Goal: Navigation & Orientation: Locate item on page

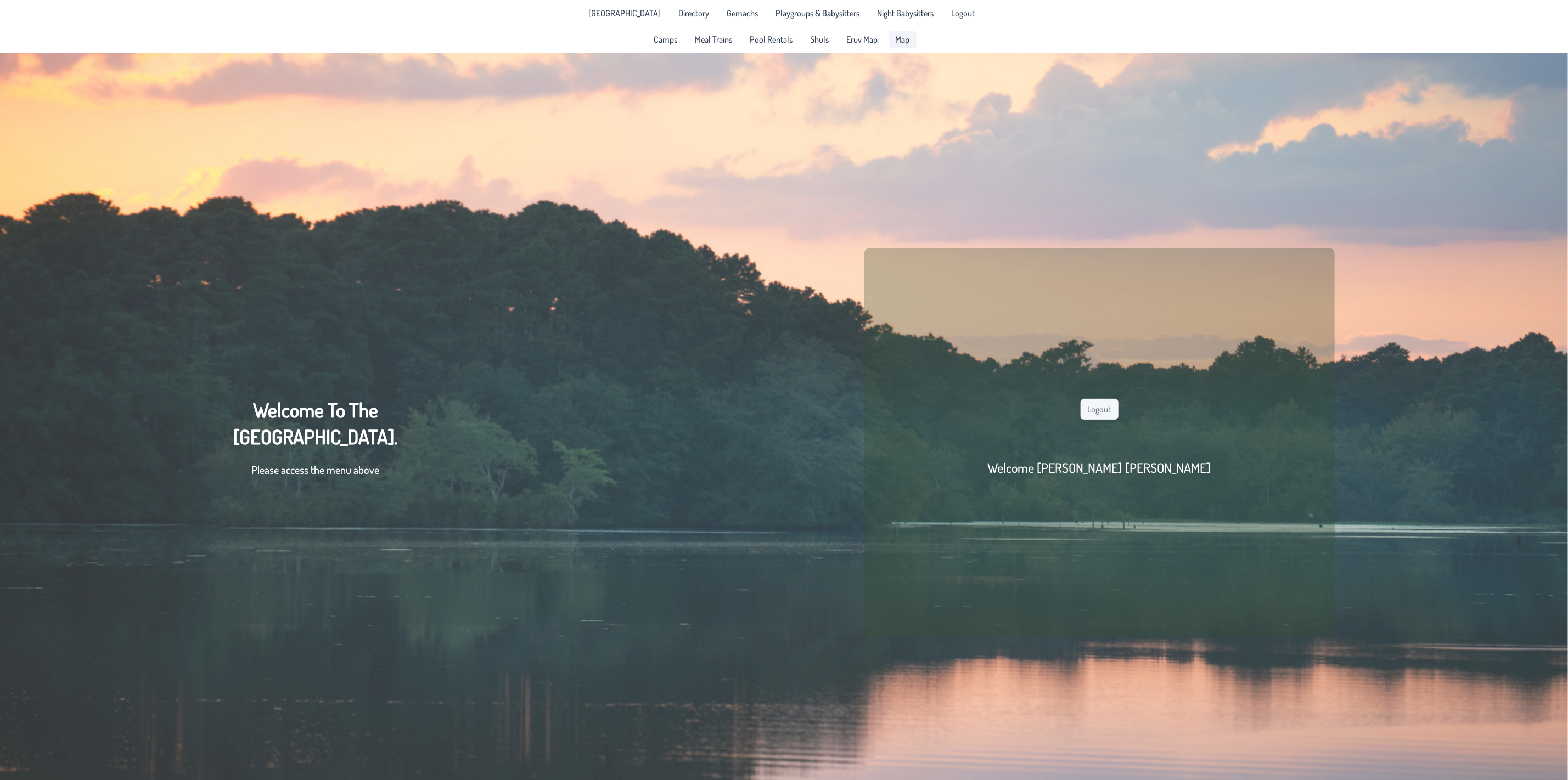
click at [906, 38] on span "Map" at bounding box center [903, 40] width 14 height 9
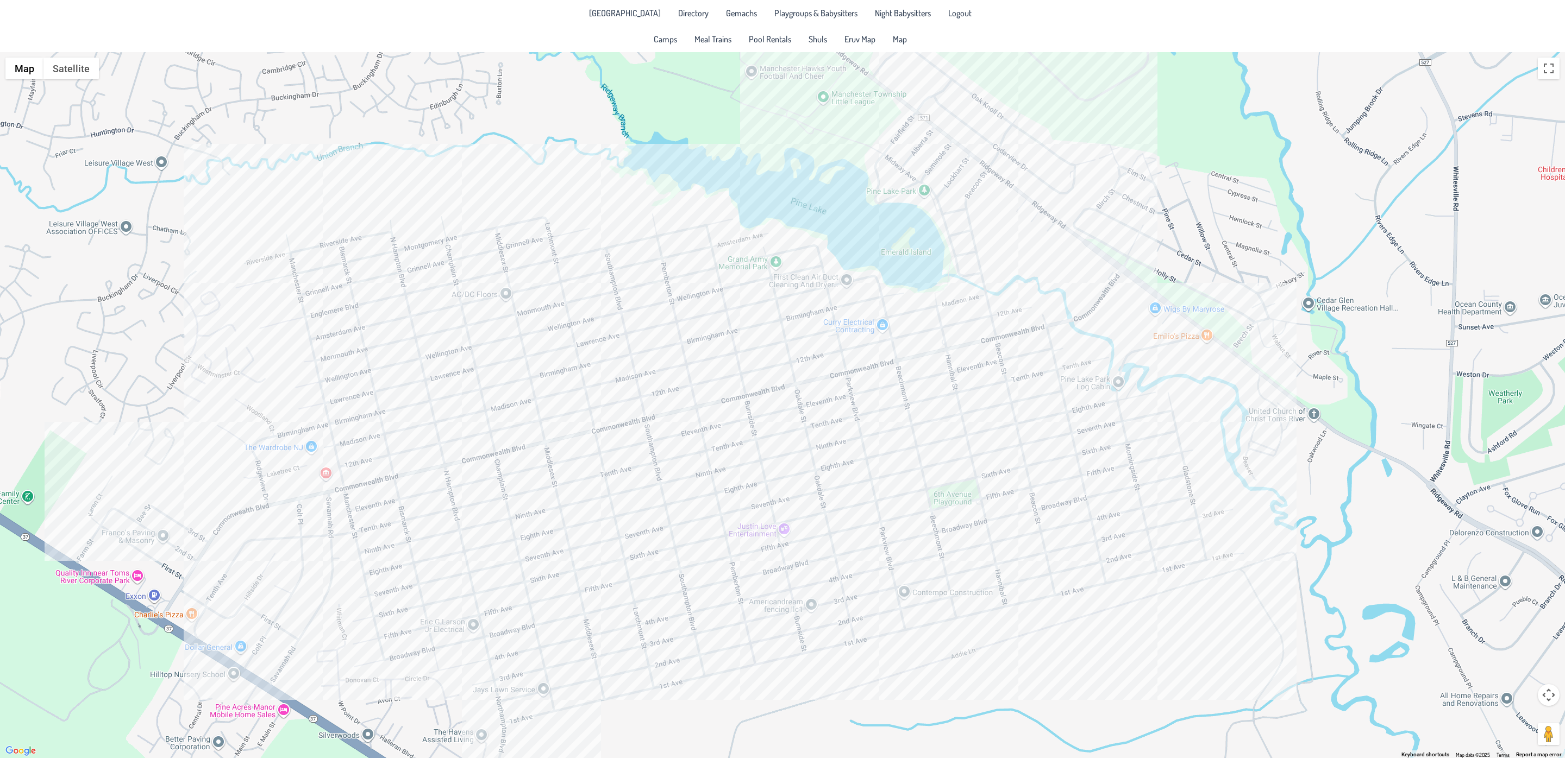
drag, startPoint x: 761, startPoint y: 421, endPoint x: 803, endPoint y: 512, distance: 100.2
click at [803, 512] on div at bounding box center [782, 405] width 1565 height 706
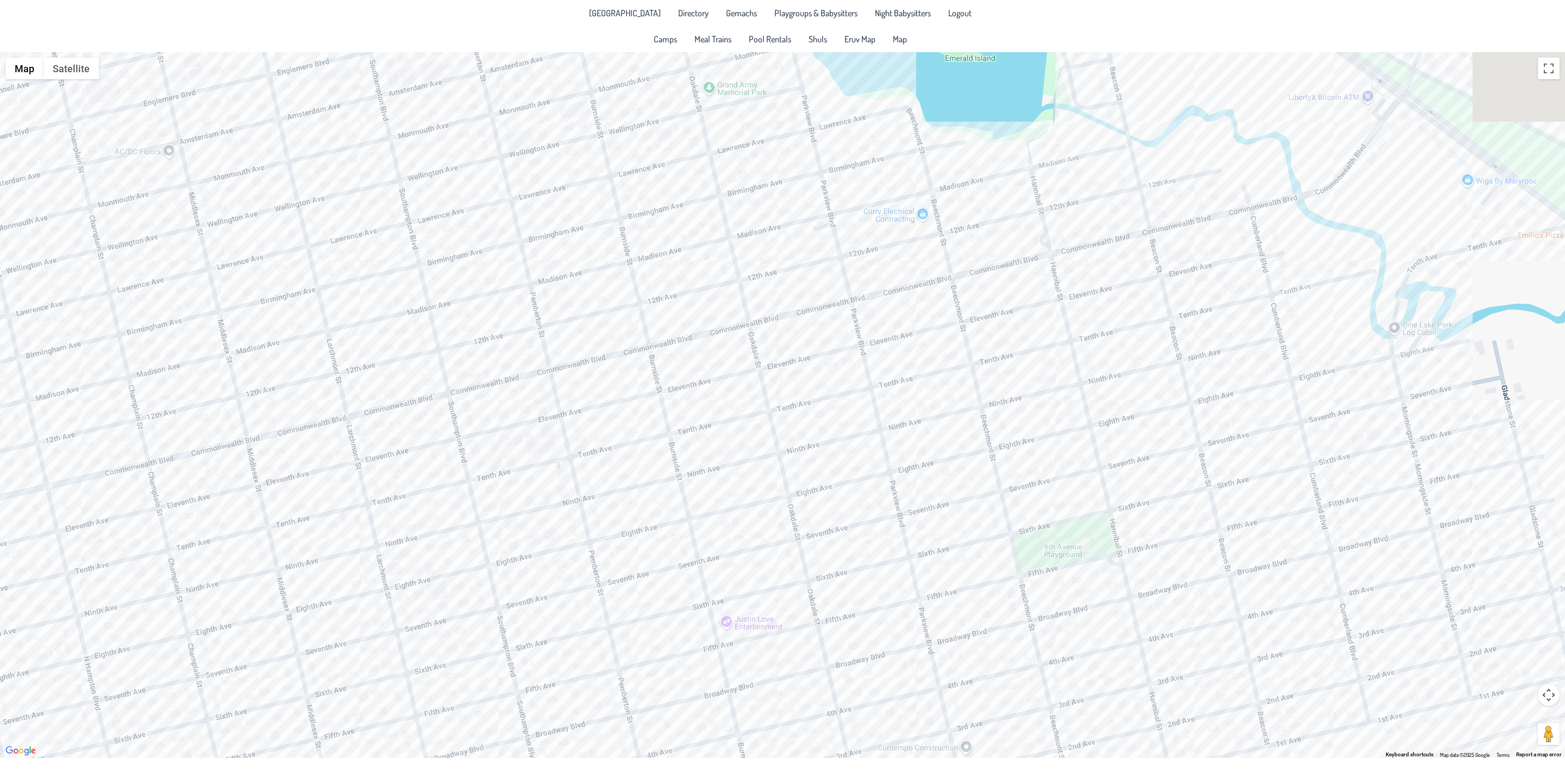
drag, startPoint x: 1039, startPoint y: 466, endPoint x: 879, endPoint y: 501, distance: 163.8
click at [879, 501] on div at bounding box center [782, 405] width 1565 height 706
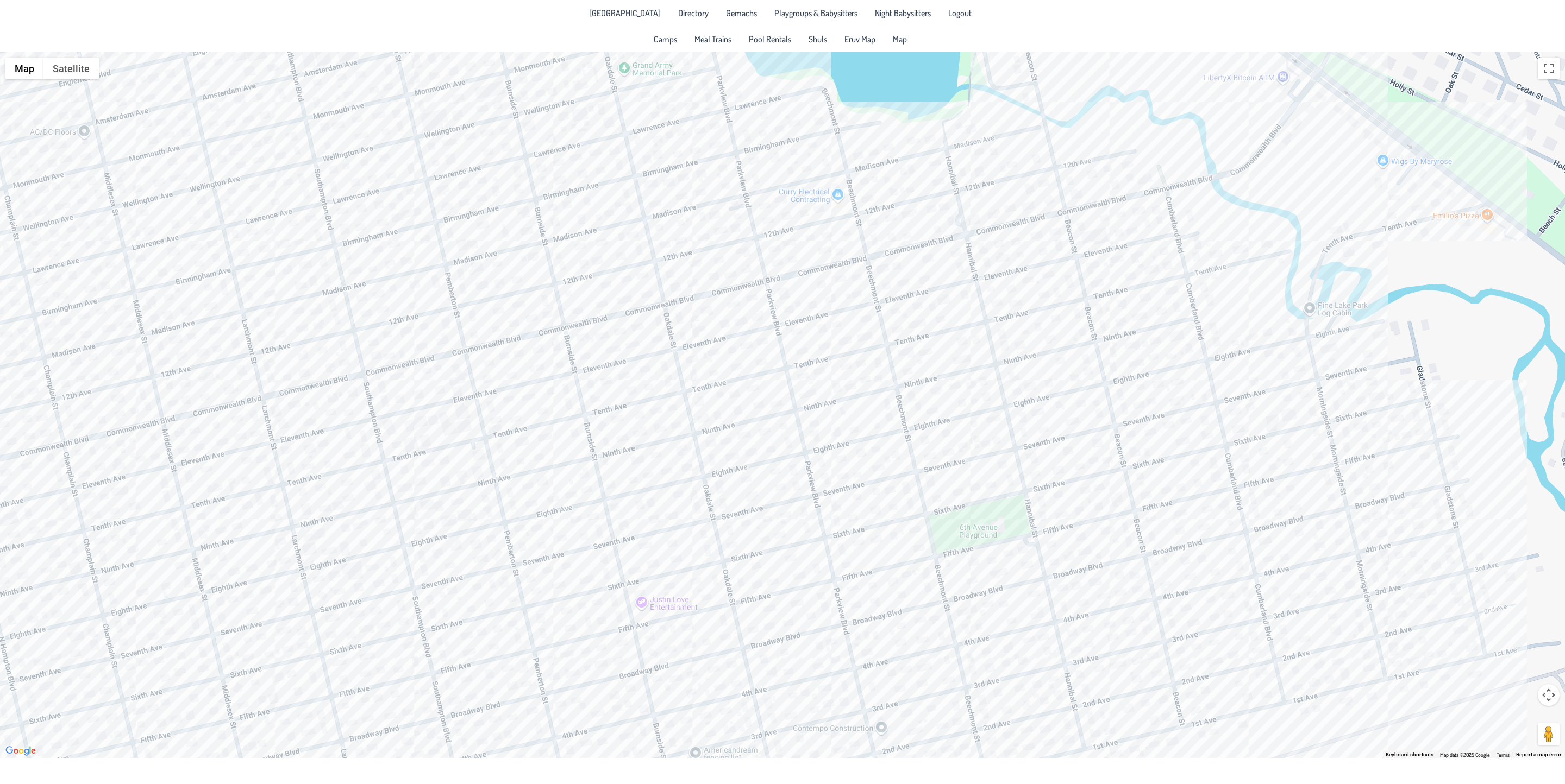
drag, startPoint x: 908, startPoint y: 440, endPoint x: 837, endPoint y: 416, distance: 74.9
click at [837, 416] on div at bounding box center [782, 405] width 1565 height 706
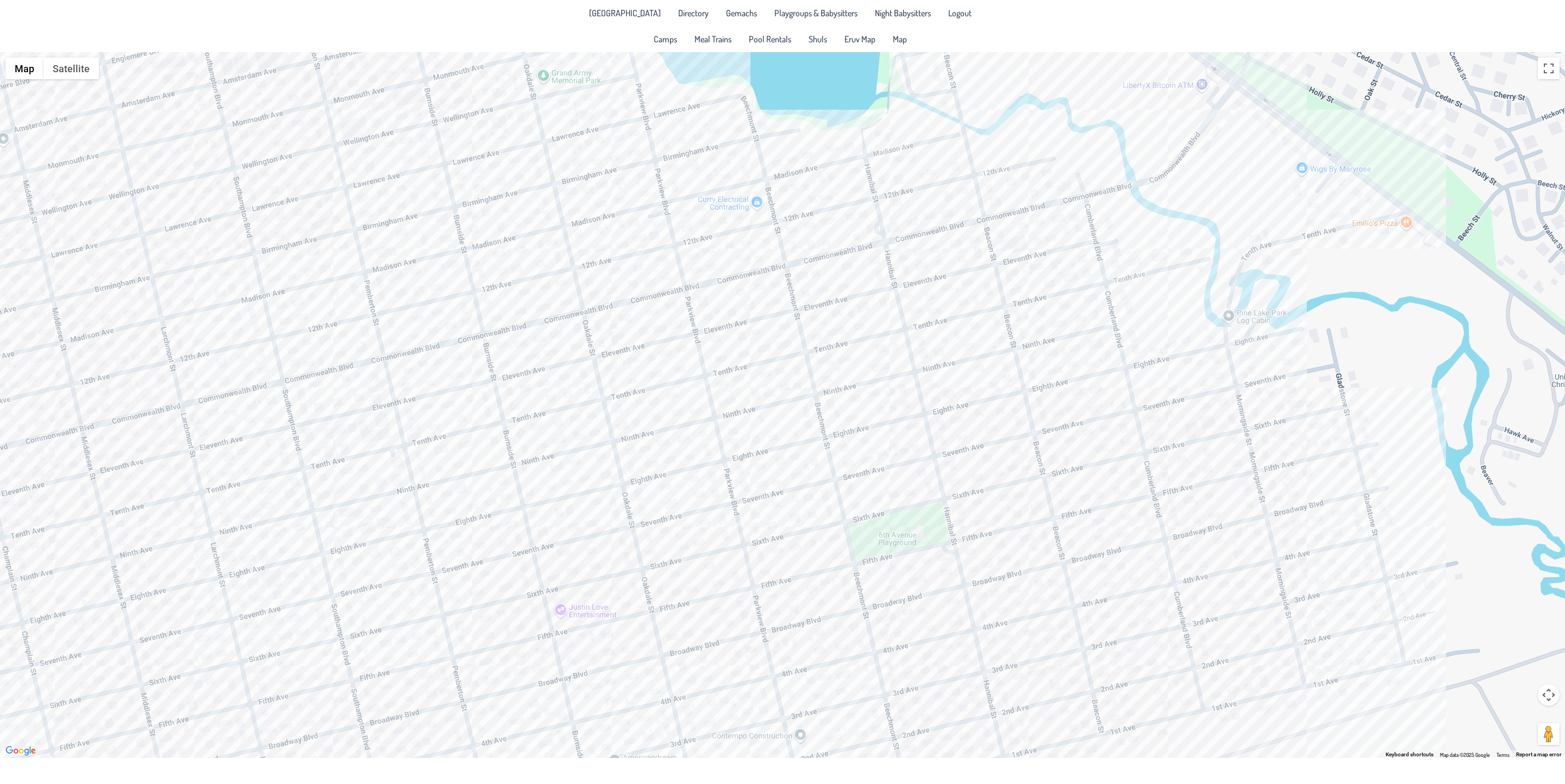
drag, startPoint x: 850, startPoint y: 460, endPoint x: 763, endPoint y: 473, distance: 88.0
click at [763, 473] on div at bounding box center [782, 405] width 1565 height 706
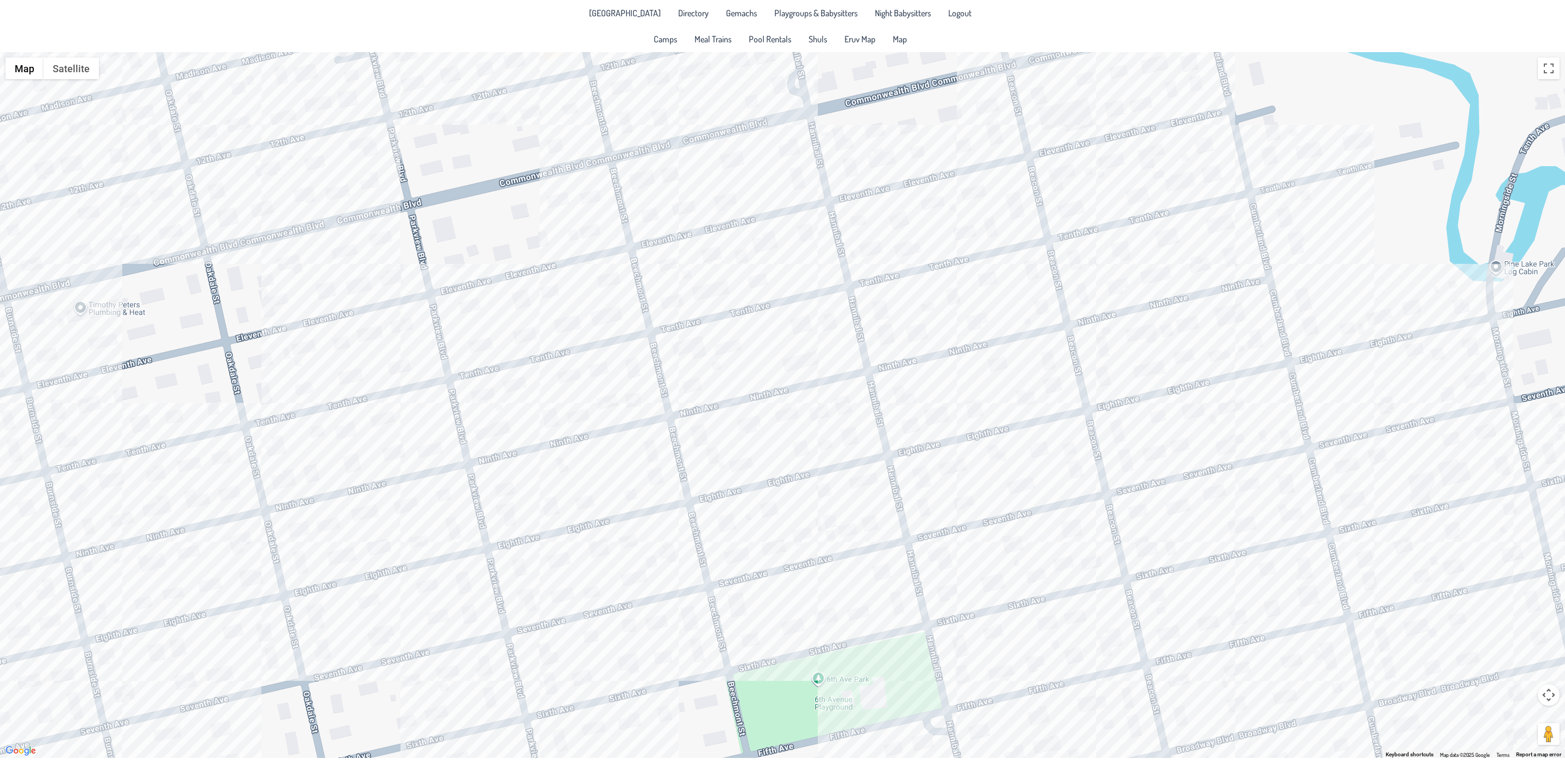
drag, startPoint x: 856, startPoint y: 276, endPoint x: 804, endPoint y: 346, distance: 87.2
click at [804, 346] on div at bounding box center [782, 405] width 1565 height 706
click at [812, 256] on div at bounding box center [782, 405] width 1565 height 706
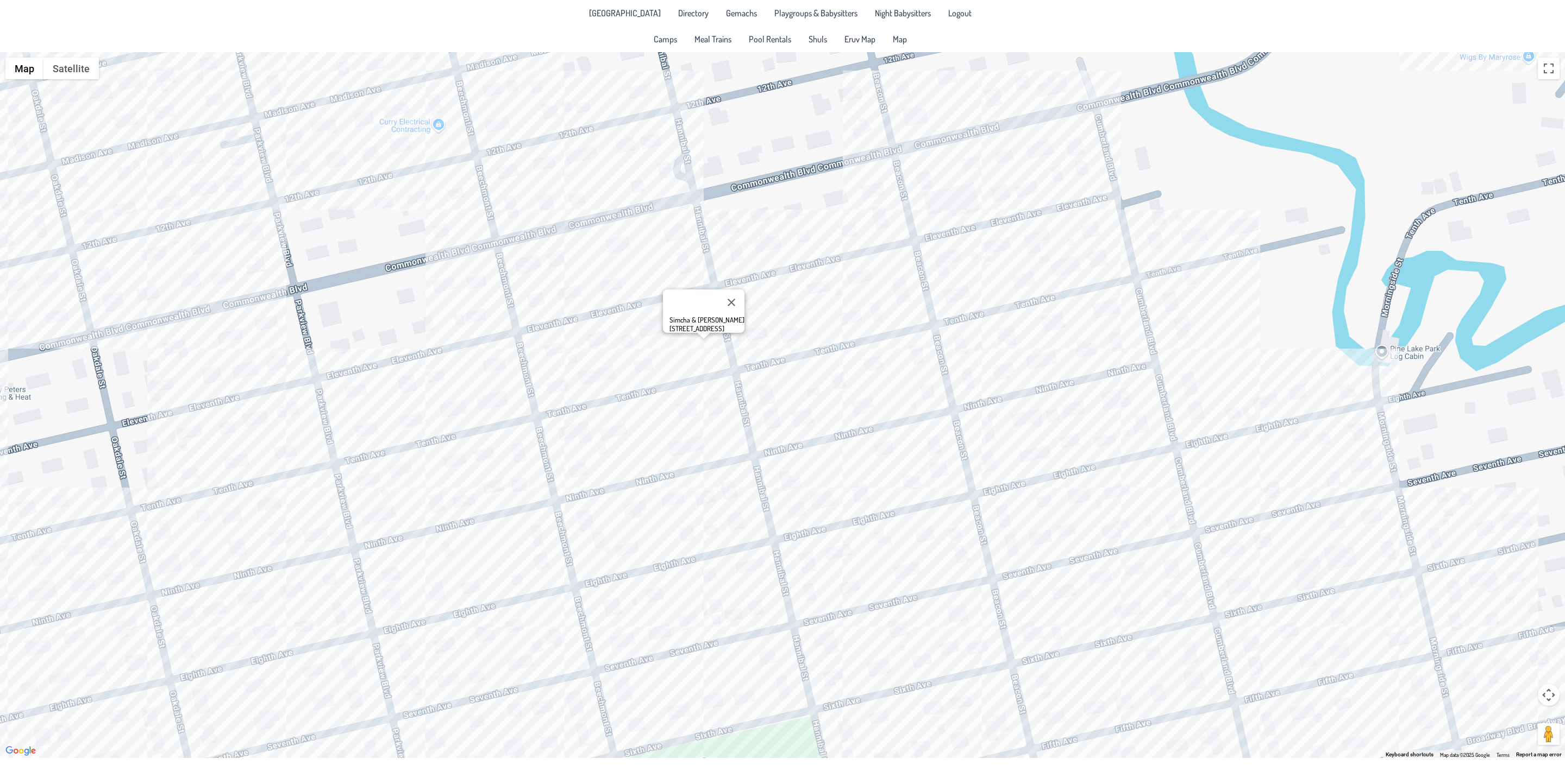
drag, startPoint x: 760, startPoint y: 335, endPoint x: 681, endPoint y: 387, distance: 94.6
click at [681, 387] on div "Simcha & [PERSON_NAME] [STREET_ADDRESS]" at bounding box center [782, 405] width 1565 height 706
click at [784, 416] on div "Simcha & [PERSON_NAME] [STREET_ADDRESS]" at bounding box center [782, 405] width 1565 height 706
click at [694, 312] on div "Eliyahu & [PERSON_NAME] [STREET_ADDRESS]" at bounding box center [782, 405] width 1565 height 706
click at [687, 317] on div "Eliyahu & [PERSON_NAME] [STREET_ADDRESS]" at bounding box center [782, 405] width 1565 height 706
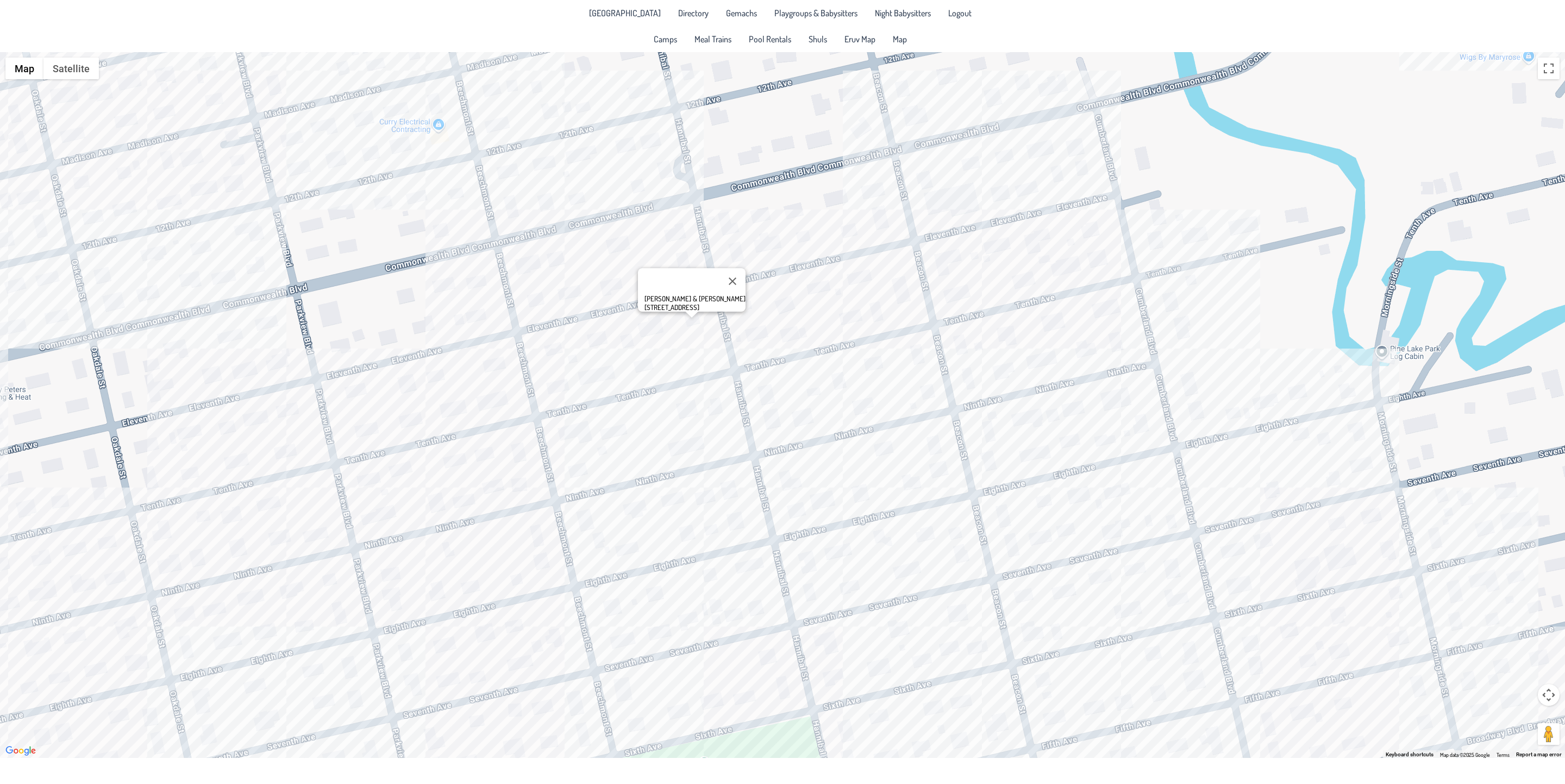
click at [614, 238] on div "[PERSON_NAME] & [PERSON_NAME] [STREET_ADDRESS]" at bounding box center [782, 405] width 1565 height 706
click at [687, 321] on div "[PERSON_NAME] & [PERSON_NAME] [STREET_ADDRESS]" at bounding box center [782, 405] width 1565 height 706
click at [608, 448] on div "[PERSON_NAME] & [PERSON_NAME] [STREET_ADDRESS]" at bounding box center [782, 405] width 1565 height 706
click at [652, 430] on div "[PERSON_NAME] & [PERSON_NAME] [STREET_ADDRESS]" at bounding box center [782, 405] width 1565 height 706
click at [724, 494] on div "Shmuly & [PERSON_NAME] [STREET_ADDRESS]" at bounding box center [782, 405] width 1565 height 706
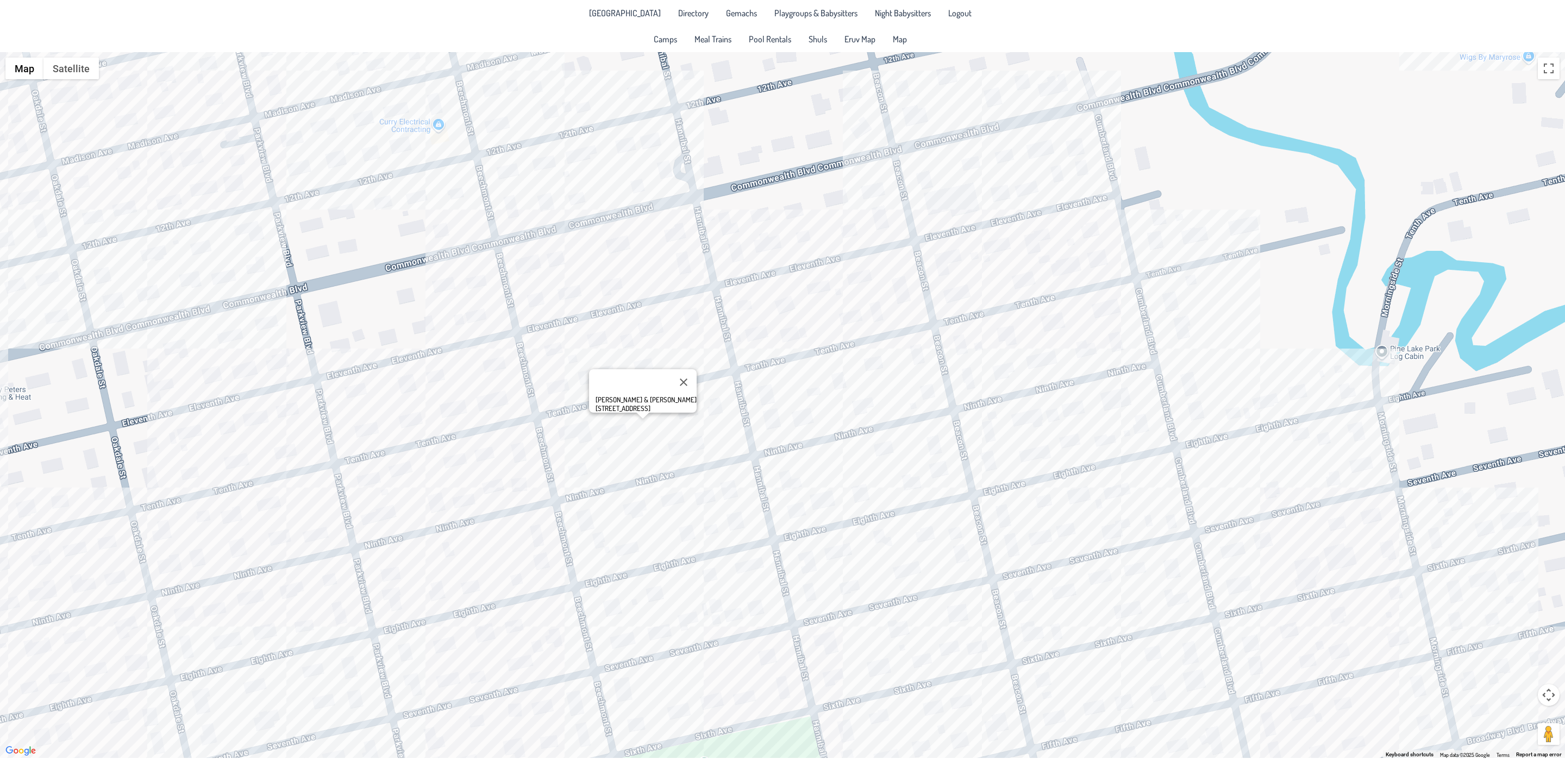
click at [732, 491] on div "Shmuly & [PERSON_NAME] [STREET_ADDRESS]" at bounding box center [782, 405] width 1565 height 706
click at [822, 595] on div "Avi & [PERSON_NAME] [STREET_ADDRESS]" at bounding box center [782, 405] width 1565 height 706
click at [879, 535] on div "Yonah & [PERSON_NAME] [STREET_ADDRESS]" at bounding box center [782, 405] width 1565 height 706
click at [607, 250] on div "[PERSON_NAME] & [PERSON_NAME] [STREET_ADDRESS]" at bounding box center [782, 405] width 1565 height 706
click at [526, 261] on div "[PERSON_NAME] & [PERSON_NAME] [STREET_ADDRESS]" at bounding box center [782, 405] width 1565 height 706
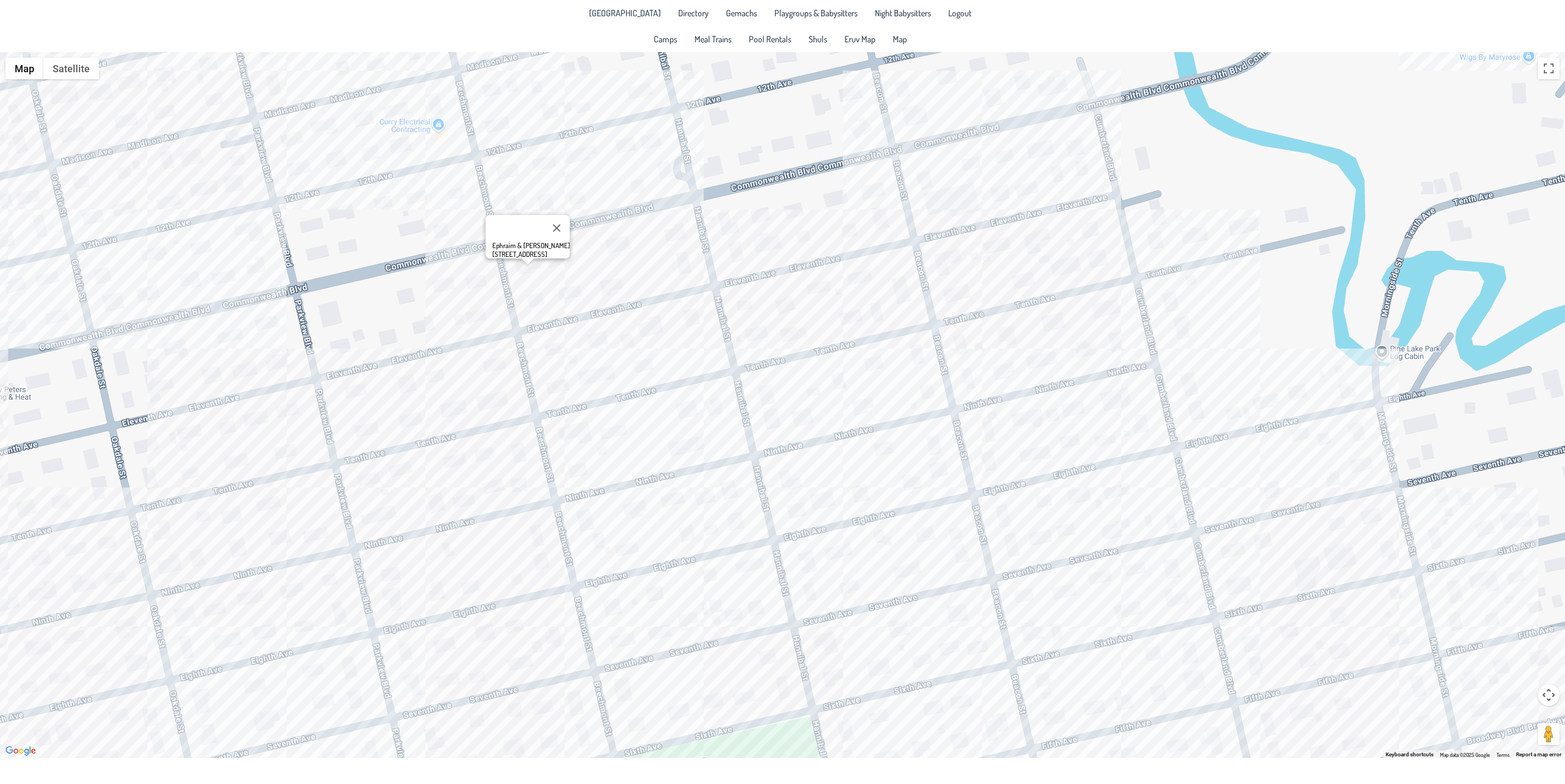
click at [666, 173] on div "Ephraim & [PERSON_NAME] [STREET_ADDRESS]" at bounding box center [782, 405] width 1565 height 706
click at [693, 316] on div "[PERSON_NAME] & [PERSON_NAME] [STREET_ADDRESS]" at bounding box center [782, 405] width 1565 height 706
click at [816, 392] on div "[PERSON_NAME] & [PERSON_NAME] [STREET_ADDRESS]" at bounding box center [782, 405] width 1565 height 706
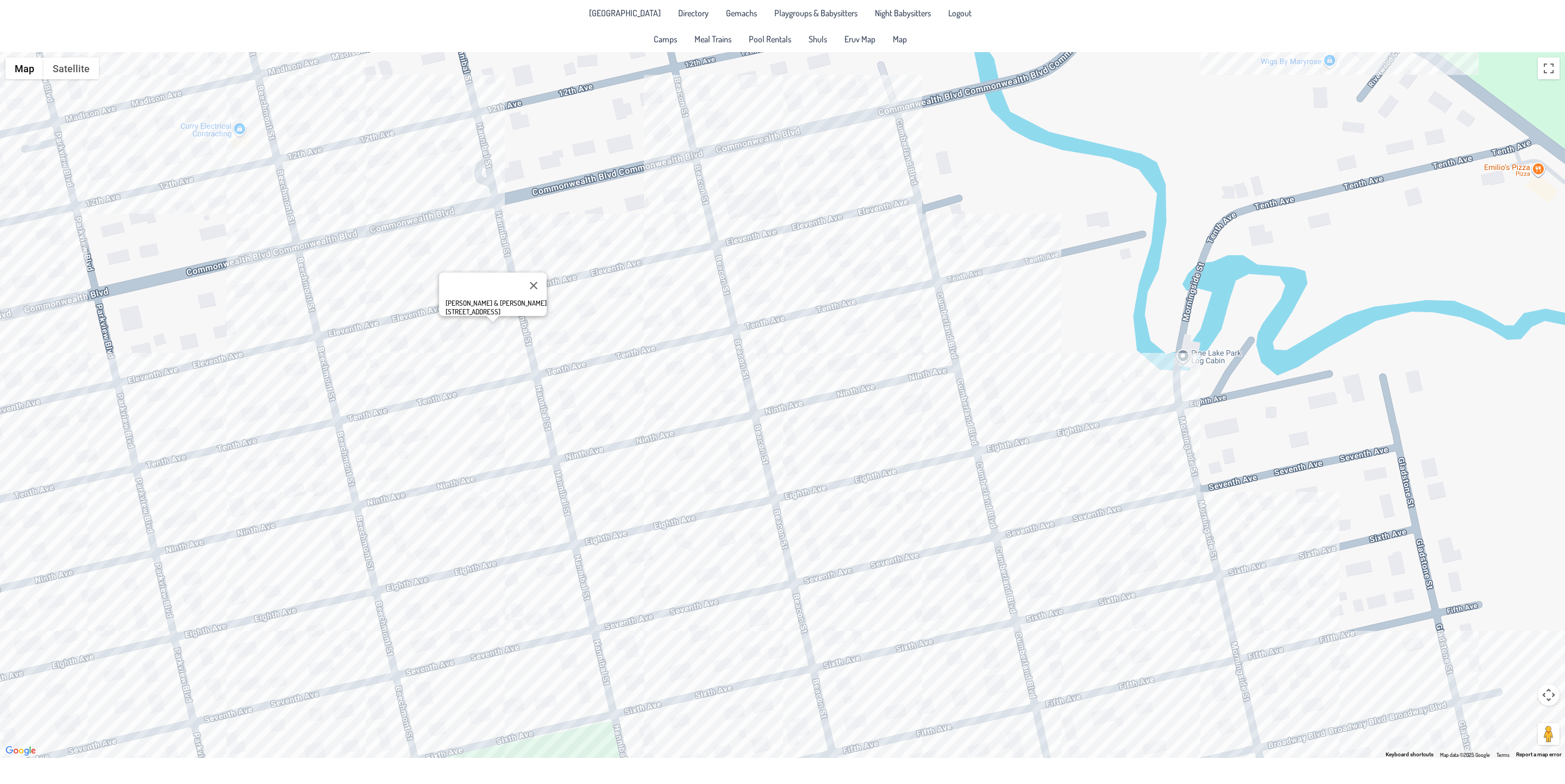
drag, startPoint x: 963, startPoint y: 476, endPoint x: 781, endPoint y: 481, distance: 182.1
click at [781, 481] on div "[PERSON_NAME] & [PERSON_NAME] [STREET_ADDRESS]" at bounding box center [782, 405] width 1565 height 706
click at [833, 541] on div "[PERSON_NAME] & [PERSON_NAME] [STREET_ADDRESS]" at bounding box center [782, 405] width 1565 height 706
click at [791, 472] on div "Izzy & [PERSON_NAME] [STREET_ADDRESS]" at bounding box center [782, 405] width 1565 height 706
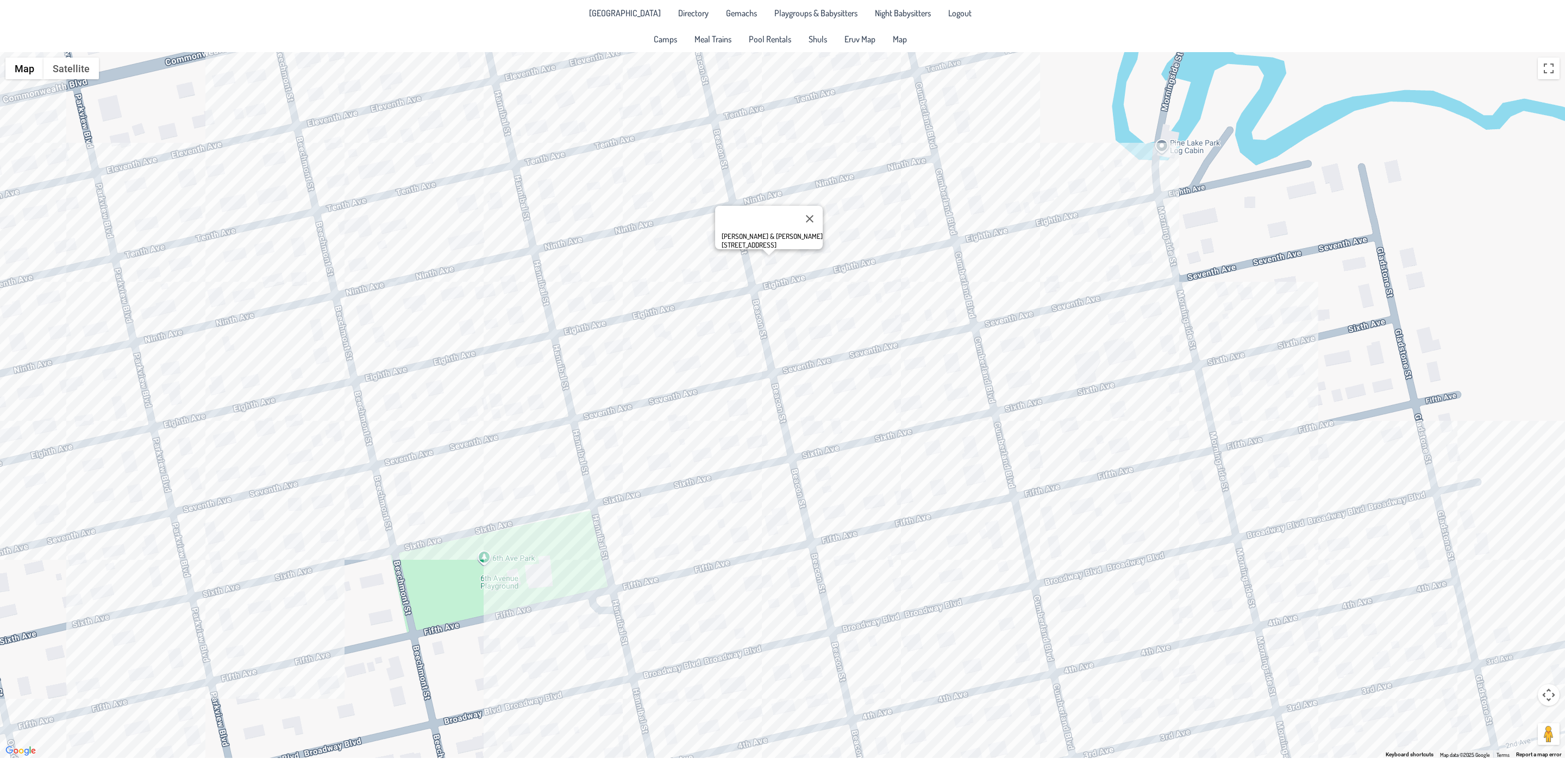
drag, startPoint x: 749, startPoint y: 615, endPoint x: 728, endPoint y: 403, distance: 213.0
click at [731, 390] on div "[PERSON_NAME] & [PERSON_NAME] [STREET_ADDRESS]" at bounding box center [782, 405] width 1565 height 706
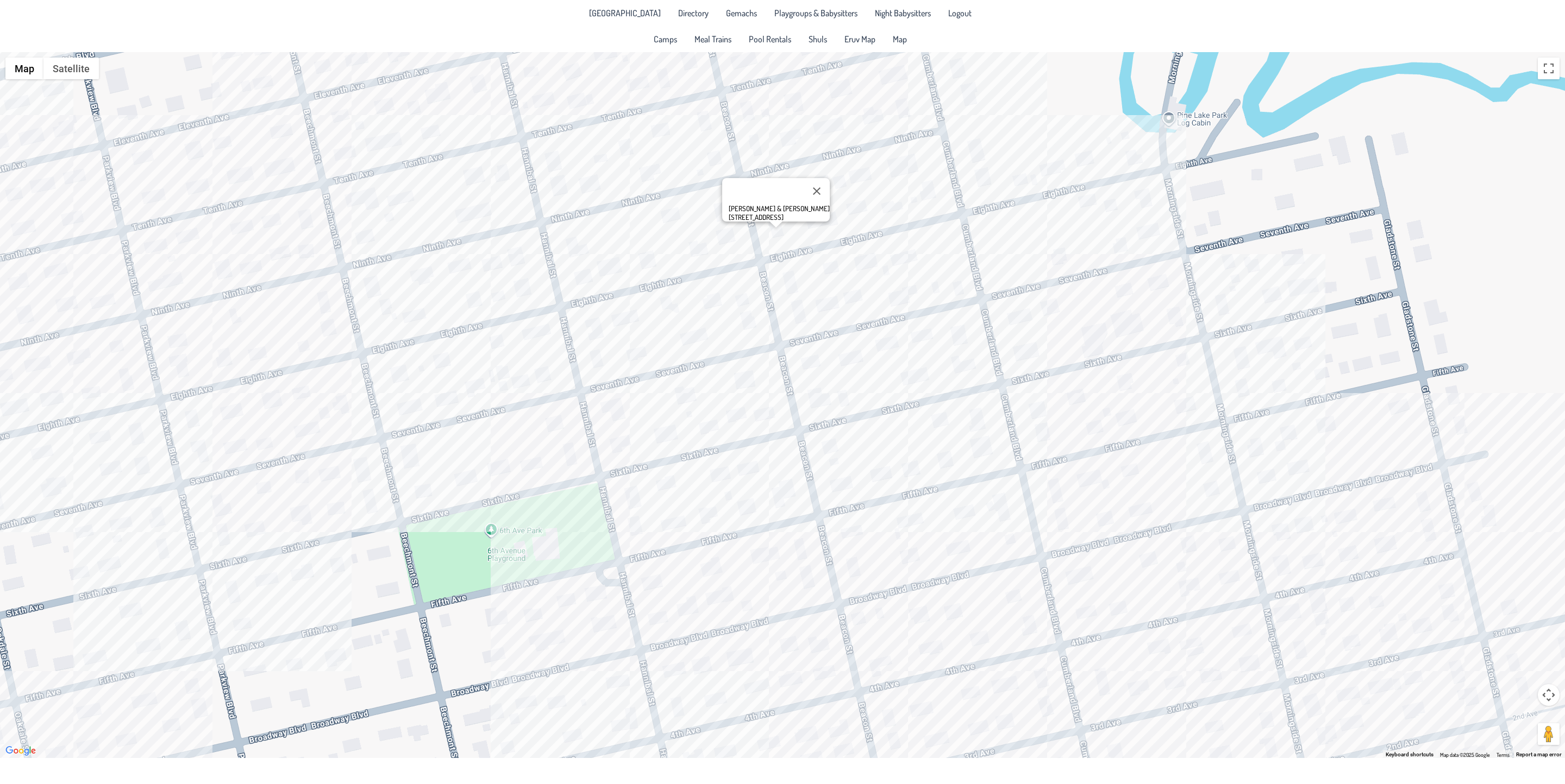
click at [757, 512] on div "[PERSON_NAME] & [PERSON_NAME] [STREET_ADDRESS]" at bounding box center [782, 405] width 1565 height 706
click at [706, 512] on div "[PERSON_NAME] & [PERSON_NAME] [STREET_ADDRESS]" at bounding box center [782, 405] width 1565 height 706
click at [752, 470] on div "Elya & [PERSON_NAME] [STREET_ADDRESS]" at bounding box center [782, 405] width 1565 height 706
click at [655, 581] on div "[PERSON_NAME] & [PERSON_NAME] [STREET_ADDRESS]" at bounding box center [782, 405] width 1565 height 706
click at [338, 476] on div "Don & [PERSON_NAME] [STREET_ADDRESS]" at bounding box center [782, 405] width 1565 height 706
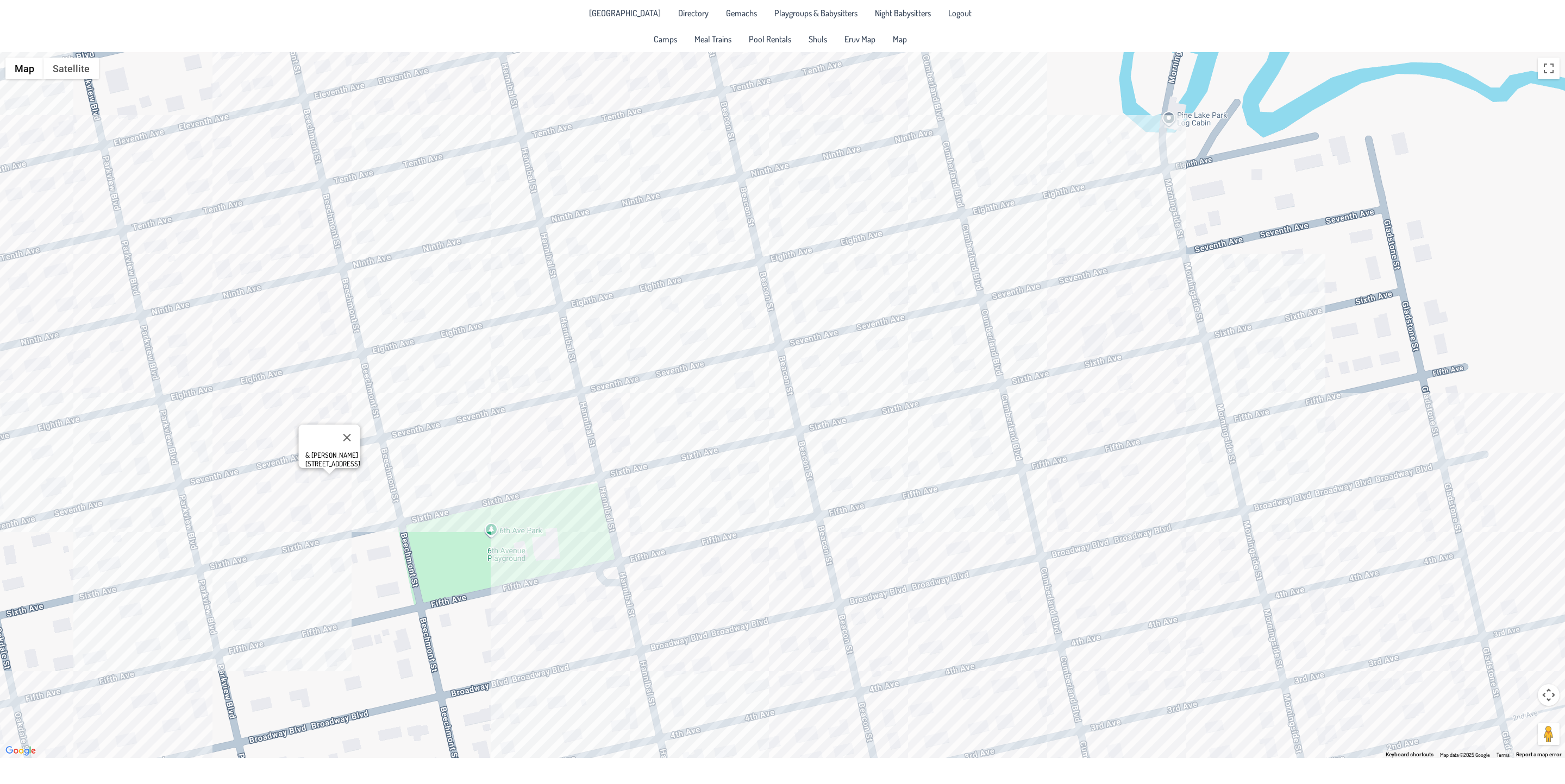
click at [364, 466] on div "& [PERSON_NAME] [STREET_ADDRESS]" at bounding box center [782, 405] width 1565 height 706
click at [227, 416] on div "[PERSON_NAME] & [PERSON_NAME] [STREET_ADDRESS]" at bounding box center [782, 405] width 1565 height 706
click at [230, 413] on div "[PERSON_NAME] & [PERSON_NAME] [STREET_ADDRESS]" at bounding box center [782, 405] width 1565 height 706
drag, startPoint x: 280, startPoint y: 414, endPoint x: 273, endPoint y: 452, distance: 38.6
click at [273, 452] on div "[PERSON_NAME] & [PERSON_NAME] [STREET_ADDRESS]" at bounding box center [782, 405] width 1565 height 706
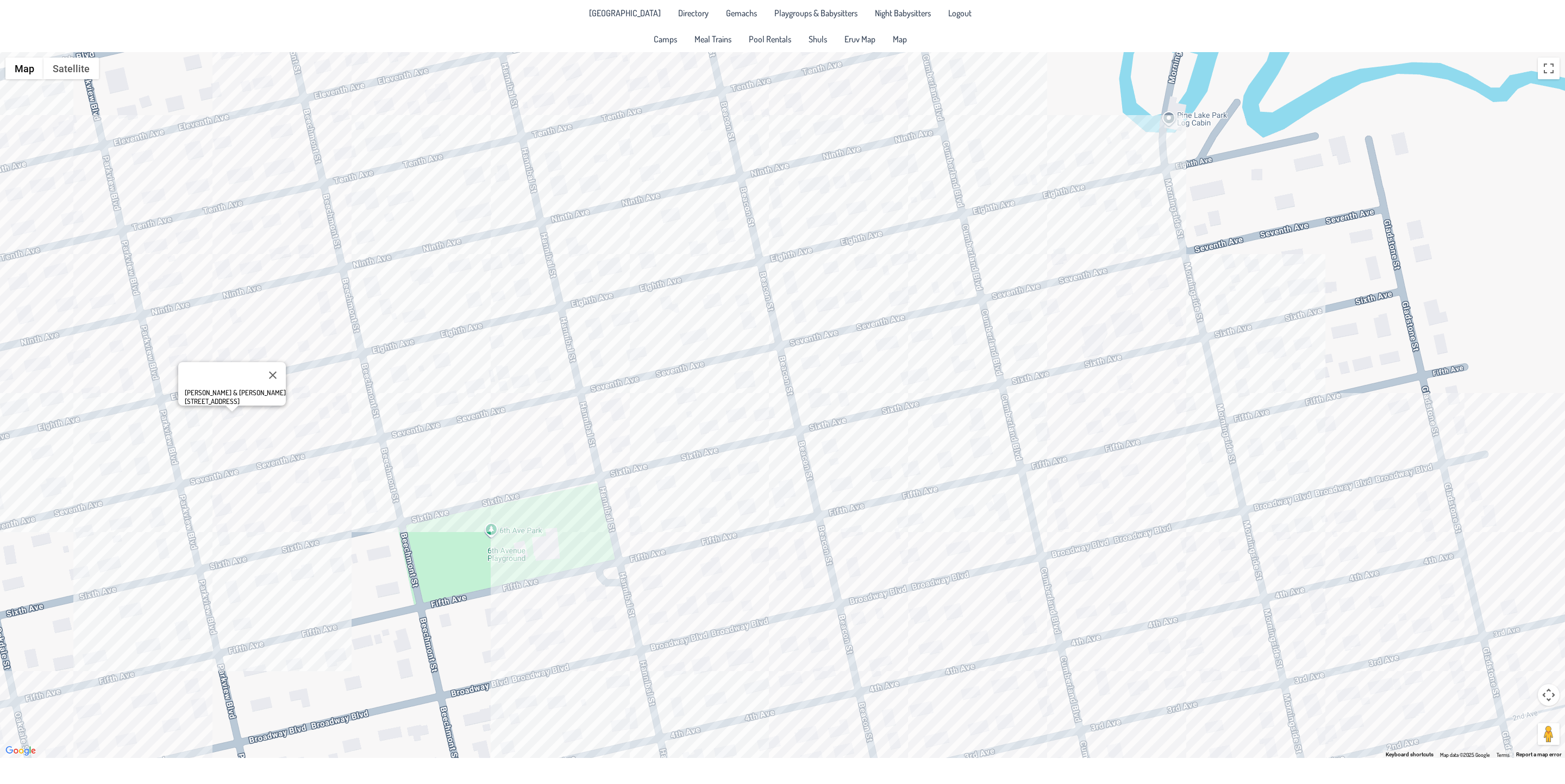
click at [326, 297] on div "[PERSON_NAME] & [PERSON_NAME] [STREET_ADDRESS]" at bounding box center [782, 405] width 1565 height 706
drag, startPoint x: 292, startPoint y: 382, endPoint x: 271, endPoint y: 424, distance: 47.0
click at [271, 424] on div "[PERSON_NAME] & [PERSON_NAME] [STREET_ADDRESS]" at bounding box center [782, 405] width 1565 height 706
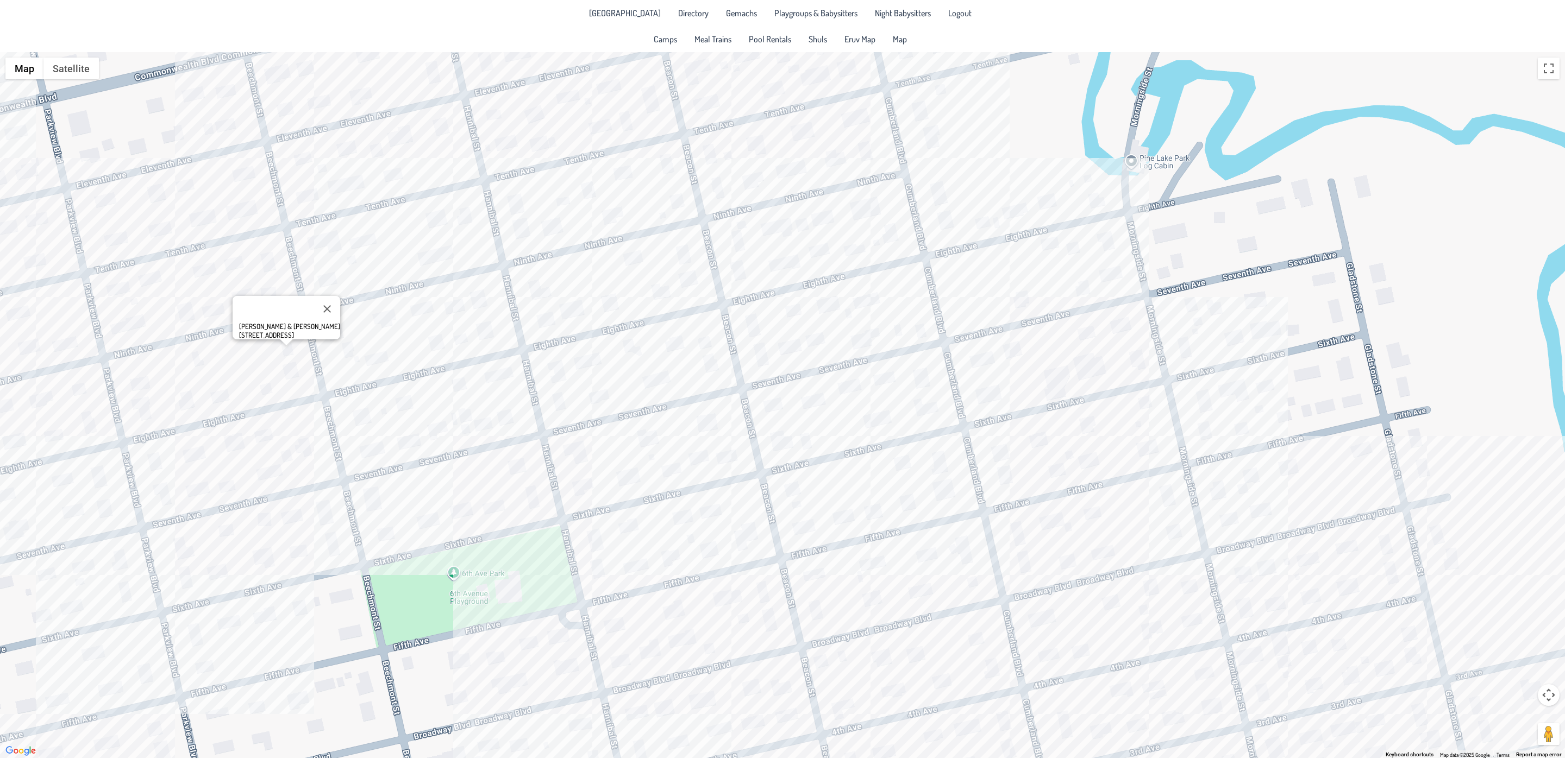
drag, startPoint x: 327, startPoint y: 393, endPoint x: 289, endPoint y: 436, distance: 57.4
click at [289, 436] on div "[PERSON_NAME] & [PERSON_NAME] [STREET_ADDRESS]" at bounding box center [782, 405] width 1565 height 706
drag, startPoint x: 314, startPoint y: 329, endPoint x: 251, endPoint y: 331, distance: 63.0
click at [251, 331] on div "[PERSON_NAME] & [PERSON_NAME] [STREET_ADDRESS]" at bounding box center [286, 317] width 107 height 43
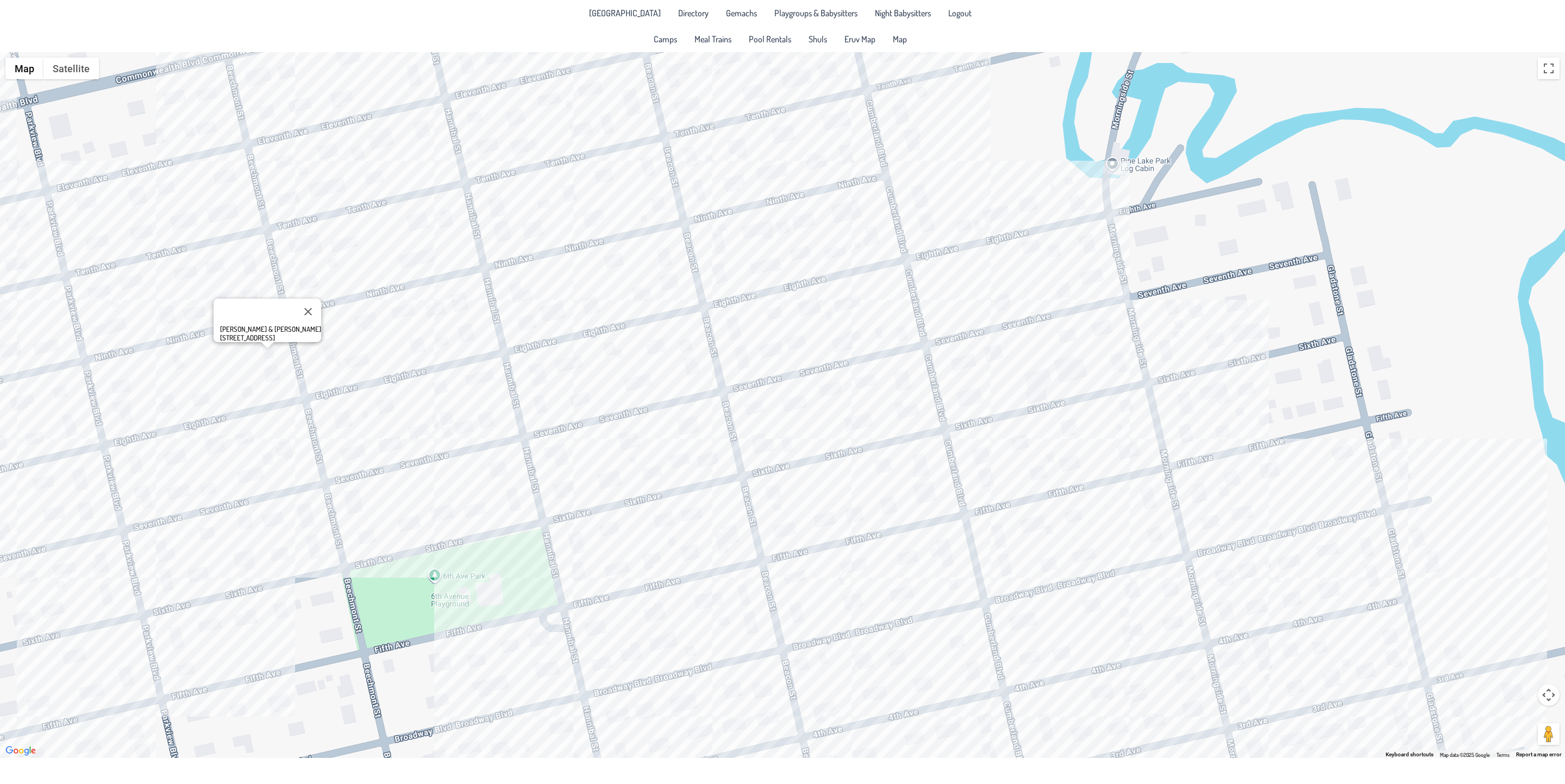
drag, startPoint x: 305, startPoint y: 453, endPoint x: 284, endPoint y: 458, distance: 21.6
click at [284, 458] on div "[PERSON_NAME] & [PERSON_NAME] [STREET_ADDRESS]" at bounding box center [782, 405] width 1565 height 706
click at [387, 447] on div "[PERSON_NAME] & [PERSON_NAME] [STREET_ADDRESS]" at bounding box center [782, 405] width 1565 height 706
click at [171, 452] on div "[PERSON_NAME] & [PERSON_NAME] [PERSON_NAME] [STREET_ADDRESS]" at bounding box center [782, 405] width 1565 height 706
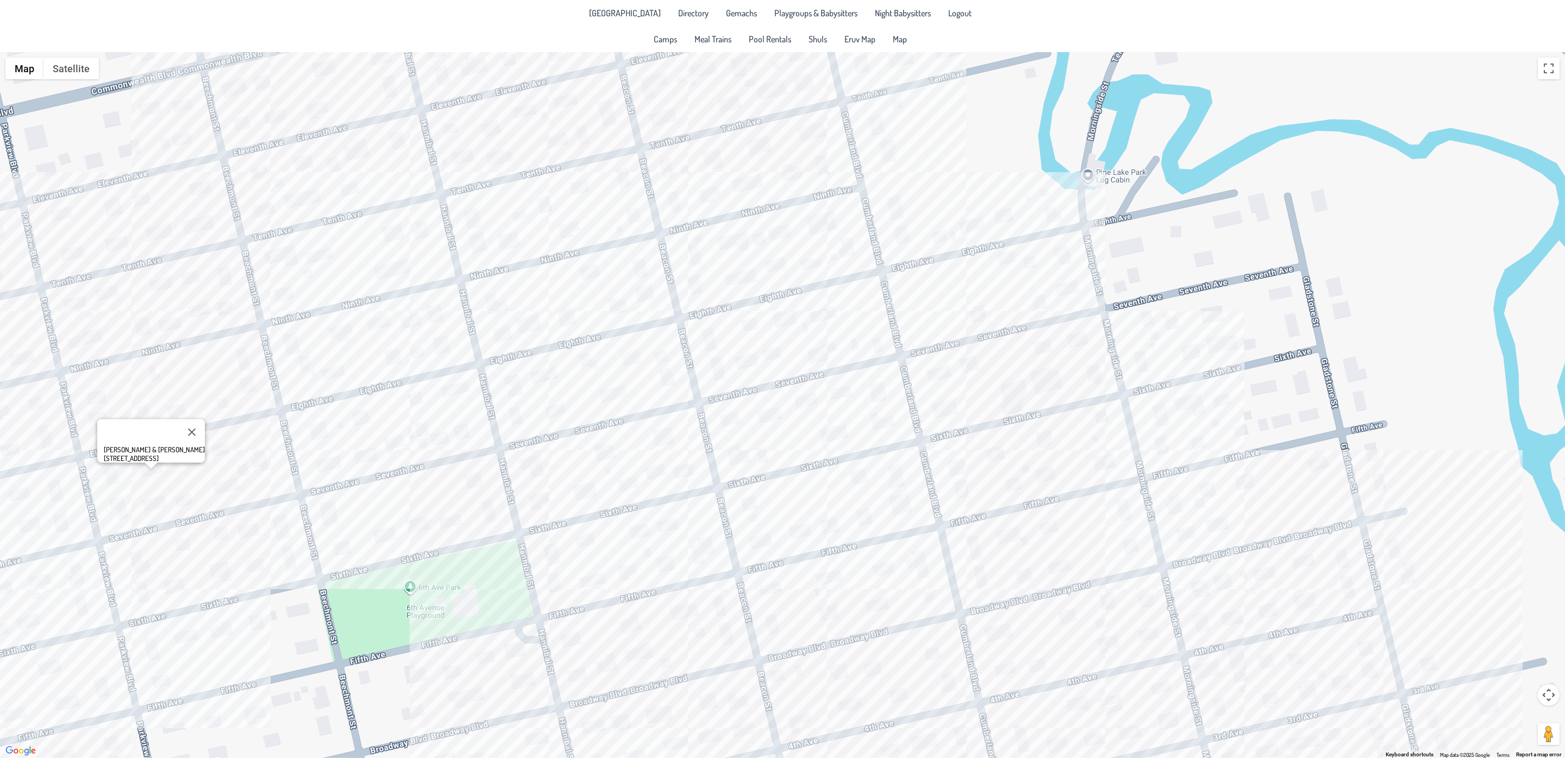
drag, startPoint x: 331, startPoint y: 447, endPoint x: 306, endPoint y: 460, distance: 28.2
click at [306, 460] on div "[PERSON_NAME] & [PERSON_NAME] [STREET_ADDRESS]" at bounding box center [782, 405] width 1565 height 706
click at [230, 272] on div "[PERSON_NAME] & [PERSON_NAME] [STREET_ADDRESS]" at bounding box center [782, 405] width 1565 height 706
click at [317, 261] on div "[PERSON_NAME] & [PERSON_NAME] [STREET_ADDRESS]" at bounding box center [782, 405] width 1565 height 706
click at [350, 254] on div "[PERSON_NAME] & [PERSON_NAME] [STREET_ADDRESS]" at bounding box center [782, 405] width 1565 height 706
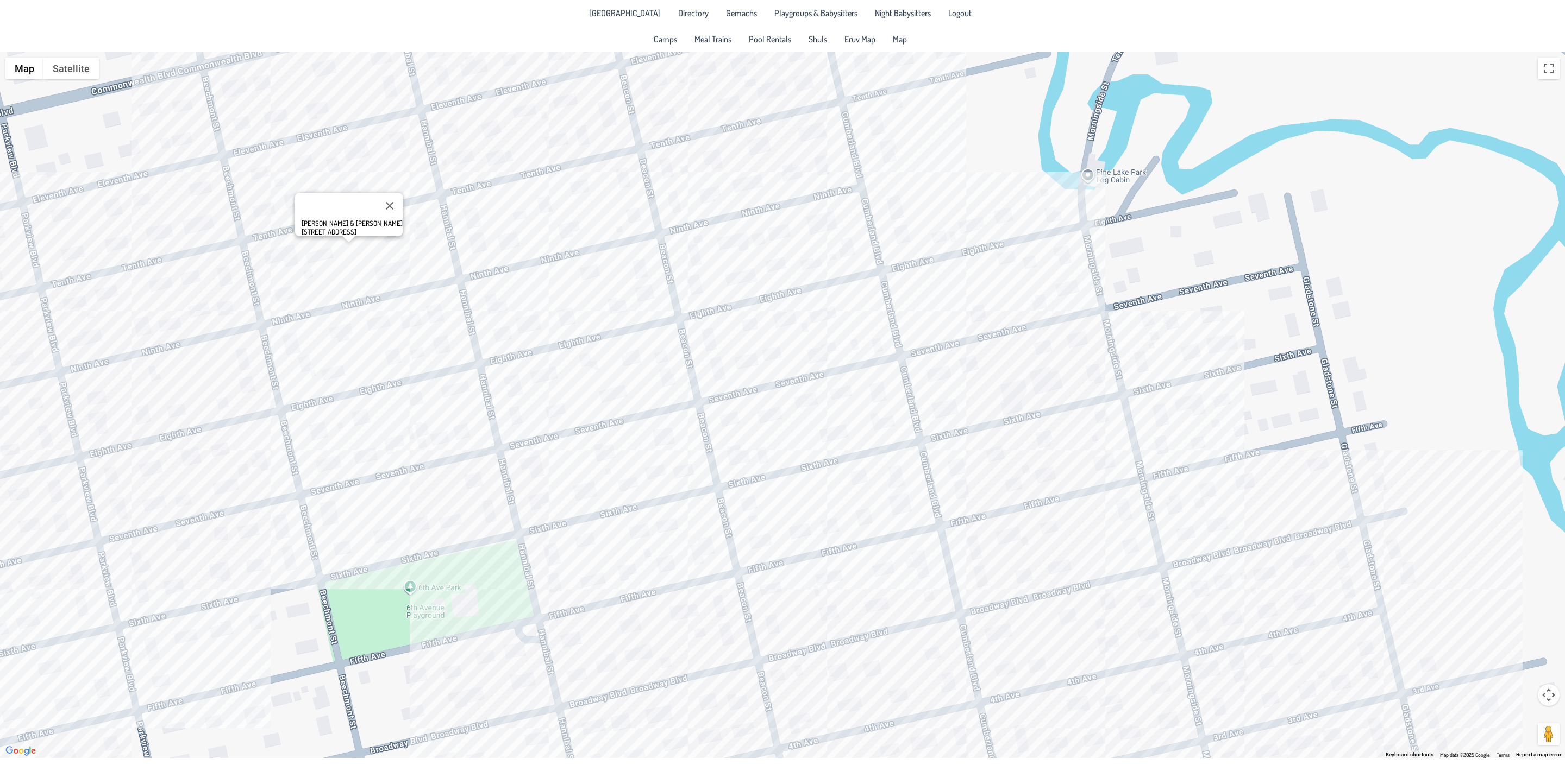
click at [447, 321] on div "Shmuly & [PERSON_NAME] [STREET_ADDRESS]" at bounding box center [782, 405] width 1565 height 706
click at [523, 416] on div "Avi & [PERSON_NAME] [STREET_ADDRESS]" at bounding box center [782, 405] width 1565 height 706
click at [479, 468] on div "Yonah & [PERSON_NAME] [STREET_ADDRESS]" at bounding box center [782, 405] width 1565 height 706
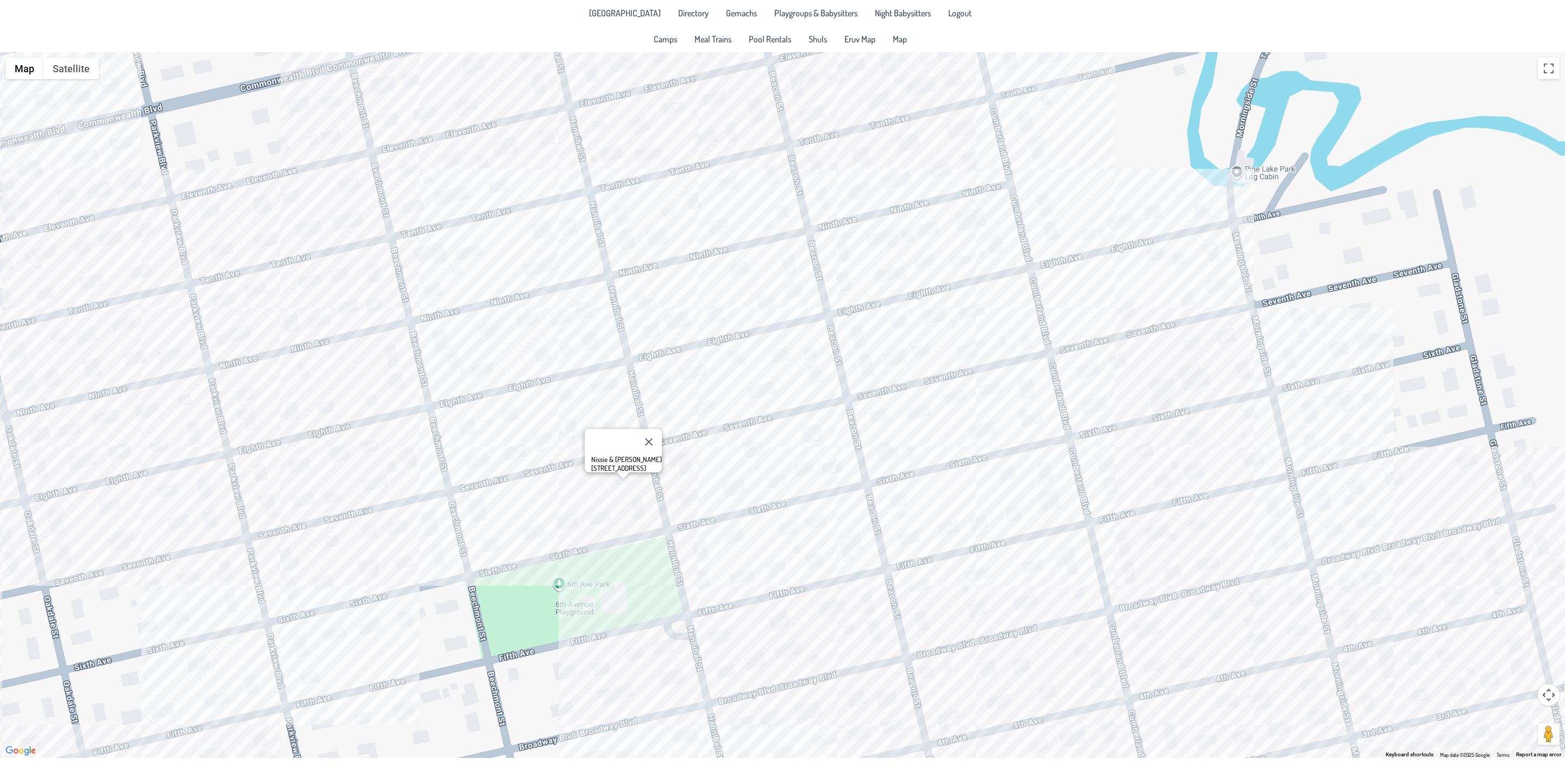
drag, startPoint x: 279, startPoint y: 512, endPoint x: 435, endPoint y: 501, distance: 156.4
click at [449, 507] on div "Nissie & [PERSON_NAME] [STREET_ADDRESS]" at bounding box center [782, 405] width 1565 height 706
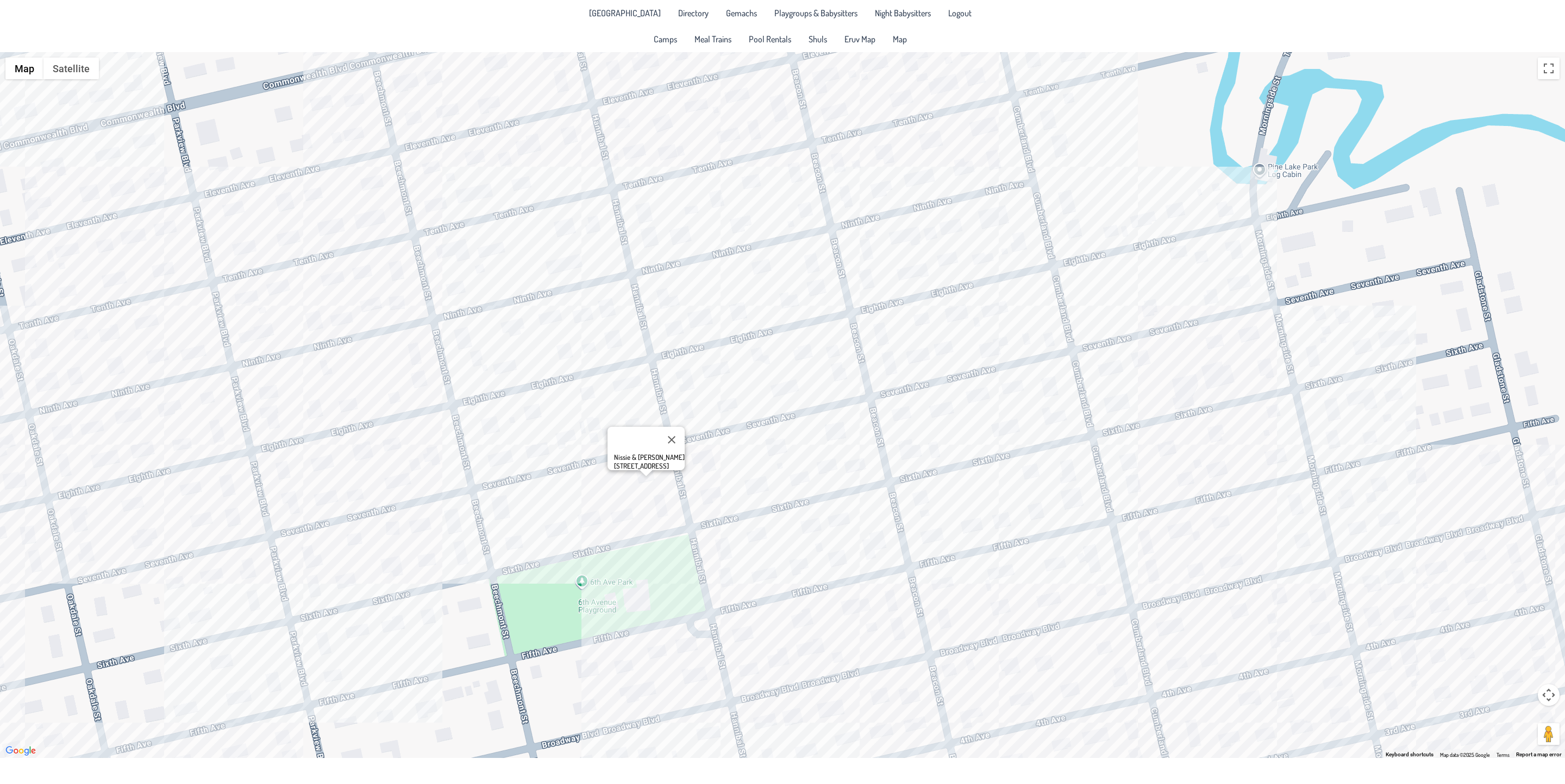
click at [119, 509] on div "Nissie & [PERSON_NAME] [STREET_ADDRESS]" at bounding box center [782, 405] width 1565 height 706
click at [171, 410] on div "Shamshi & [PERSON_NAME] [STREET_ADDRESS]" at bounding box center [782, 405] width 1565 height 706
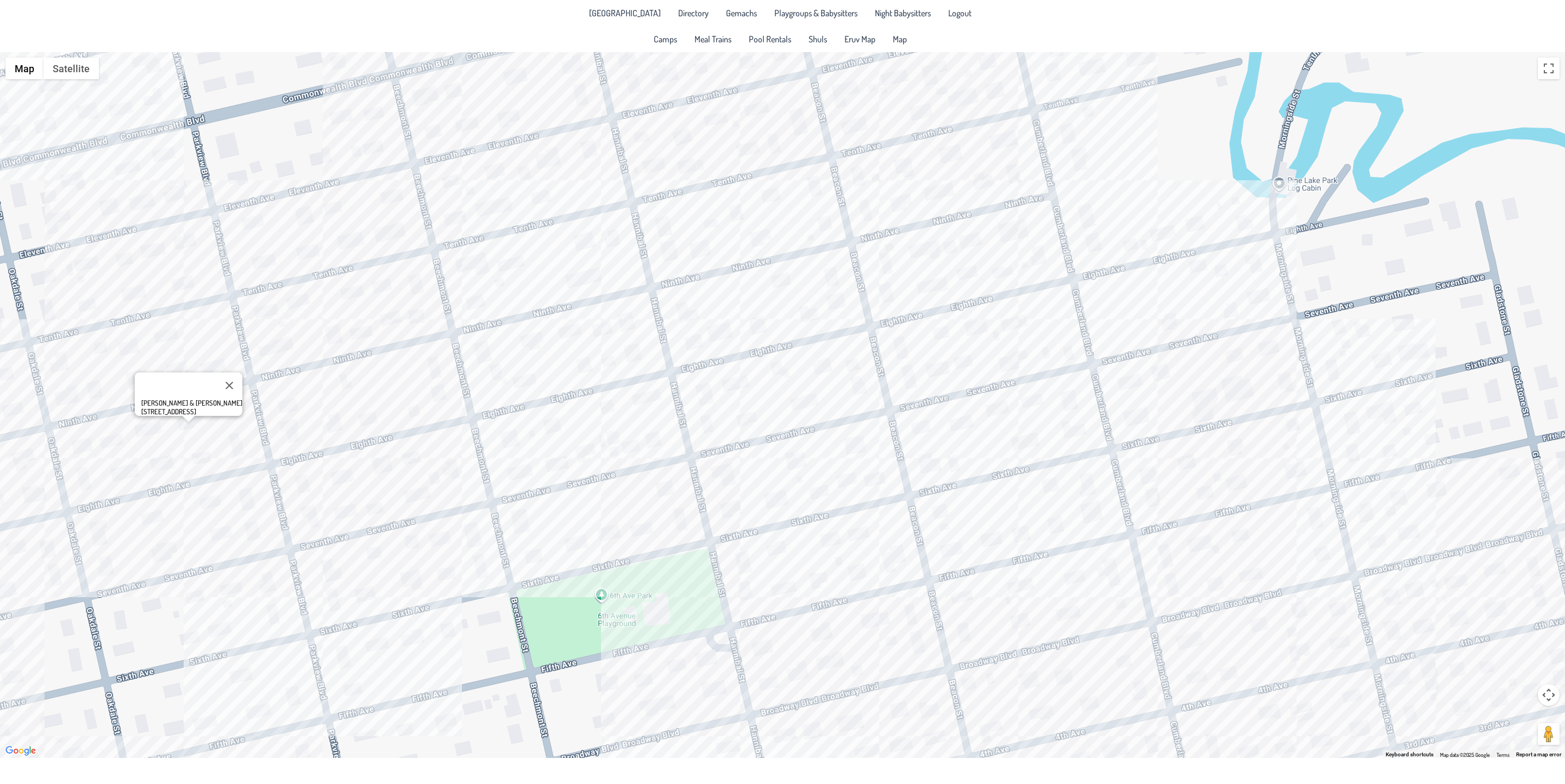
drag, startPoint x: 143, startPoint y: 464, endPoint x: 163, endPoint y: 480, distance: 25.6
click at [163, 480] on div "[PERSON_NAME] & [PERSON_NAME] [STREET_ADDRESS]" at bounding box center [782, 405] width 1565 height 706
click at [57, 398] on div "[PERSON_NAME] & [PERSON_NAME] [STREET_ADDRESS]" at bounding box center [782, 405] width 1565 height 706
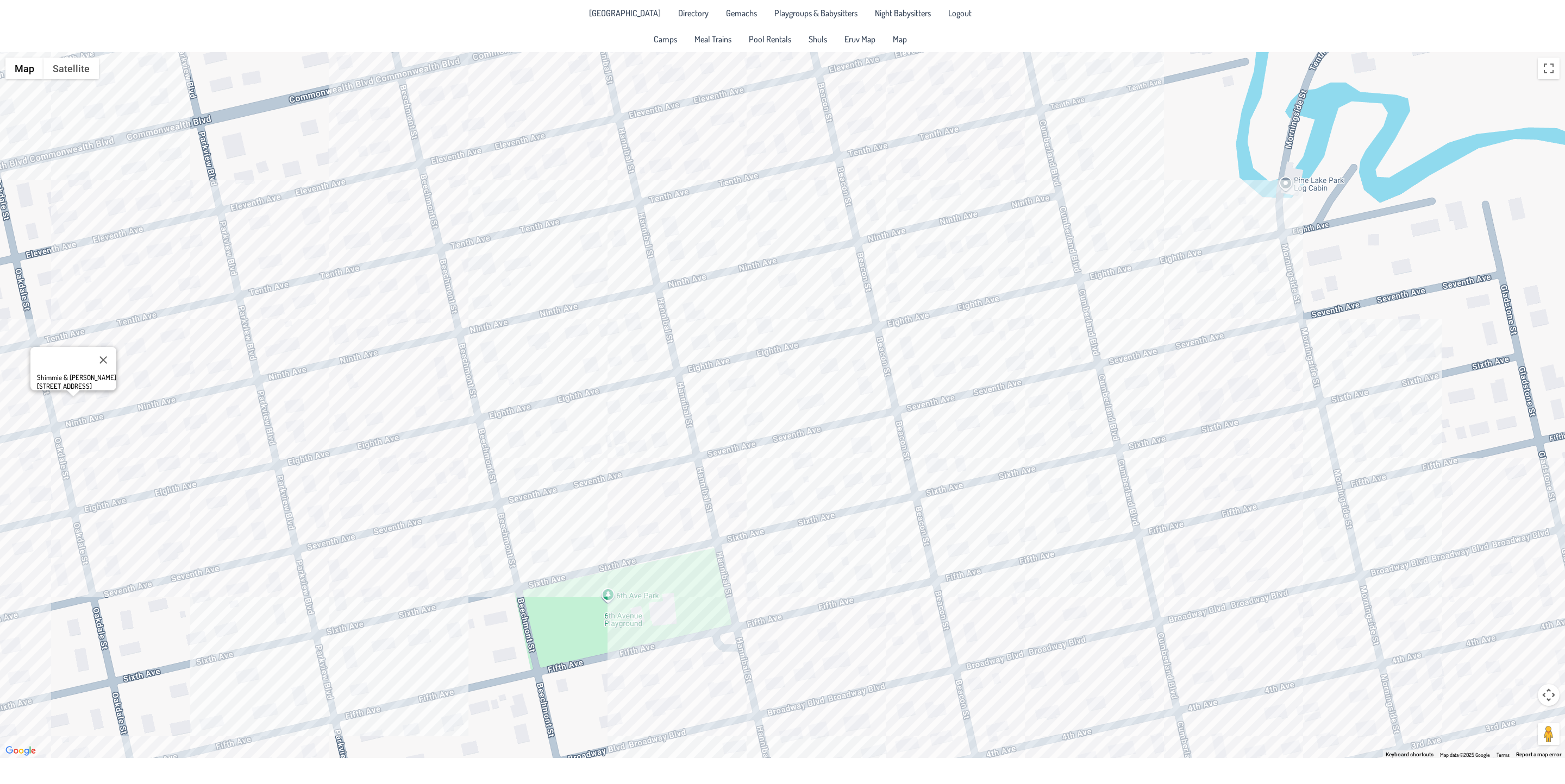
click at [98, 398] on div "Shimmie & [PERSON_NAME] [STREET_ADDRESS]" at bounding box center [782, 405] width 1565 height 706
click at [173, 321] on div "[PERSON_NAME] & [PERSON_NAME] [PERSON_NAME] [STREET_ADDRESS]" at bounding box center [782, 405] width 1565 height 706
click at [444, 359] on div "[PERSON_NAME] & [PERSON_NAME] [PERSON_NAME] [STREET_ADDRESS]" at bounding box center [782, 405] width 1565 height 706
drag, startPoint x: 414, startPoint y: 426, endPoint x: 341, endPoint y: 466, distance: 83.2
click at [341, 466] on div "[PERSON_NAME] & [PERSON_NAME] [STREET_ADDRESS]" at bounding box center [782, 405] width 1565 height 706
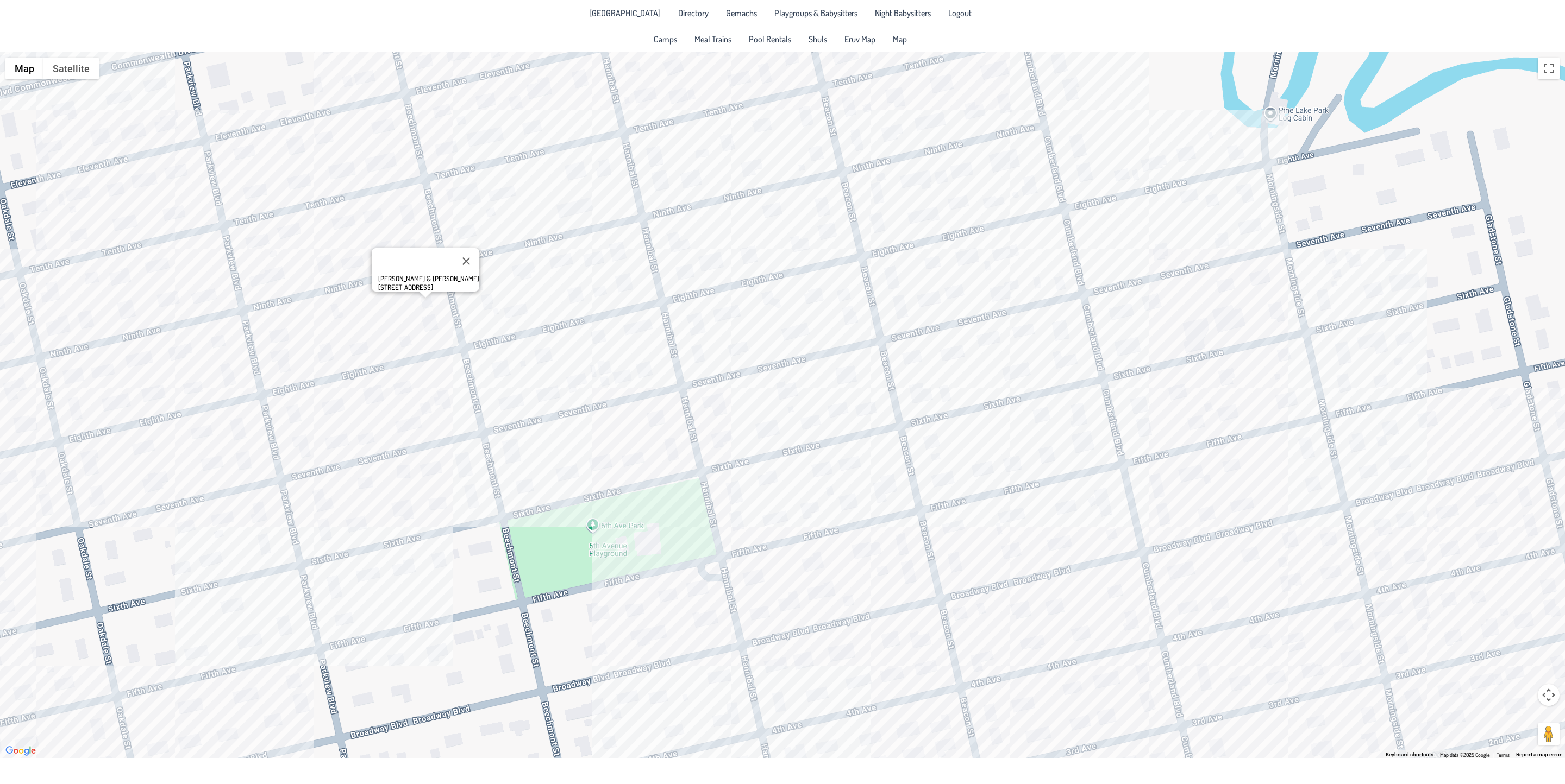
drag, startPoint x: 395, startPoint y: 548, endPoint x: 380, endPoint y: 478, distance: 71.6
click at [380, 478] on div "[PERSON_NAME] & [PERSON_NAME] [STREET_ADDRESS]" at bounding box center [782, 405] width 1565 height 706
click at [346, 615] on div "[PERSON_NAME] & [PERSON_NAME] [STREET_ADDRESS]" at bounding box center [782, 405] width 1565 height 706
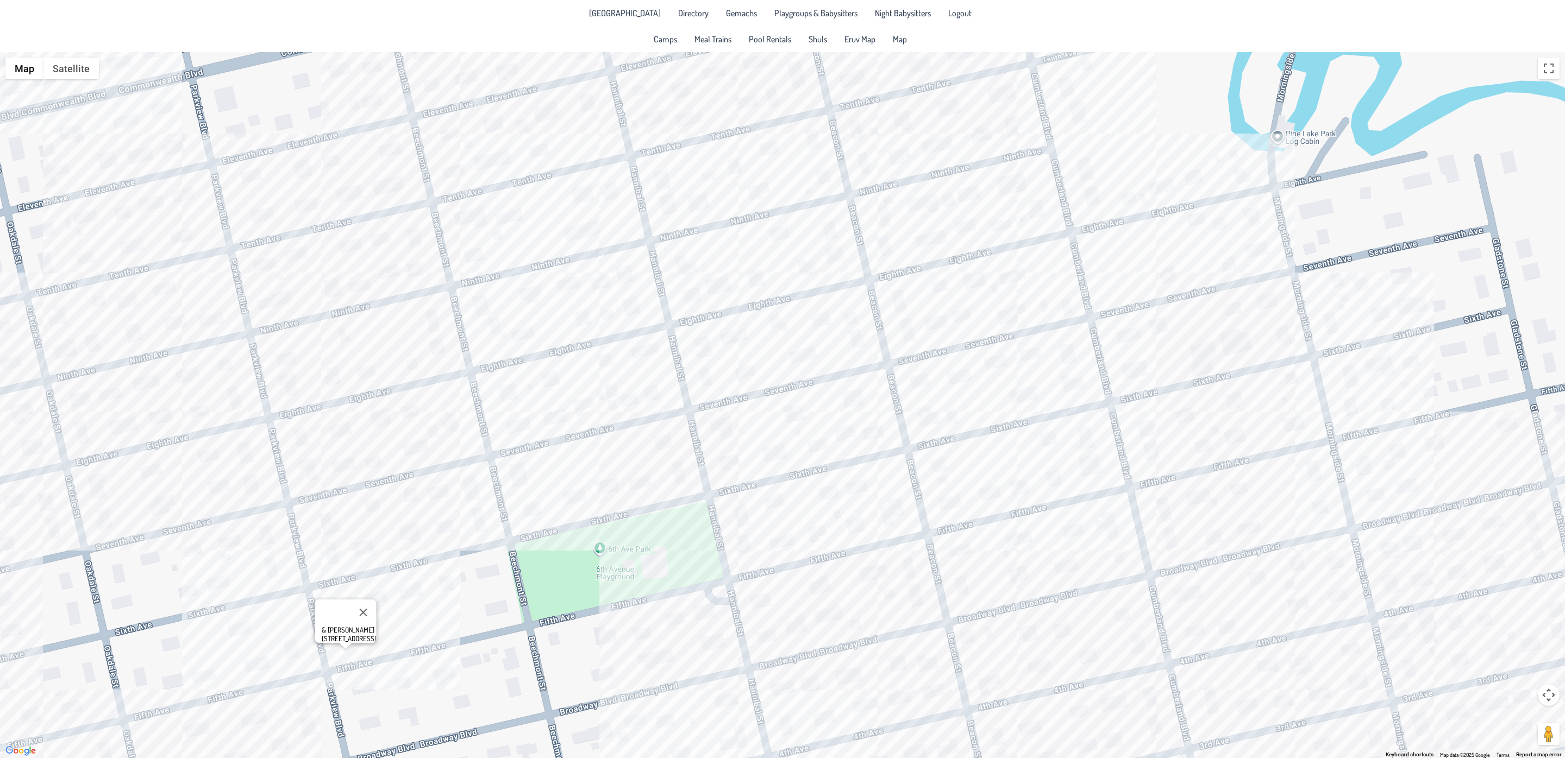
drag, startPoint x: 214, startPoint y: 624, endPoint x: 364, endPoint y: 486, distance: 203.8
click at [224, 644] on div "& [PERSON_NAME] [STREET_ADDRESS]" at bounding box center [782, 405] width 1565 height 706
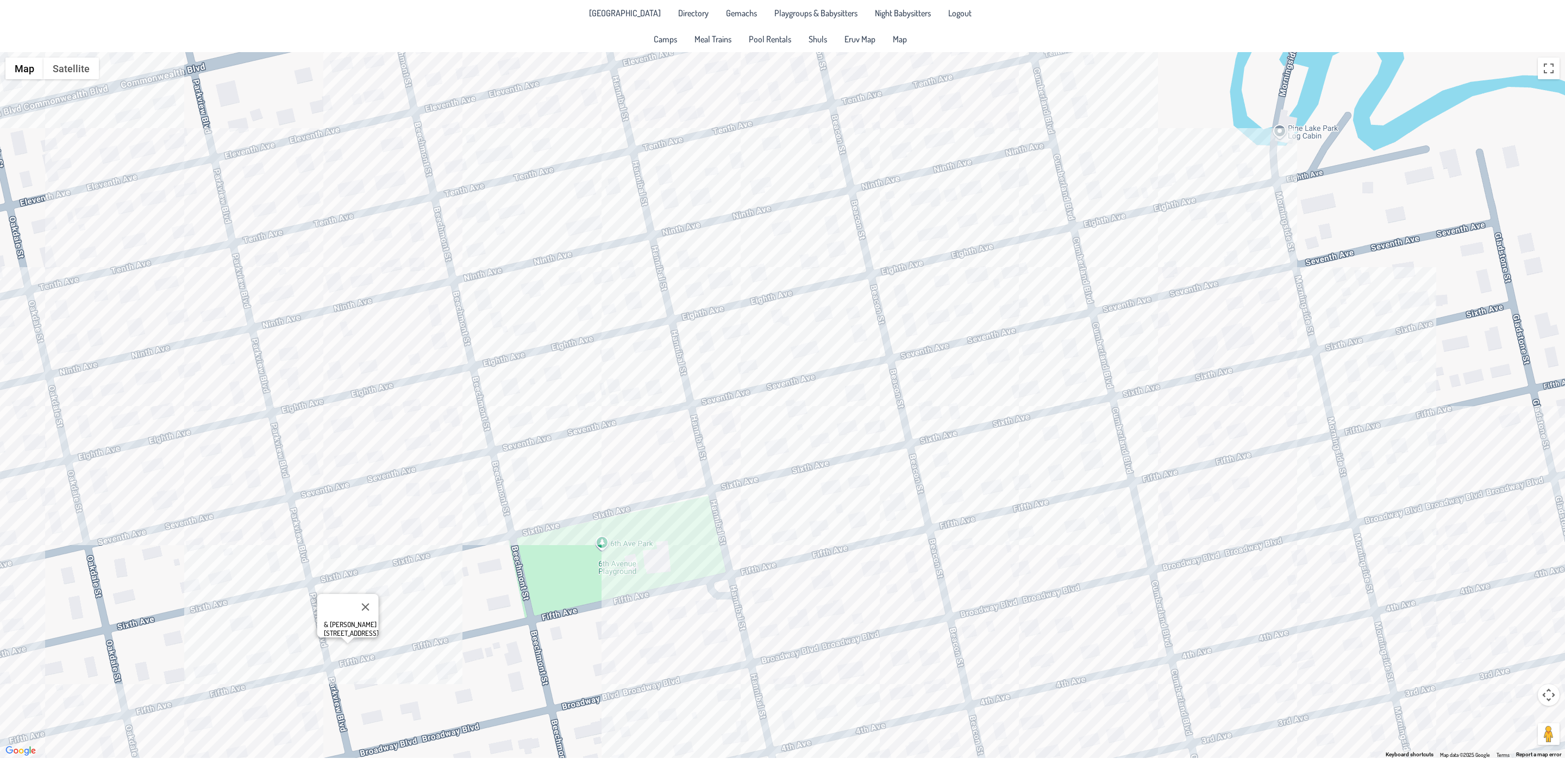
click at [445, 320] on div "& [PERSON_NAME] [STREET_ADDRESS]" at bounding box center [782, 405] width 1565 height 706
drag, startPoint x: 458, startPoint y: 321, endPoint x: 459, endPoint y: 405, distance: 84.0
click at [459, 405] on div "[PERSON_NAME] & [PERSON_NAME] [STREET_ADDRESS]" at bounding box center [782, 405] width 1565 height 706
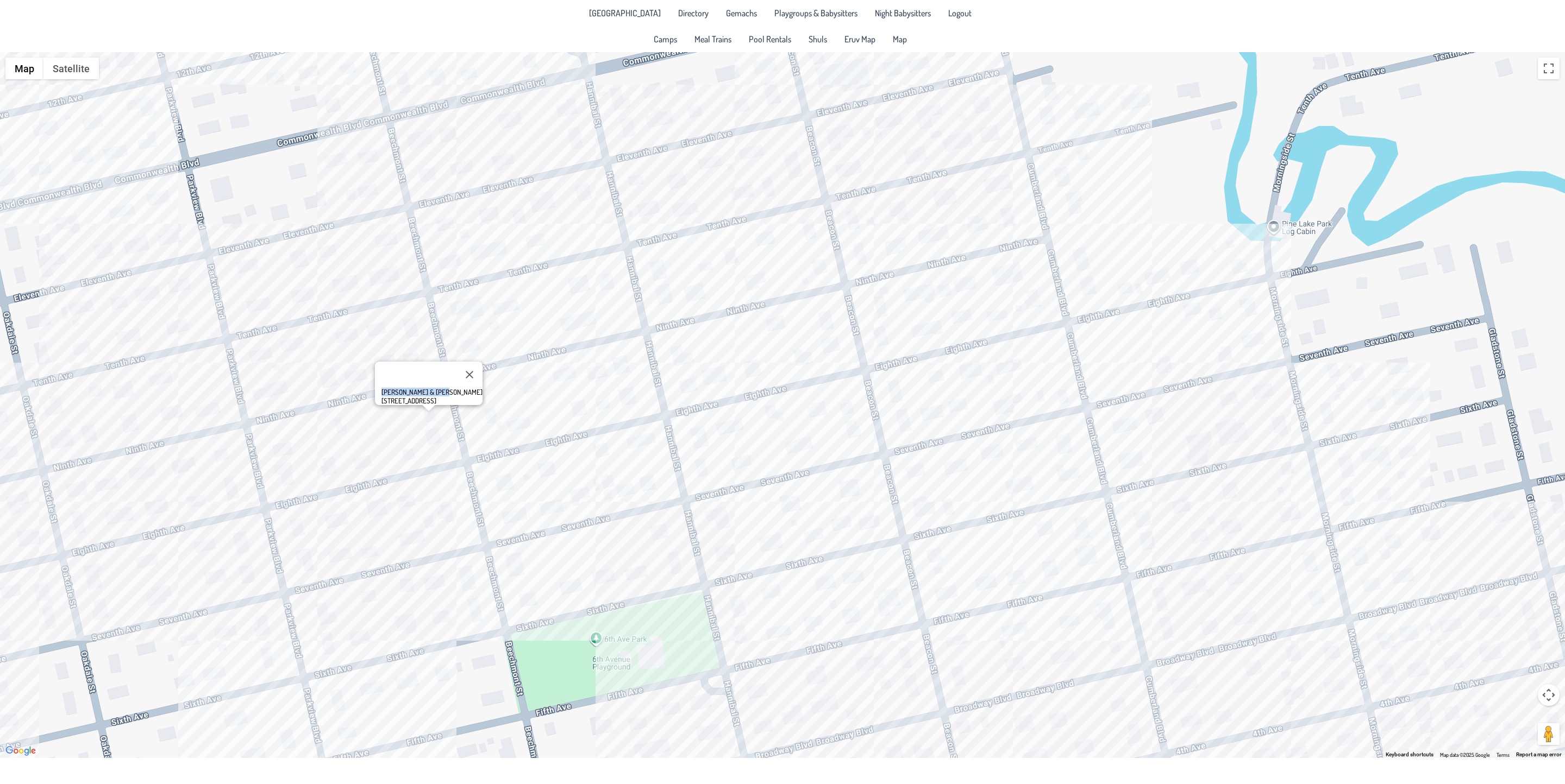
drag, startPoint x: 350, startPoint y: 321, endPoint x: 344, endPoint y: 421, distance: 100.2
click at [344, 426] on div "[PERSON_NAME] & [PERSON_NAME] [STREET_ADDRESS]" at bounding box center [782, 405] width 1565 height 706
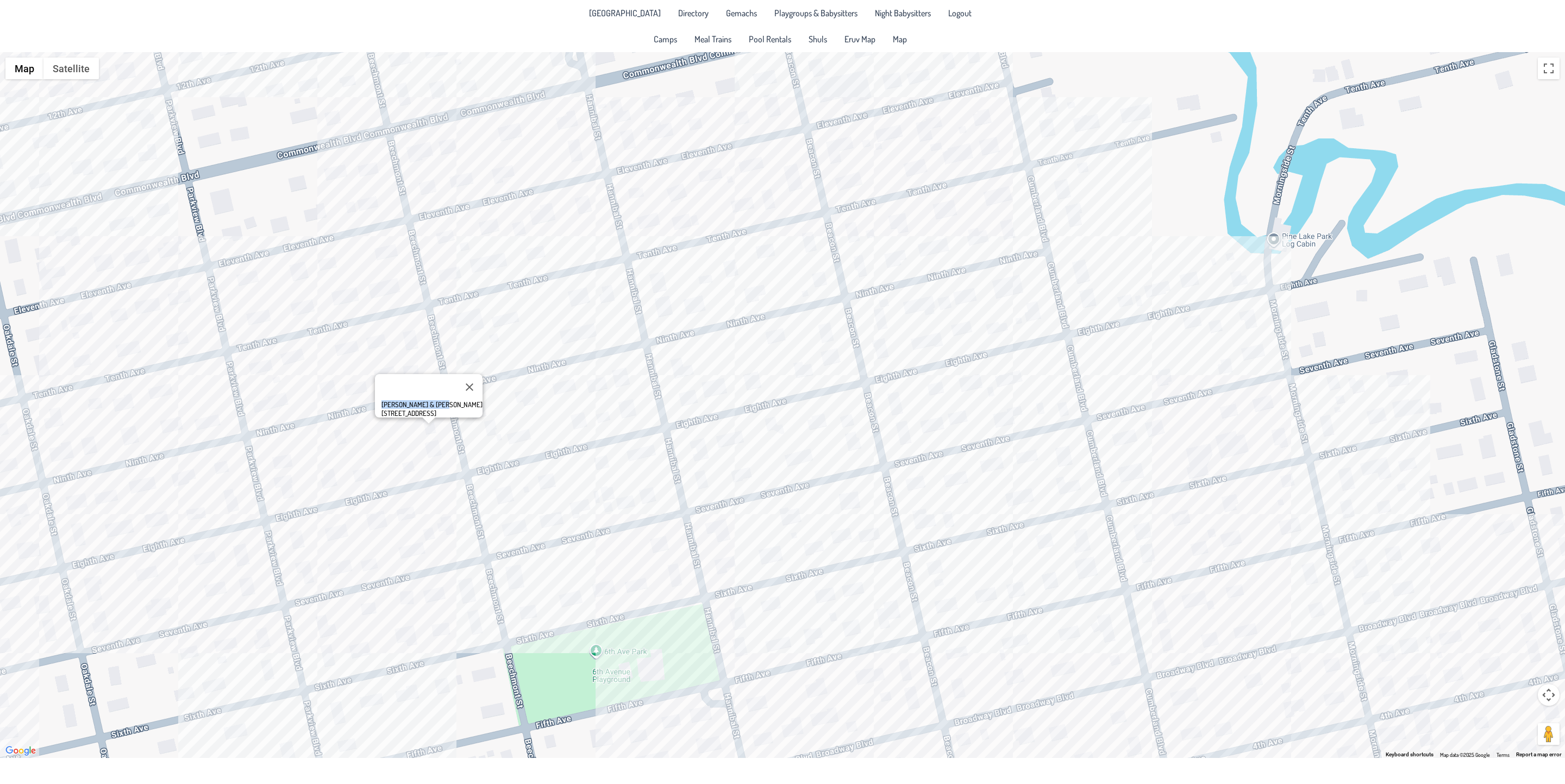
click at [413, 150] on div "[PERSON_NAME] & [PERSON_NAME] [STREET_ADDRESS]" at bounding box center [782, 405] width 1565 height 706
click at [500, 139] on div "Ephraim & [PERSON_NAME] [STREET_ADDRESS]" at bounding box center [782, 405] width 1565 height 706
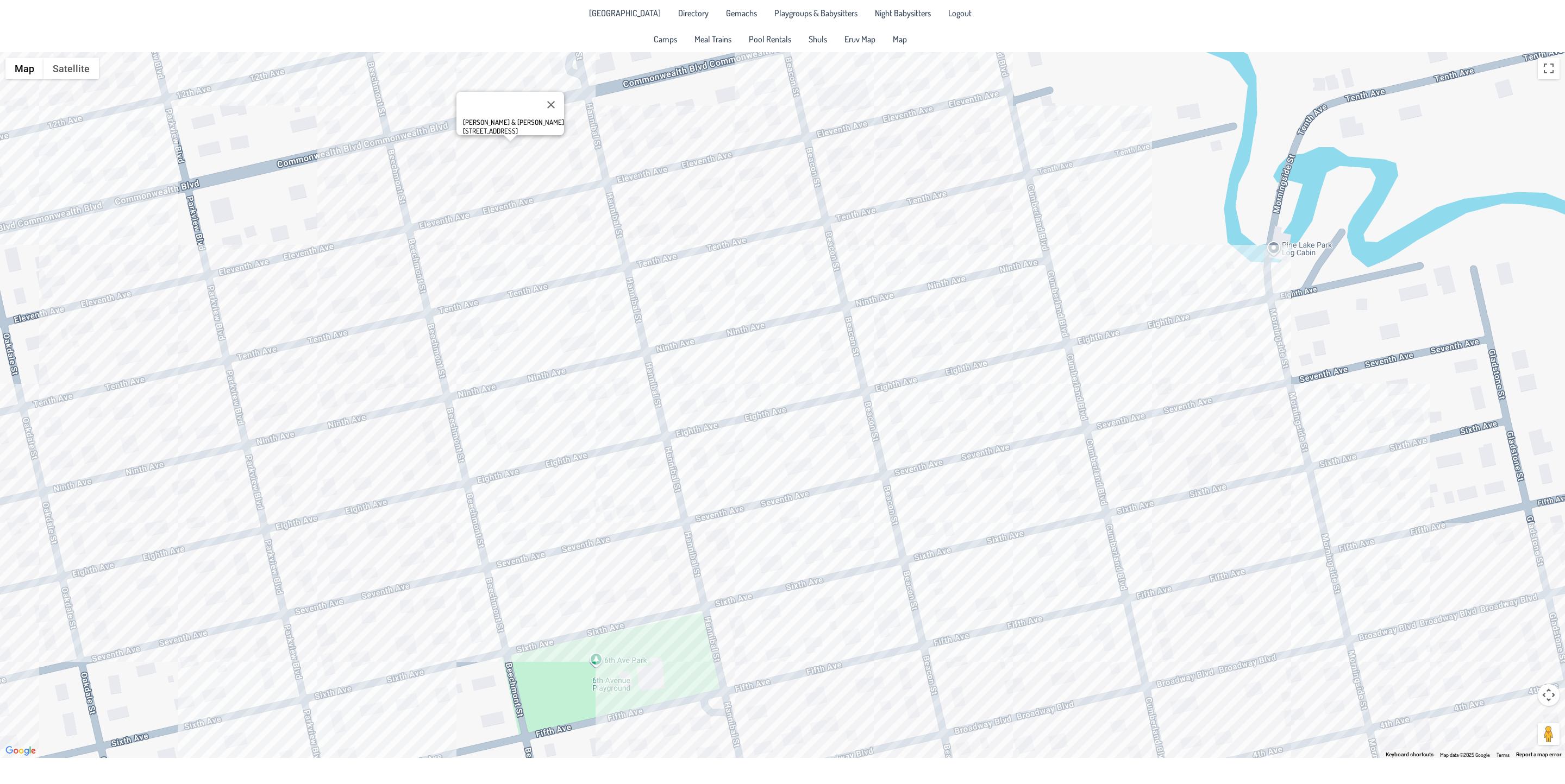
click at [398, 341] on div "[PERSON_NAME] & [PERSON_NAME] [STREET_ADDRESS]" at bounding box center [782, 405] width 1565 height 706
click at [421, 426] on div "[PERSON_NAME] & [PERSON_NAME] [STREET_ADDRESS]" at bounding box center [782, 405] width 1565 height 706
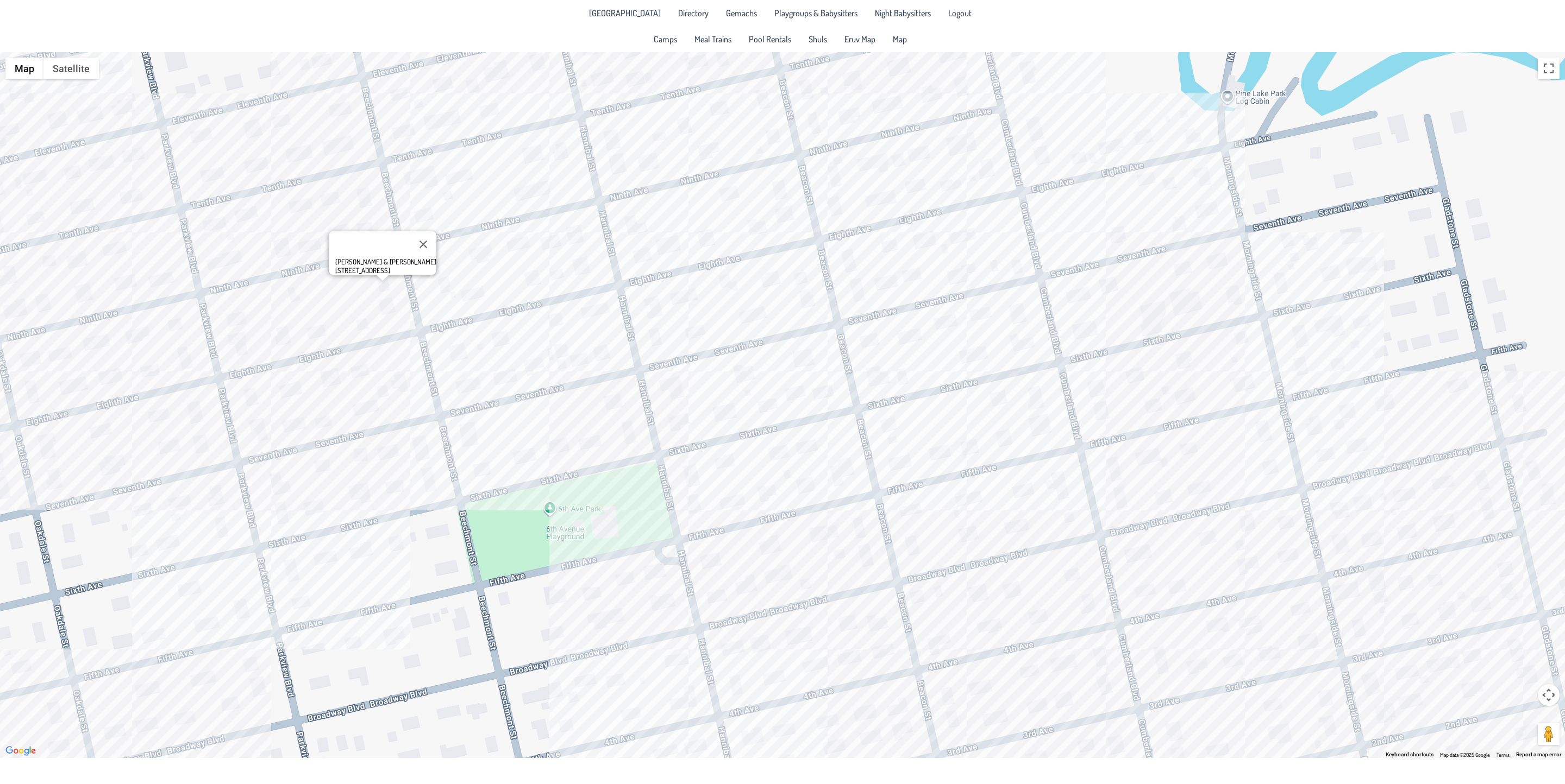
drag, startPoint x: 354, startPoint y: 475, endPoint x: 320, endPoint y: 347, distance: 132.4
click at [320, 347] on div "[PERSON_NAME] & [PERSON_NAME] [STREET_ADDRESS]" at bounding box center [782, 405] width 1565 height 706
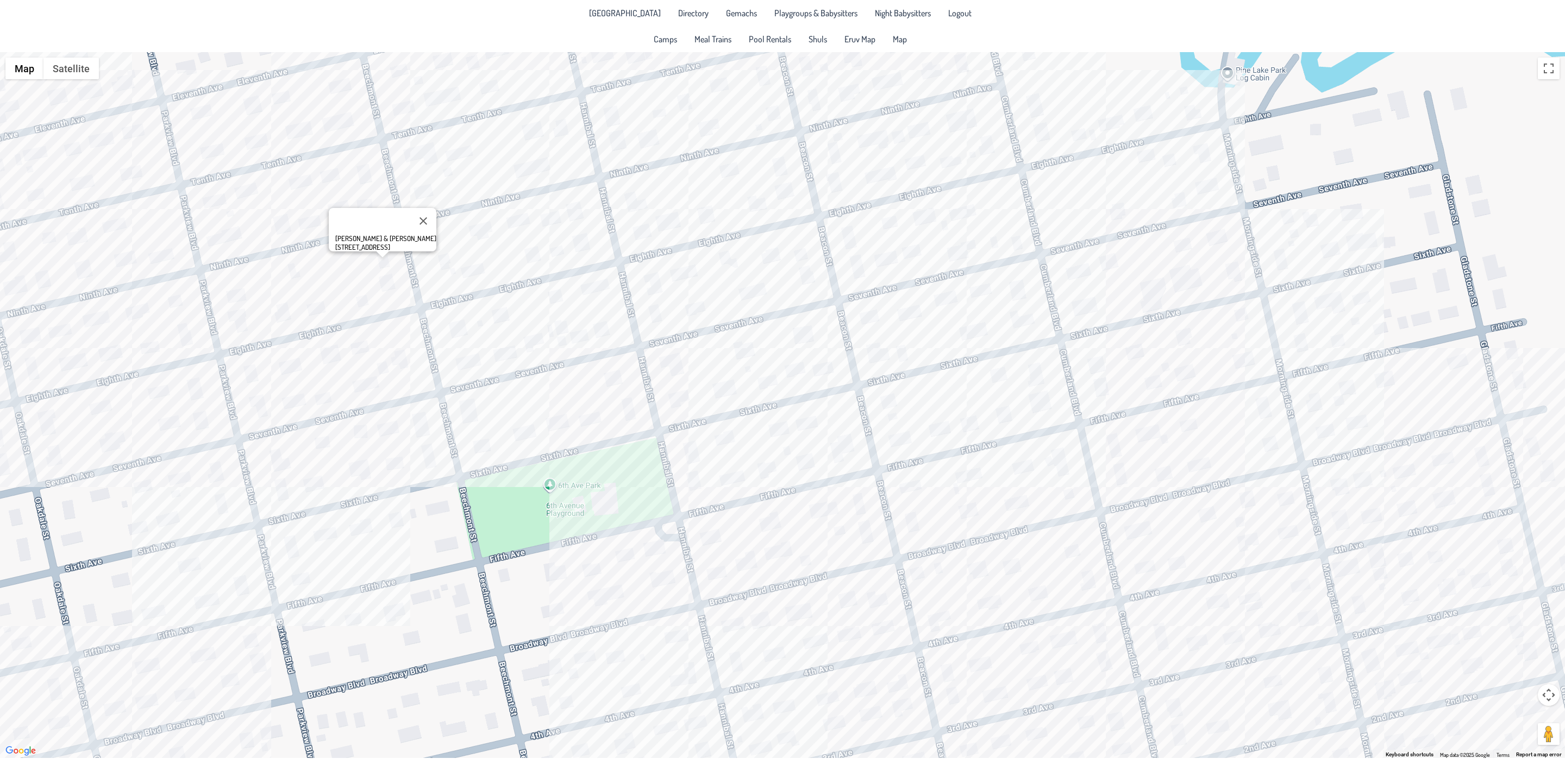
click at [390, 440] on div "[PERSON_NAME] & [PERSON_NAME] [STREET_ADDRESS]" at bounding box center [782, 405] width 1565 height 706
click at [415, 434] on div "& [PERSON_NAME] [STREET_ADDRESS]" at bounding box center [782, 405] width 1565 height 706
click at [294, 584] on div "[PERSON_NAME] & [PERSON_NAME] [STREET_ADDRESS]" at bounding box center [782, 405] width 1565 height 706
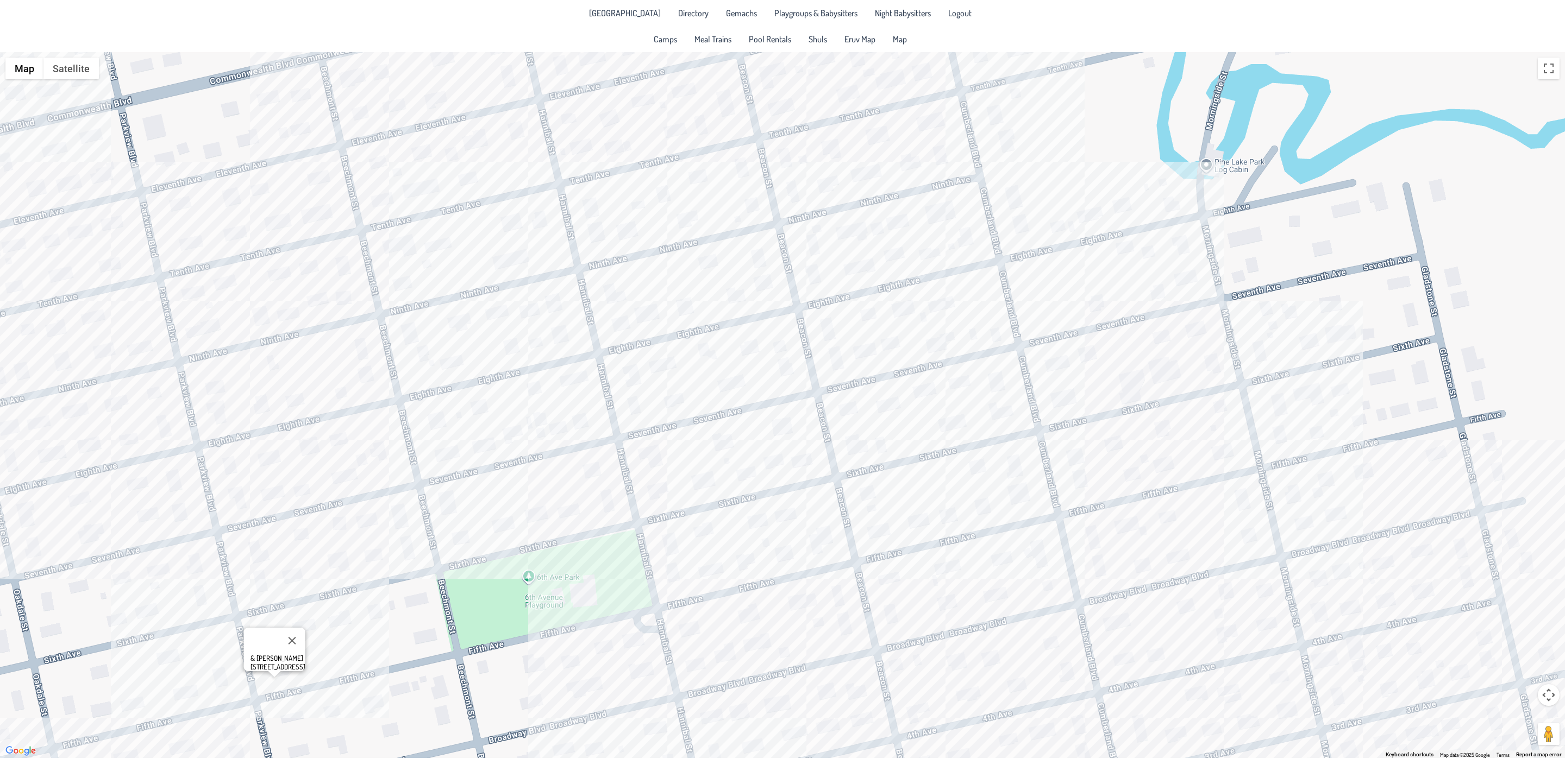
drag, startPoint x: 174, startPoint y: 572, endPoint x: 154, endPoint y: 666, distance: 96.1
click at [154, 666] on div "& [PERSON_NAME] [STREET_ADDRESS]" at bounding box center [782, 405] width 1565 height 706
click at [353, 343] on div "& [PERSON_NAME] [STREET_ADDRESS]" at bounding box center [782, 405] width 1565 height 706
click at [266, 463] on div "[PERSON_NAME] & [PERSON_NAME] [STREET_ADDRESS]" at bounding box center [782, 405] width 1565 height 706
click at [70, 504] on div "[PERSON_NAME] & [PERSON_NAME] [STREET_ADDRESS]" at bounding box center [782, 405] width 1565 height 706
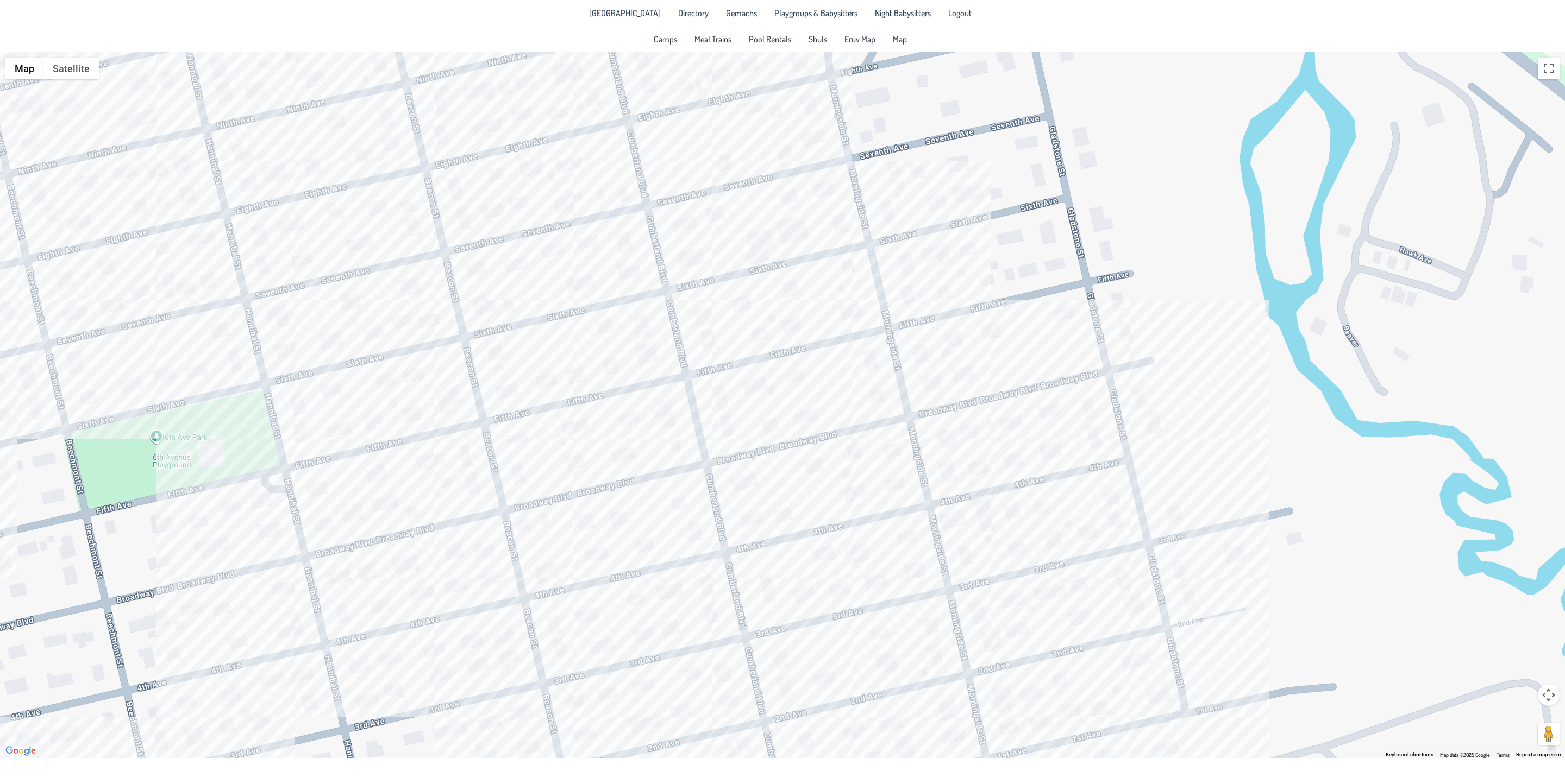
drag, startPoint x: 816, startPoint y: 355, endPoint x: 444, endPoint y: 215, distance: 397.5
click at [444, 215] on div "Shamshi & [PERSON_NAME] [STREET_ADDRESS]" at bounding box center [782, 405] width 1565 height 706
click at [368, 428] on div "Shamshi & [PERSON_NAME] [STREET_ADDRESS]" at bounding box center [782, 405] width 1565 height 706
click at [405, 420] on div "Elya & [PERSON_NAME] [STREET_ADDRESS]" at bounding box center [782, 405] width 1565 height 706
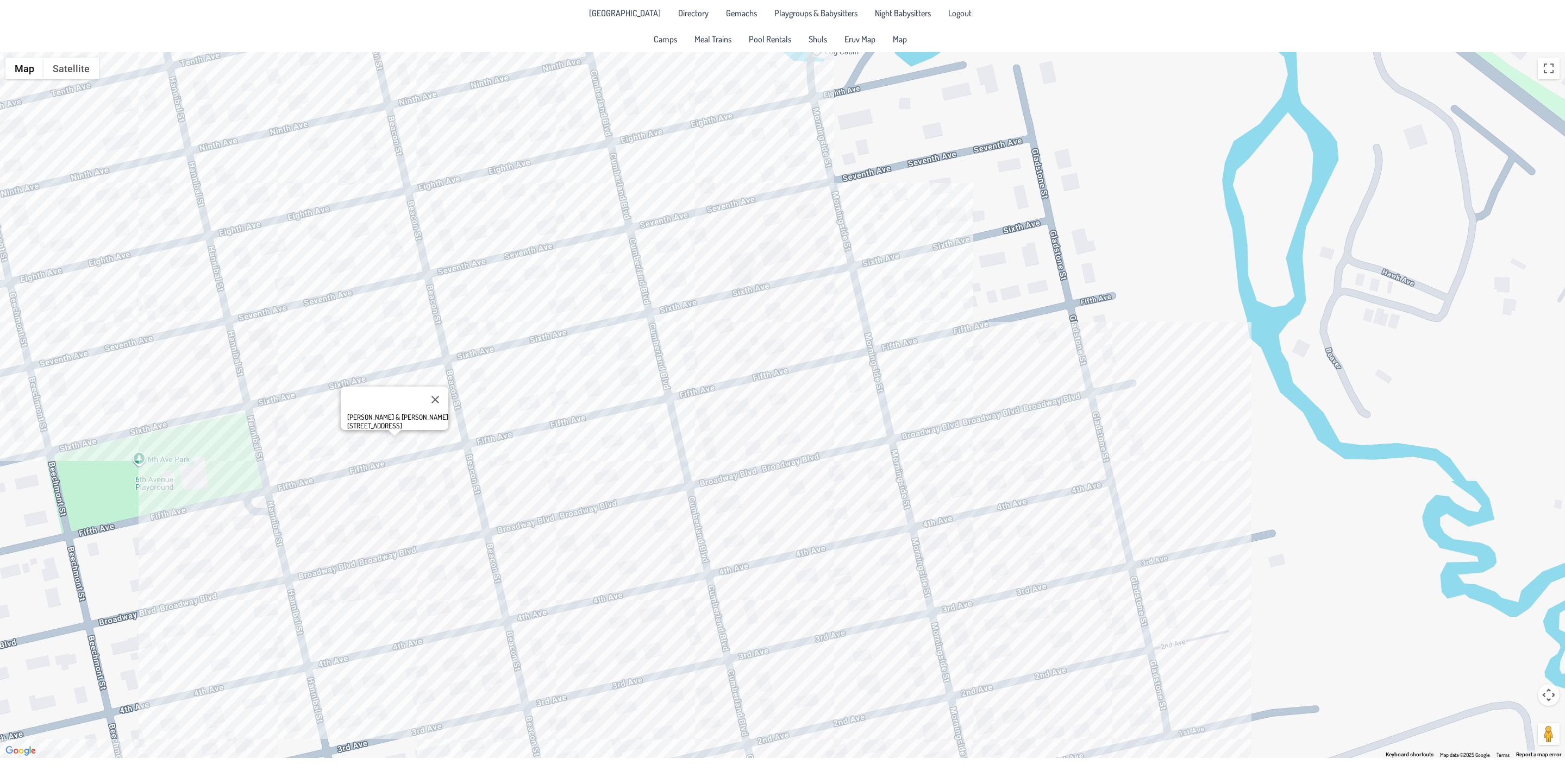
drag, startPoint x: 424, startPoint y: 496, endPoint x: 406, endPoint y: 520, distance: 30.0
click at [406, 520] on div "[PERSON_NAME] & [PERSON_NAME] [STREET_ADDRESS]" at bounding box center [782, 405] width 1565 height 706
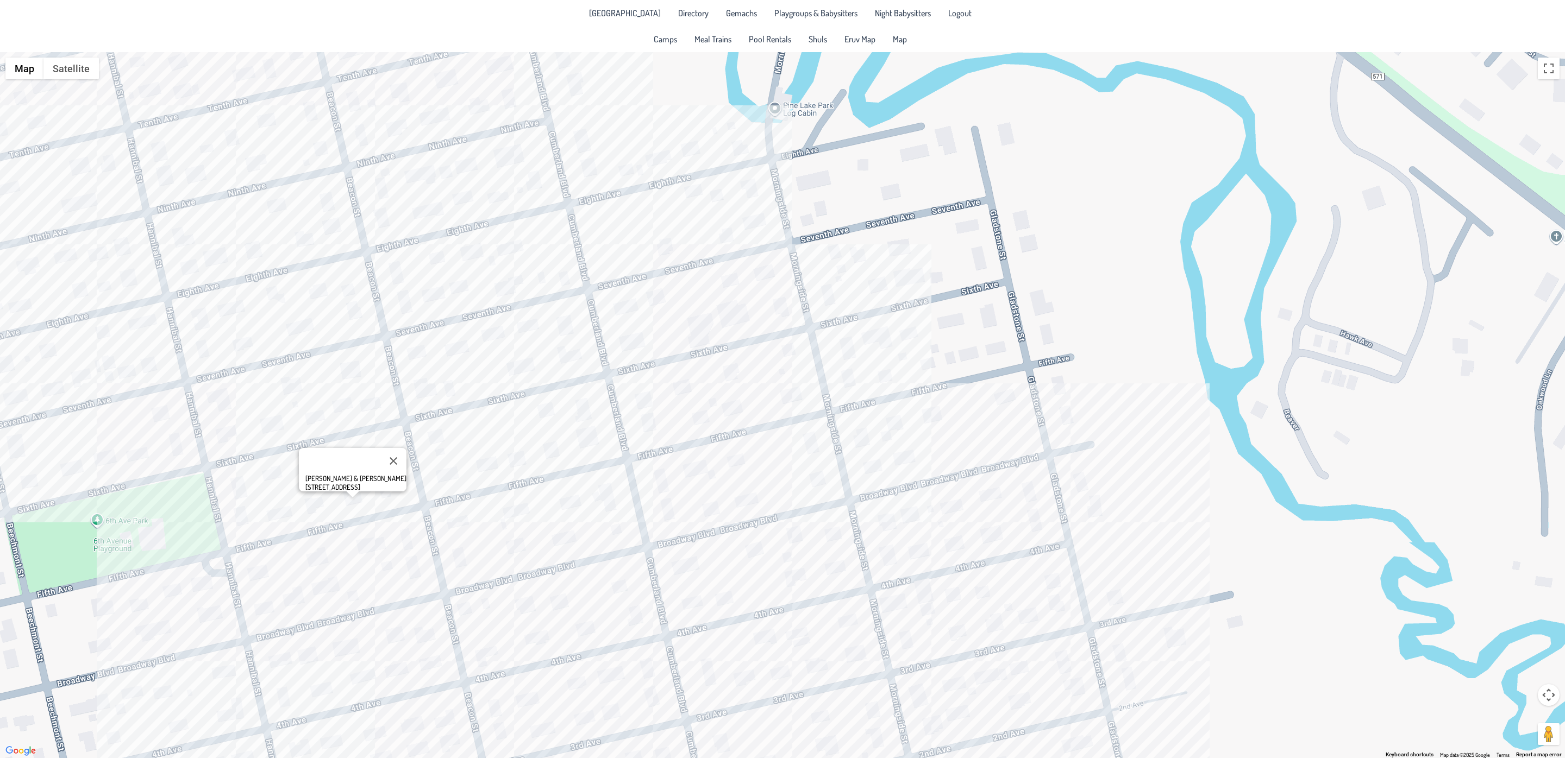
drag, startPoint x: 334, startPoint y: 504, endPoint x: 312, endPoint y: 542, distance: 43.9
click at [289, 569] on div "[PERSON_NAME] & [PERSON_NAME] [STREET_ADDRESS]" at bounding box center [782, 405] width 1565 height 706
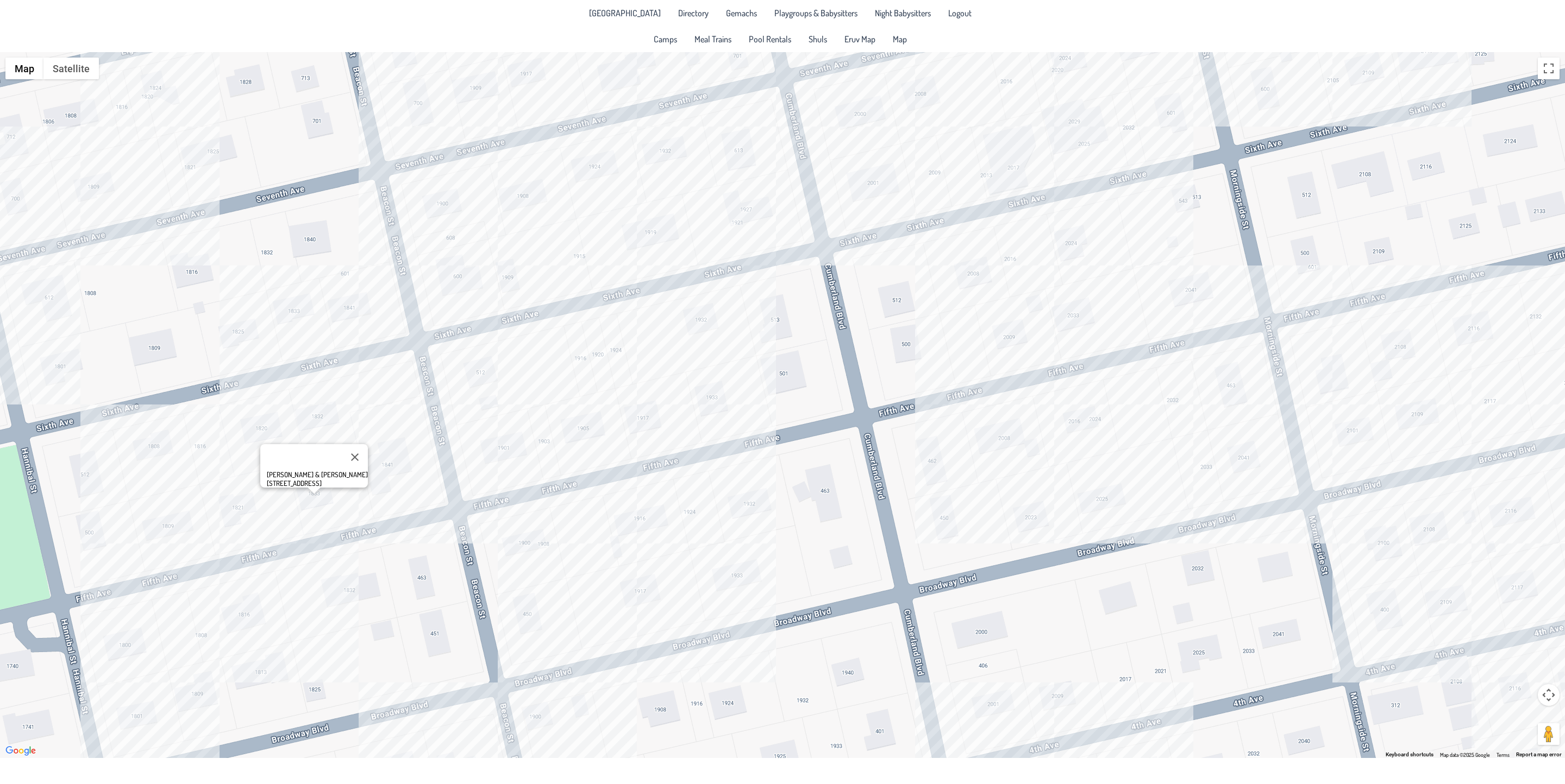
drag, startPoint x: 300, startPoint y: 524, endPoint x: 398, endPoint y: 569, distance: 107.8
click at [398, 569] on div "[PERSON_NAME] & [PERSON_NAME] [STREET_ADDRESS]" at bounding box center [782, 405] width 1565 height 706
click at [333, 410] on div "[PERSON_NAME] & [PERSON_NAME] [STREET_ADDRESS]" at bounding box center [782, 405] width 1565 height 706
click at [199, 519] on div "[PERSON_NAME] & [PERSON_NAME] [STREET_ADDRESS]" at bounding box center [782, 405] width 1565 height 706
click at [237, 522] on div "[PERSON_NAME] & [PERSON_NAME] [STREET_ADDRESS]" at bounding box center [782, 405] width 1565 height 706
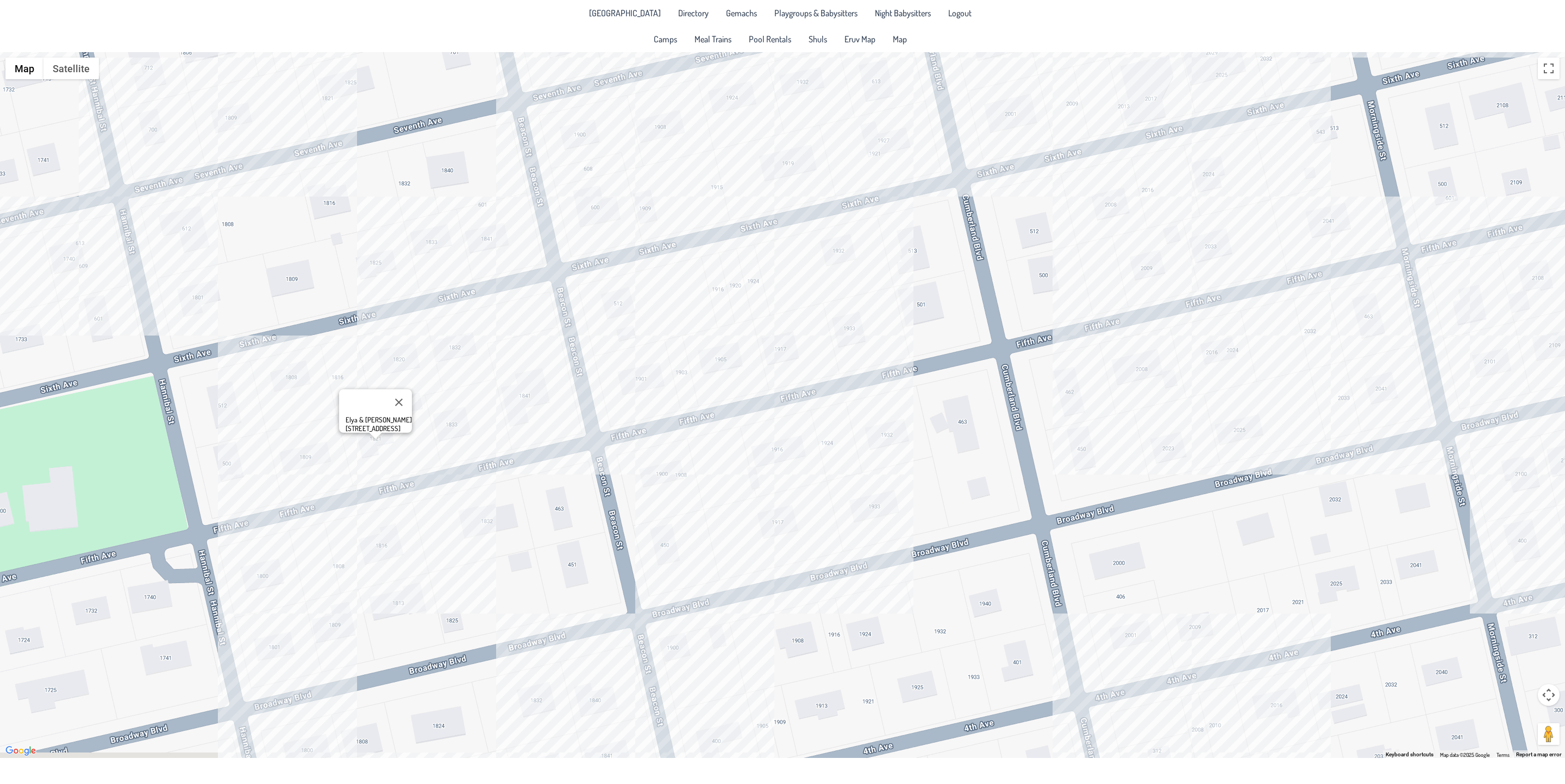
drag, startPoint x: 253, startPoint y: 634, endPoint x: 412, endPoint y: 545, distance: 182.2
click at [410, 551] on div "Elya & [PERSON_NAME] [STREET_ADDRESS]" at bounding box center [782, 405] width 1565 height 706
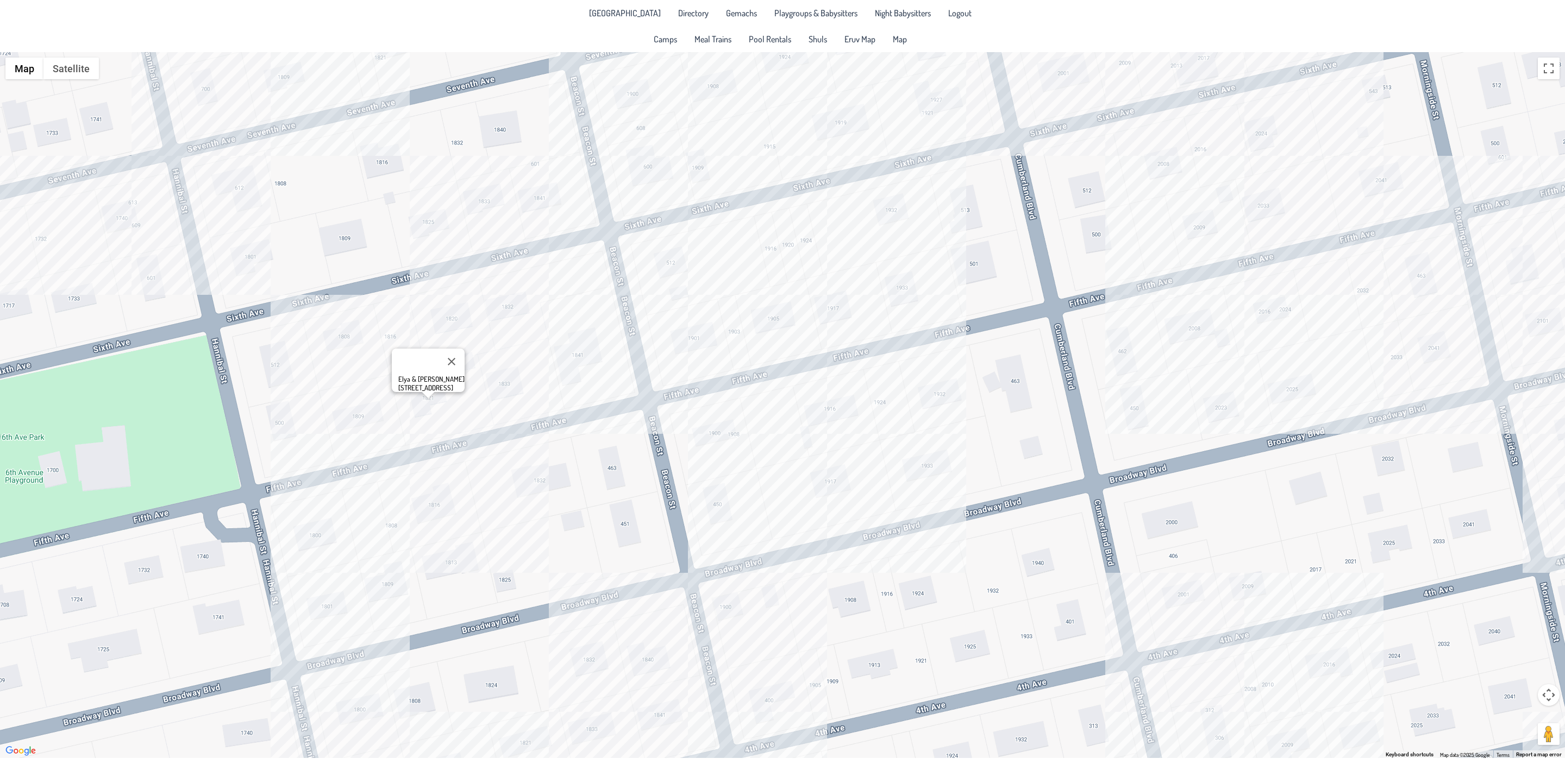
click at [312, 546] on div "Elya & [PERSON_NAME] [STREET_ADDRESS]" at bounding box center [782, 405] width 1565 height 706
click at [99, 192] on div "Don & [PERSON_NAME] [STREET_ADDRESS]" at bounding box center [782, 405] width 1565 height 706
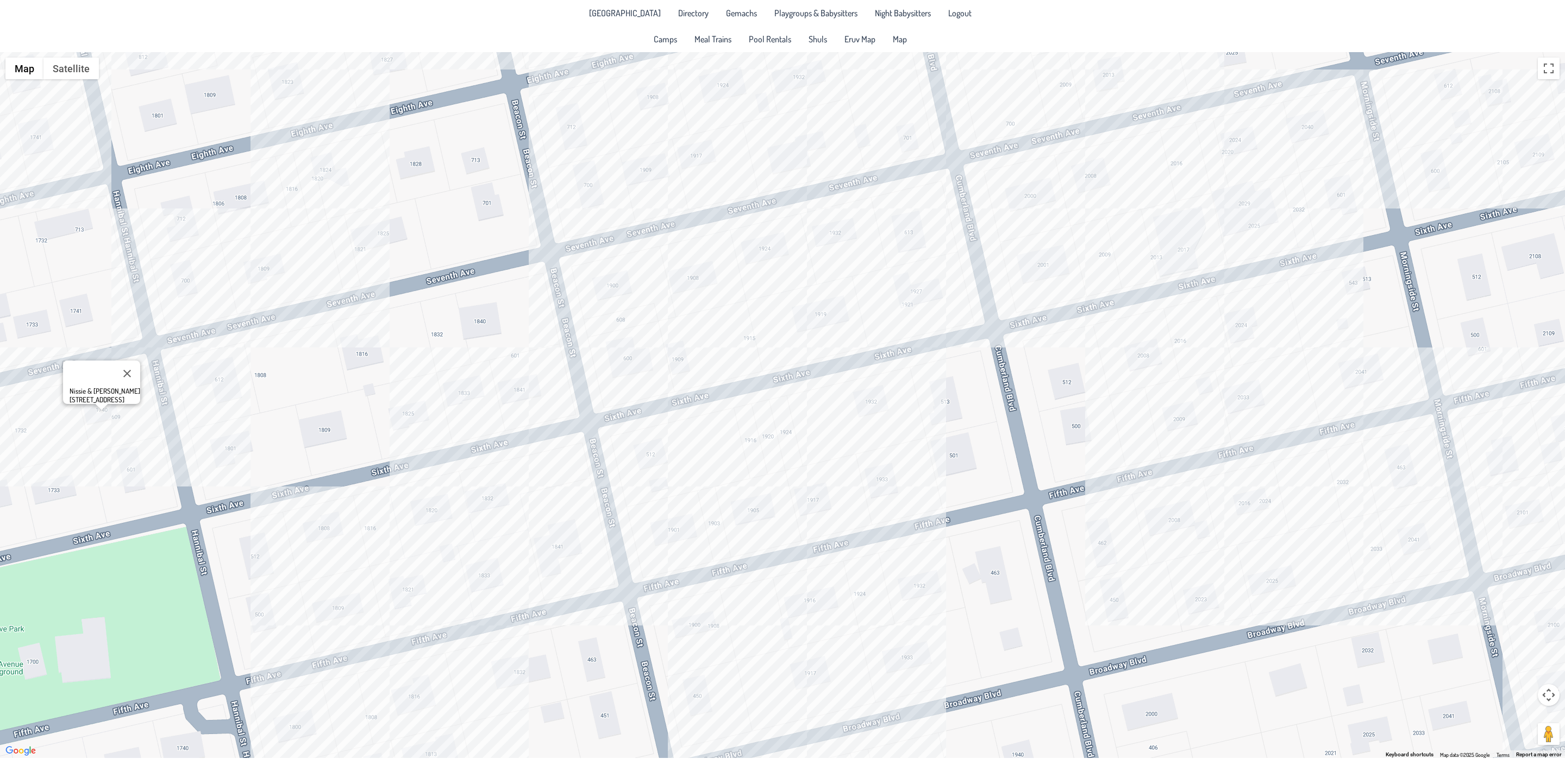
drag, startPoint x: 89, startPoint y: 355, endPoint x: 191, endPoint y: 357, distance: 102.0
click at [88, 470] on div "Nissie & [PERSON_NAME] [STREET_ADDRESS]" at bounding box center [782, 405] width 1565 height 706
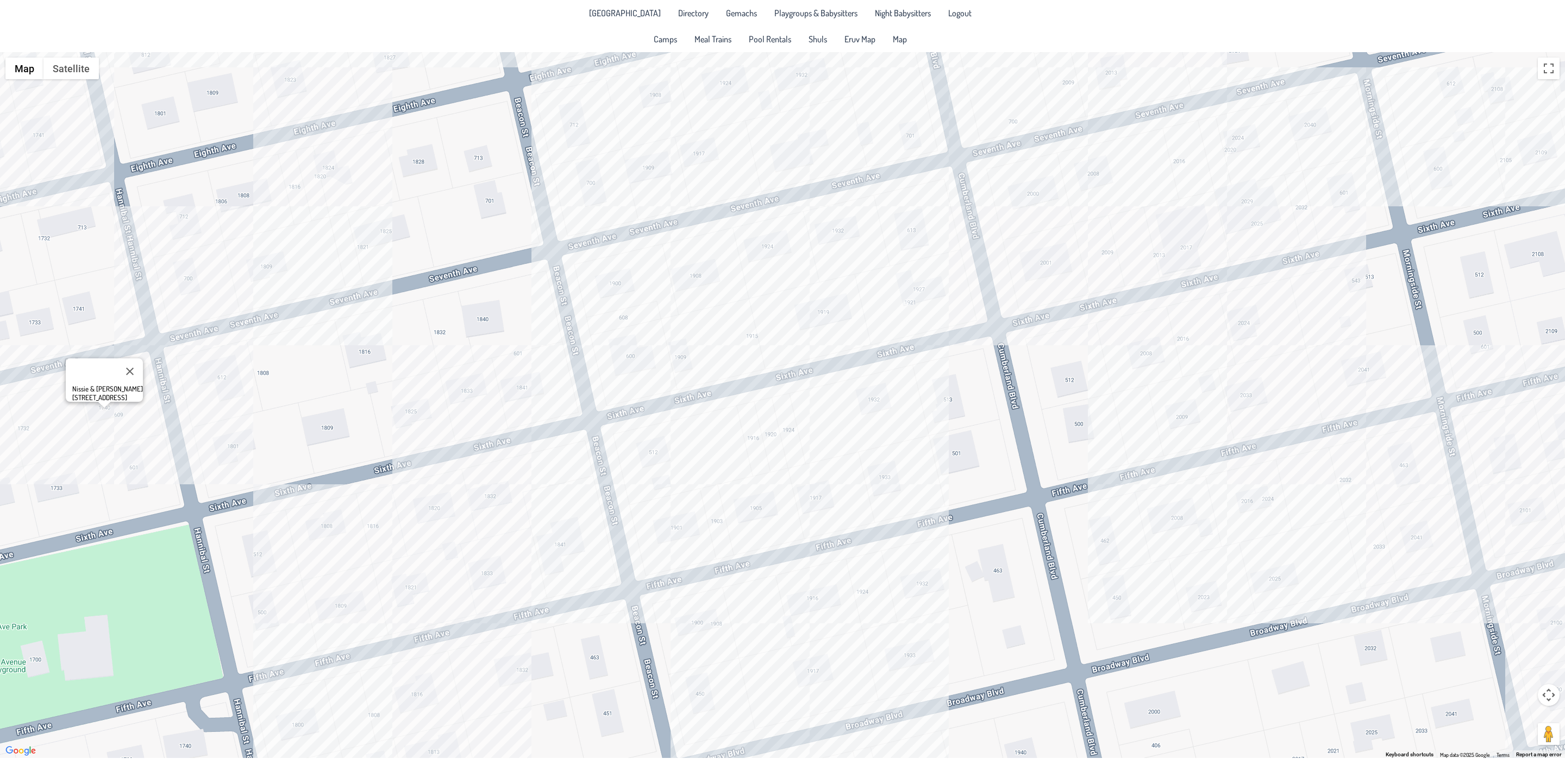
click at [198, 265] on div "Nissie & [PERSON_NAME] [STREET_ADDRESS]" at bounding box center [782, 405] width 1565 height 706
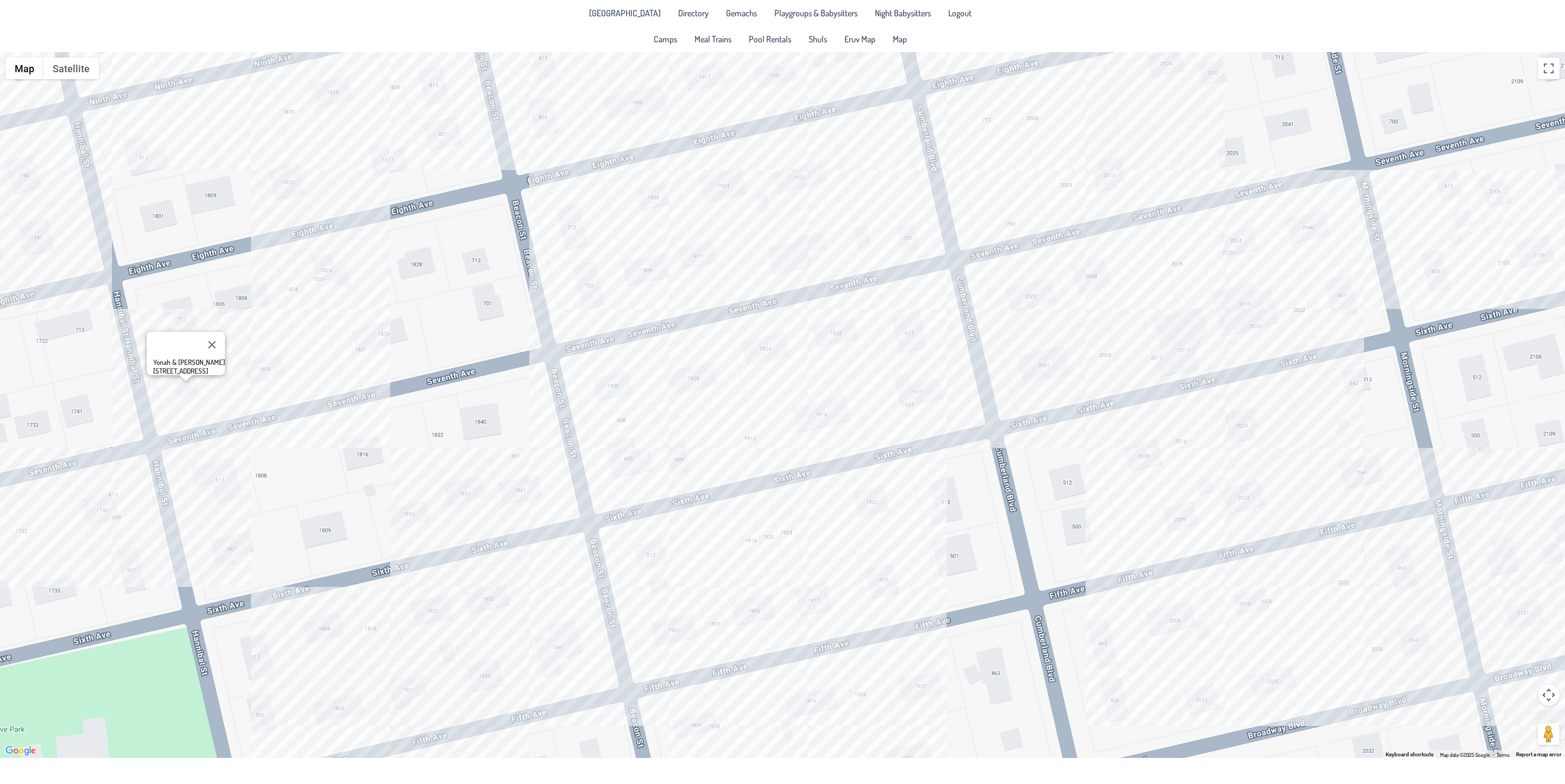
drag, startPoint x: 327, startPoint y: 290, endPoint x: 327, endPoint y: 442, distance: 152.0
click at [327, 442] on div "Yonah & [PERSON_NAME] [STREET_ADDRESS]" at bounding box center [782, 405] width 1565 height 706
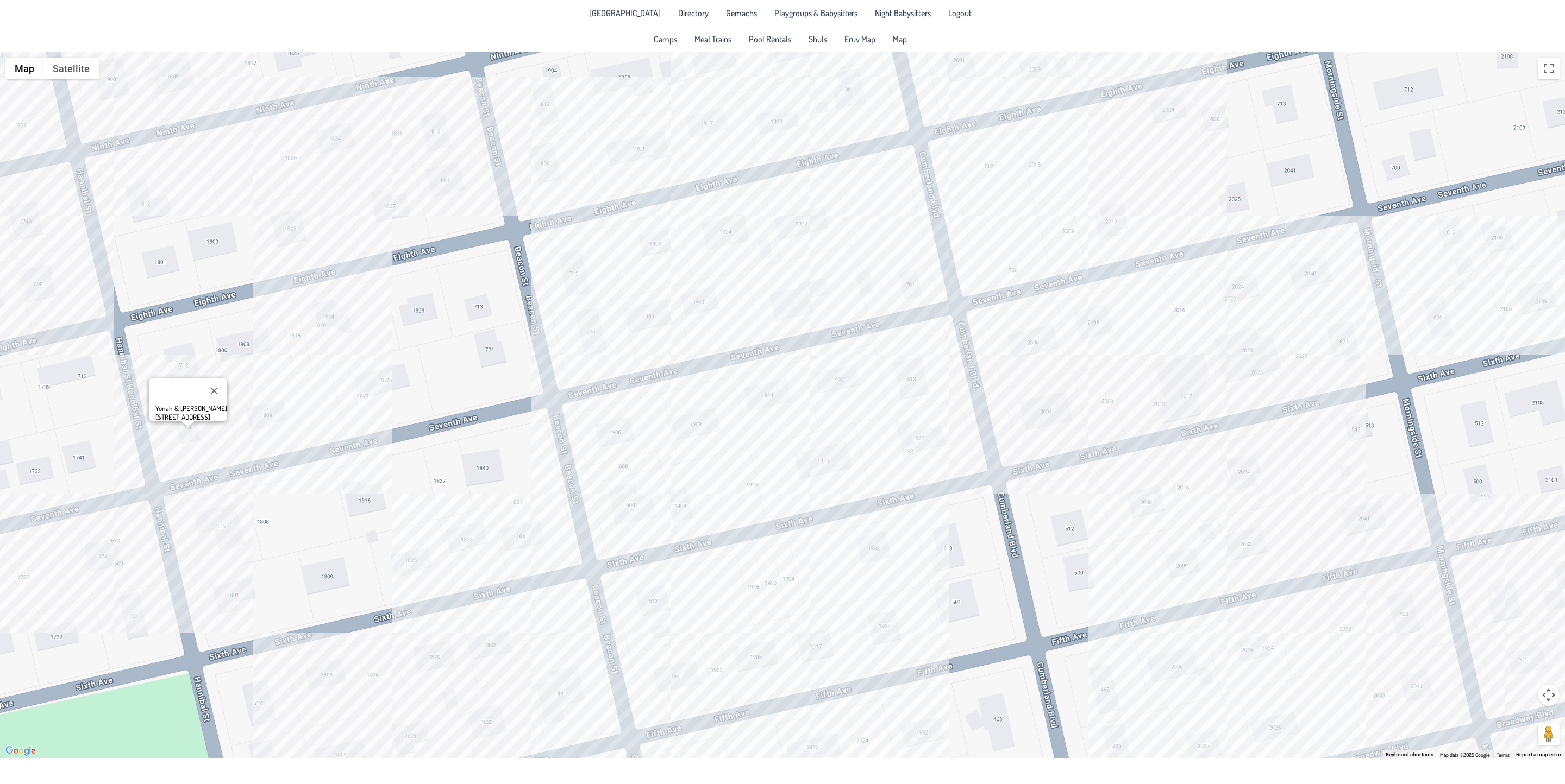
click at [338, 310] on div "Yonah & [PERSON_NAME] [STREET_ADDRESS]" at bounding box center [782, 405] width 1565 height 706
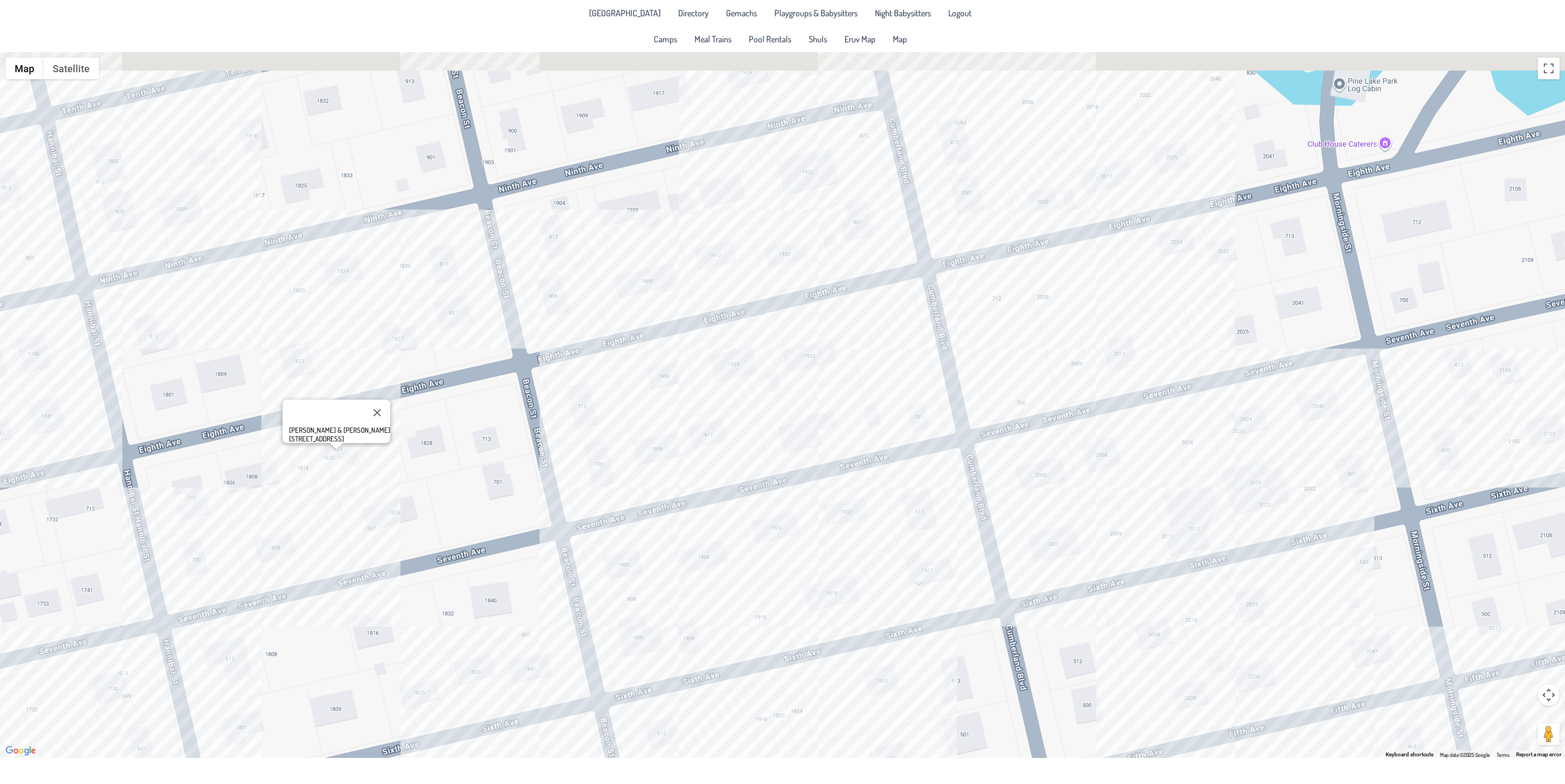
drag, startPoint x: 361, startPoint y: 368, endPoint x: 369, endPoint y: 502, distance: 134.2
click at [369, 502] on div "[PERSON_NAME] & [PERSON_NAME] [STREET_ADDRESS]" at bounding box center [782, 405] width 1565 height 706
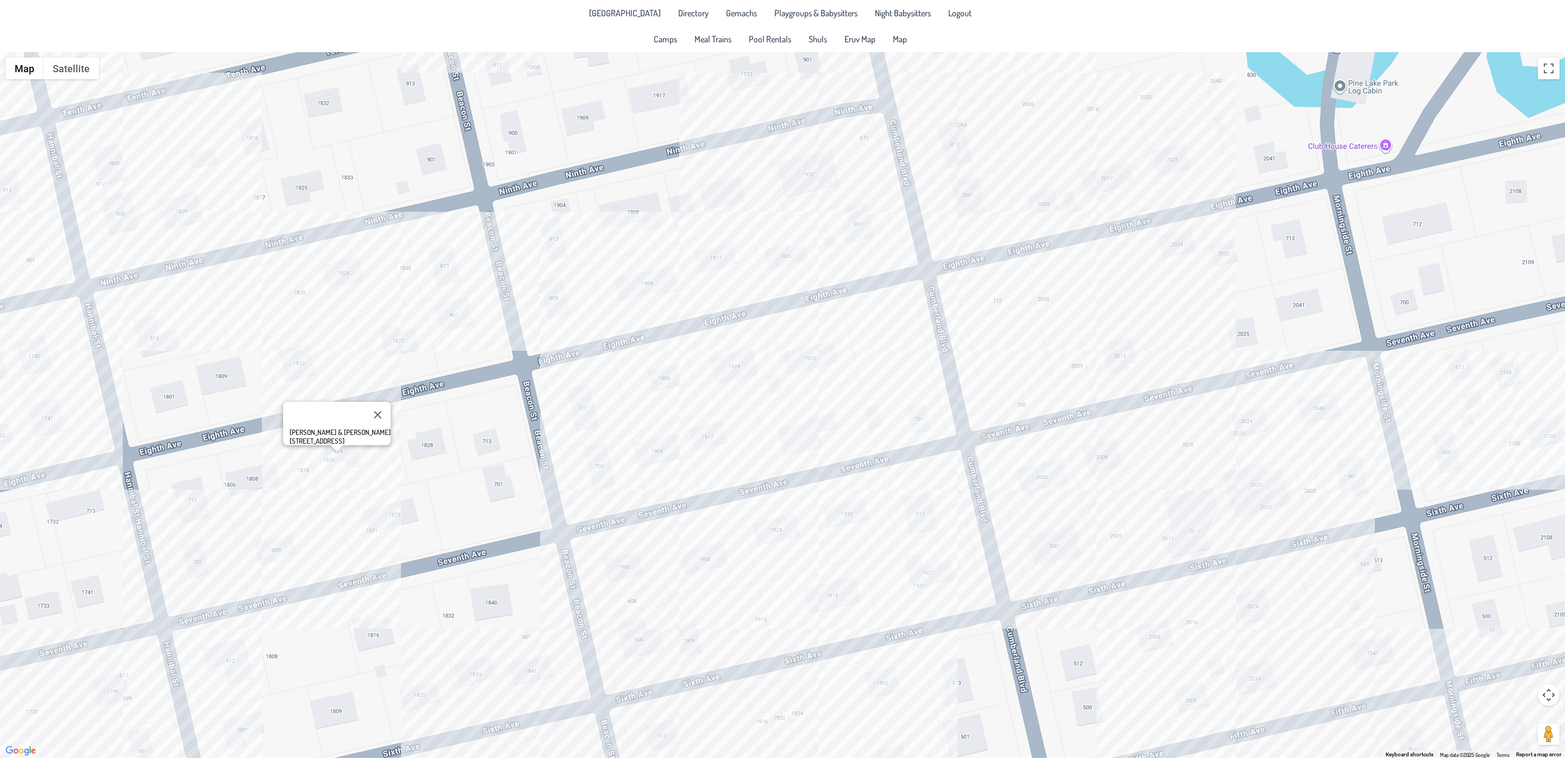
click at [257, 298] on div "[PERSON_NAME] & [PERSON_NAME] [STREET_ADDRESS]" at bounding box center [782, 405] width 1565 height 706
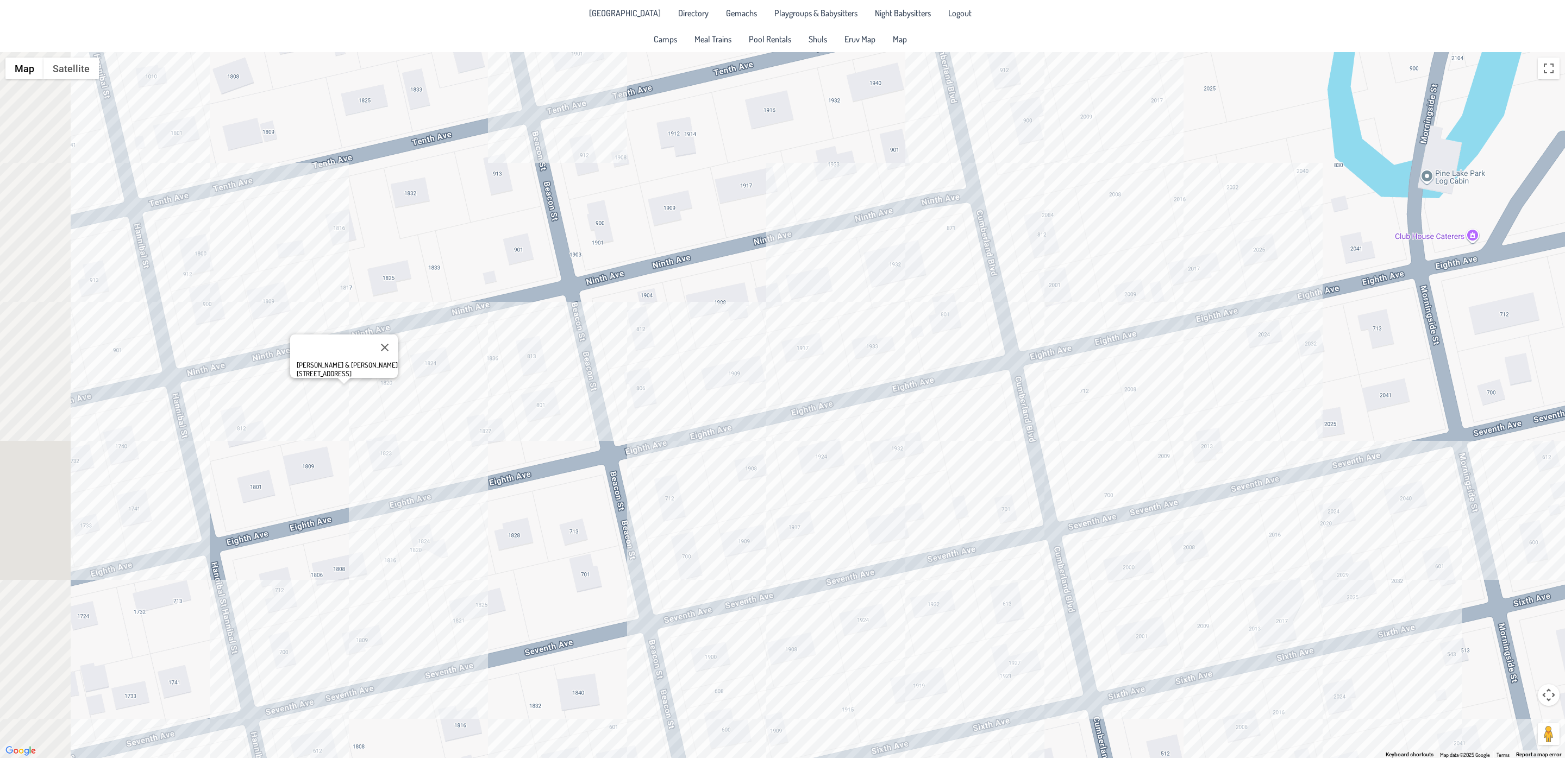
drag, startPoint x: 259, startPoint y: 373, endPoint x: 375, endPoint y: 442, distance: 135.0
click at [375, 442] on div "[PERSON_NAME] & [PERSON_NAME] [STREET_ADDRESS]" at bounding box center [782, 405] width 1565 height 706
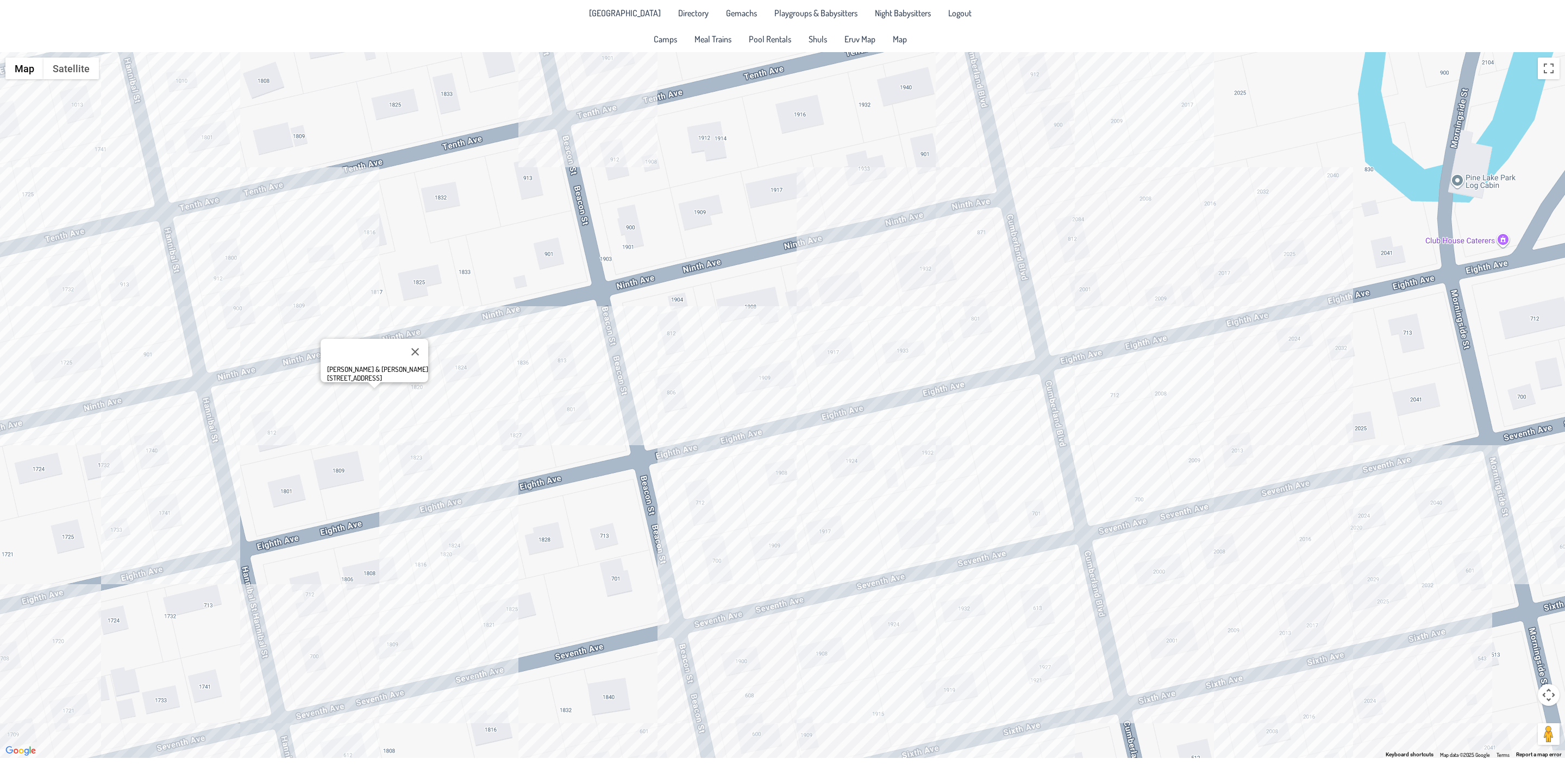
click at [142, 455] on div "[PERSON_NAME] & [PERSON_NAME] [STREET_ADDRESS]" at bounding box center [782, 405] width 1565 height 706
click at [236, 306] on div "Avi & [PERSON_NAME] [STREET_ADDRESS]" at bounding box center [782, 405] width 1565 height 706
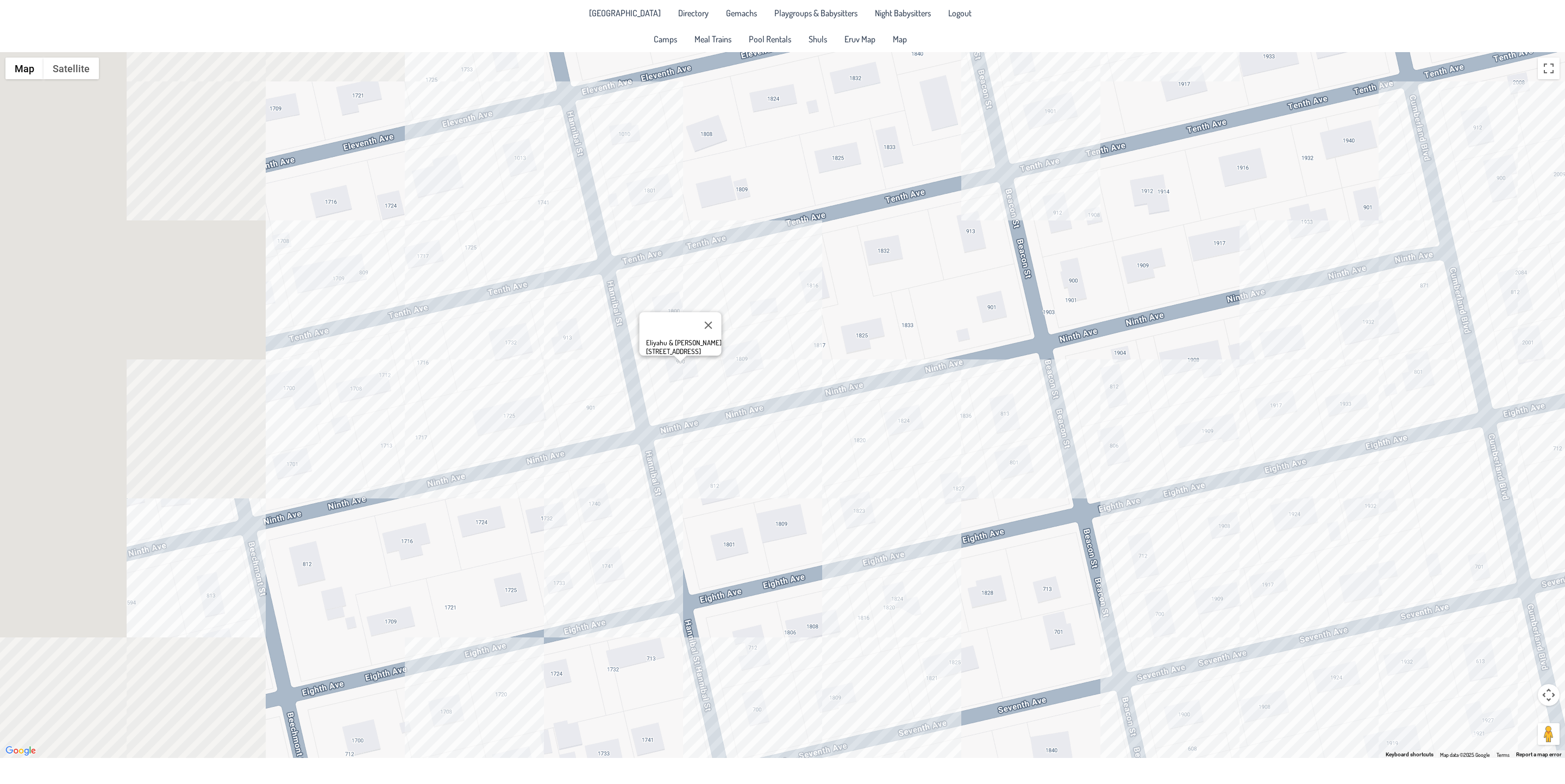
drag, startPoint x: 212, startPoint y: 402, endPoint x: 480, endPoint y: 464, distance: 275.1
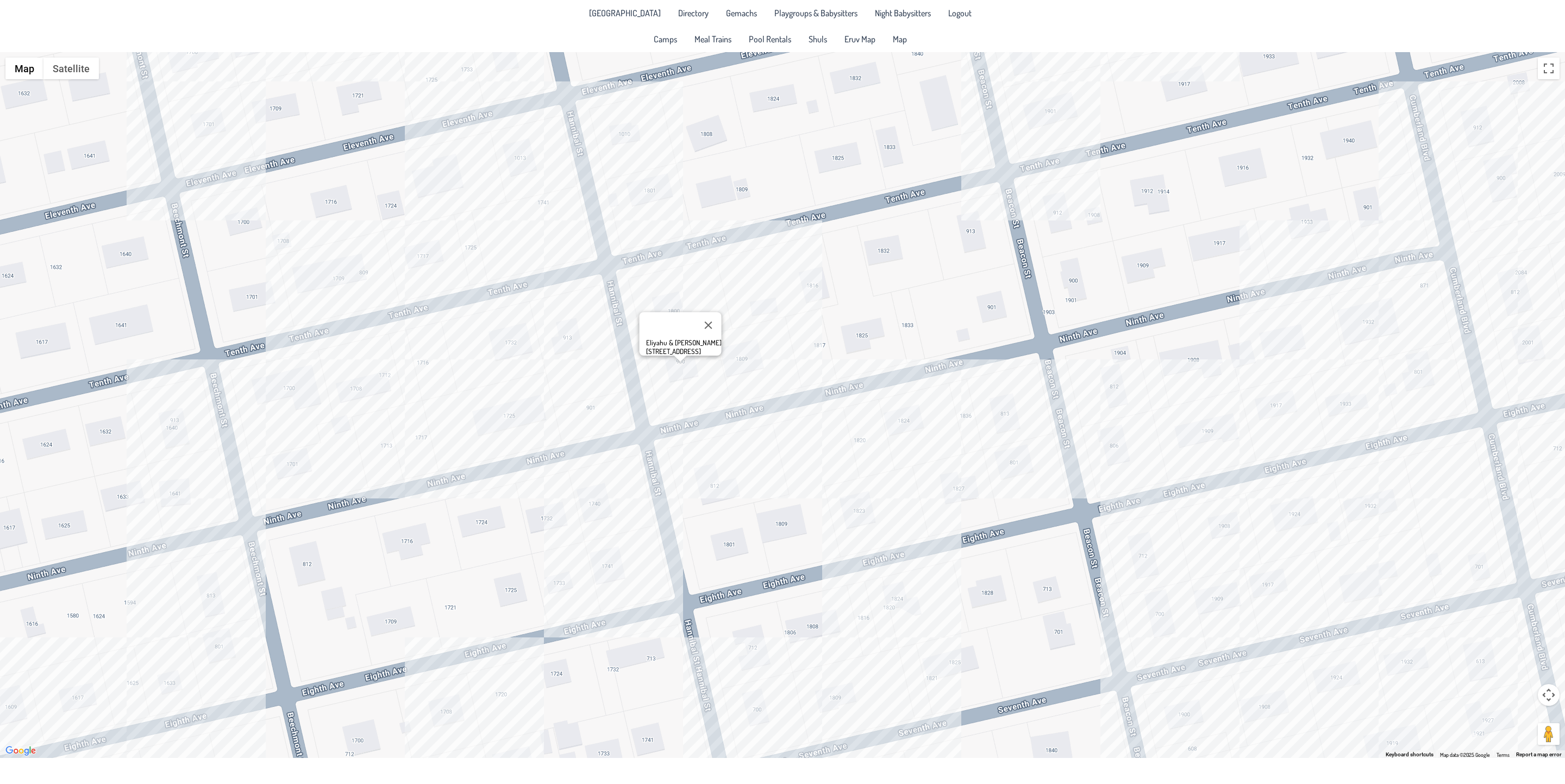
click at [657, 455] on div "Eliyahu & [PERSON_NAME] [STREET_ADDRESS]" at bounding box center [782, 405] width 1565 height 706
click at [357, 398] on div "Eliyahu & [PERSON_NAME] [STREET_ADDRESS]" at bounding box center [782, 405] width 1565 height 706
drag, startPoint x: 427, startPoint y: 339, endPoint x: 424, endPoint y: 394, distance: 55.1
click at [427, 344] on div "[PERSON_NAME] & [PERSON_NAME] [STREET_ADDRESS]" at bounding box center [782, 405] width 1565 height 706
click at [432, 393] on div "[PERSON_NAME] & [PERSON_NAME] [STREET_ADDRESS]" at bounding box center [782, 405] width 1565 height 706
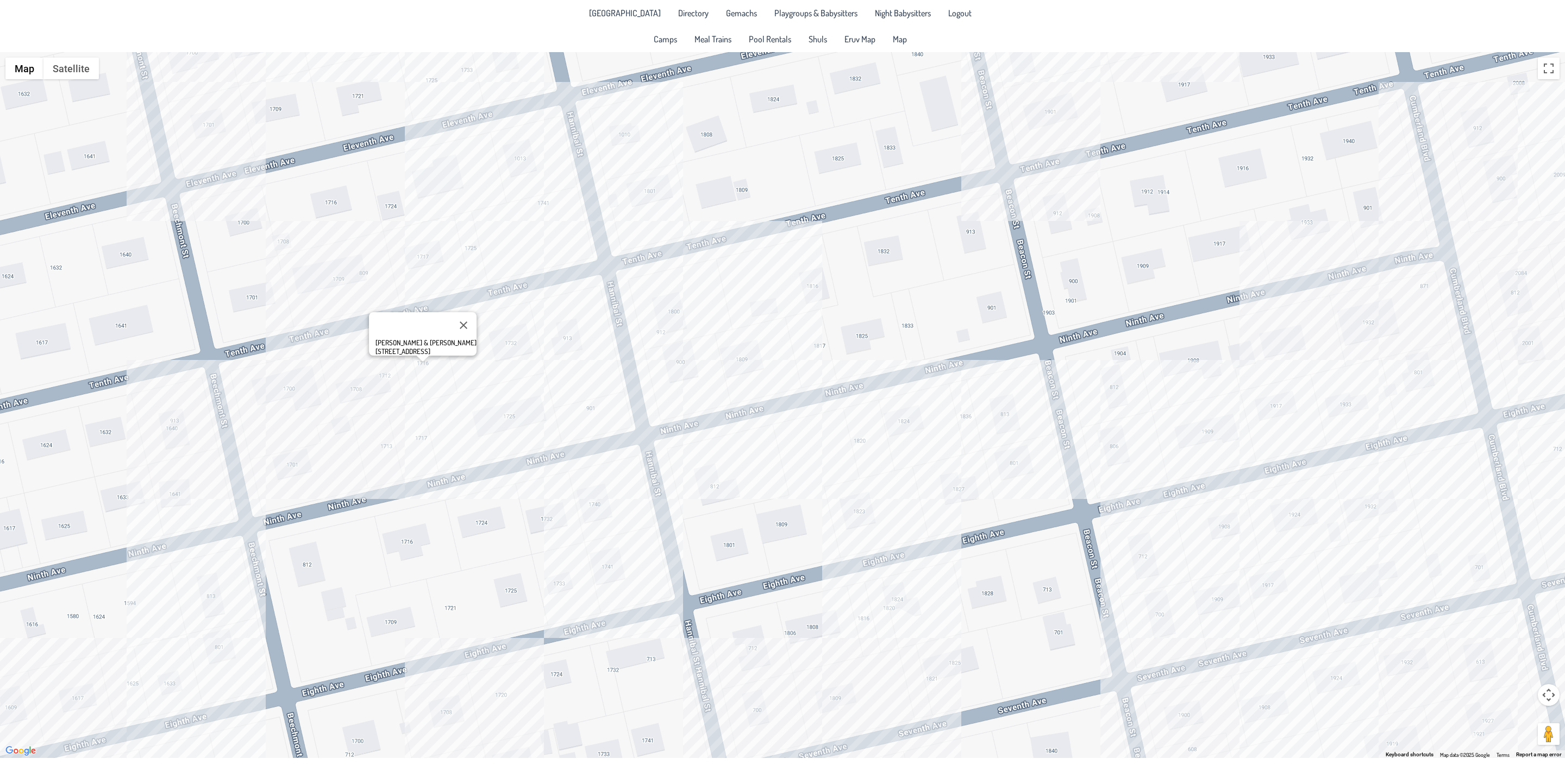
drag, startPoint x: 238, startPoint y: 406, endPoint x: 288, endPoint y: 408, distance: 50.0
click at [288, 408] on div "Shmuly & [PERSON_NAME] [STREET_ADDRESS]" at bounding box center [782, 405] width 1565 height 706
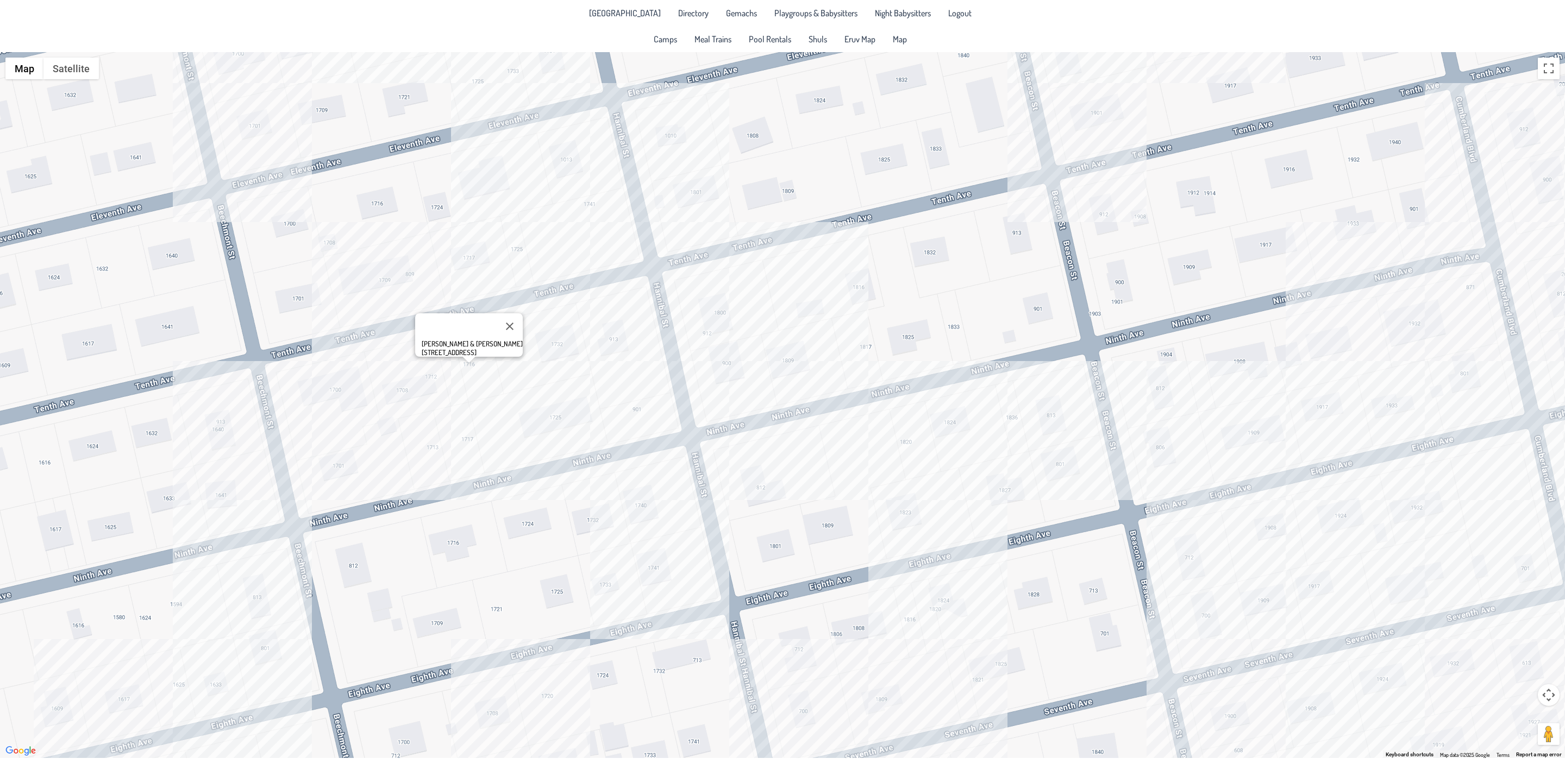
click at [221, 429] on div "Shmuly & [PERSON_NAME] [STREET_ADDRESS]" at bounding box center [782, 405] width 1565 height 706
click at [236, 597] on div "[PERSON_NAME] & [PERSON_NAME] [STREET_ADDRESS]" at bounding box center [782, 405] width 1565 height 706
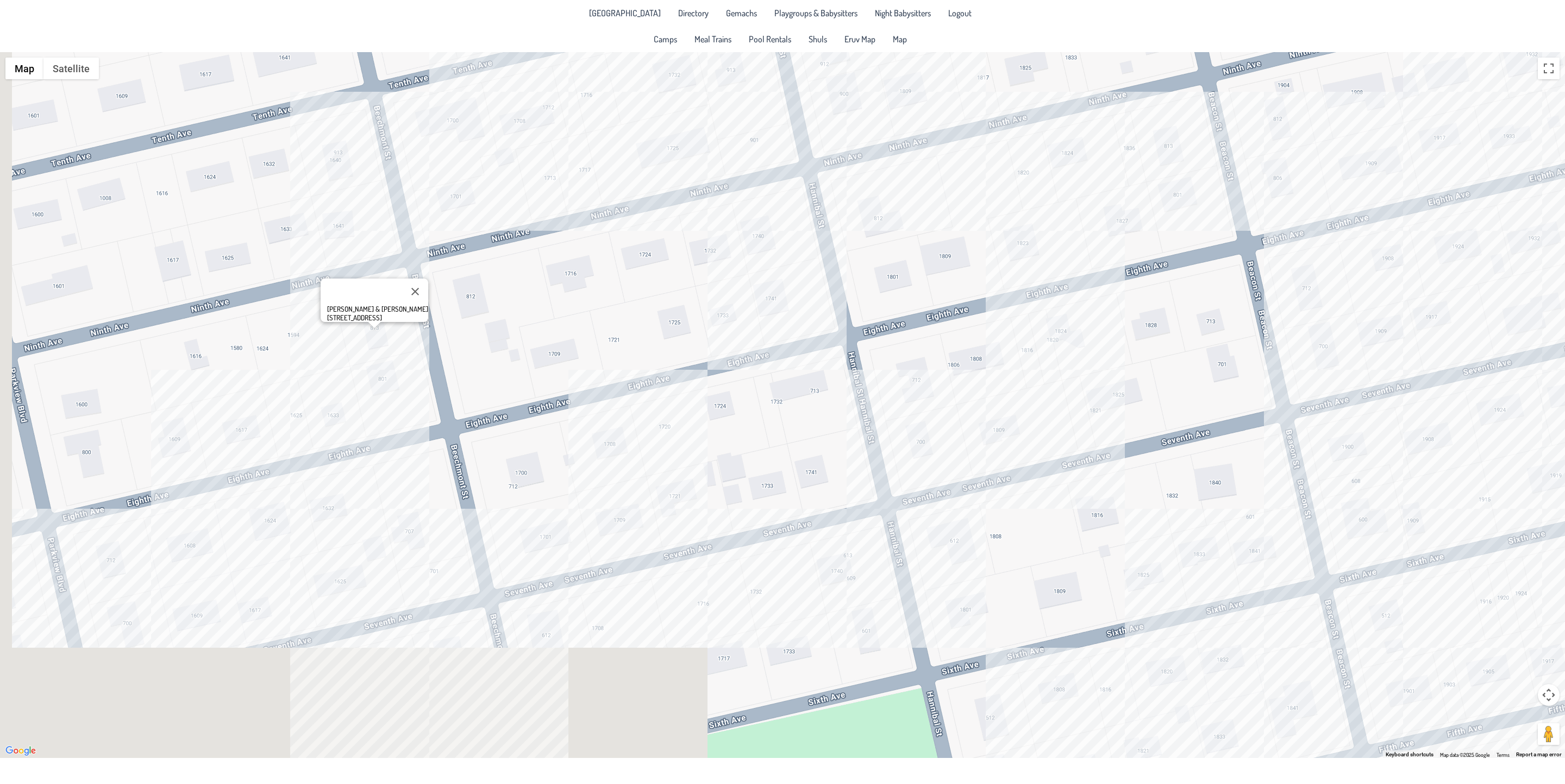
drag, startPoint x: 276, startPoint y: 690, endPoint x: 406, endPoint y: 405, distance: 313.2
click at [403, 408] on div "[PERSON_NAME] & [PERSON_NAME] [STREET_ADDRESS]" at bounding box center [782, 405] width 1565 height 706
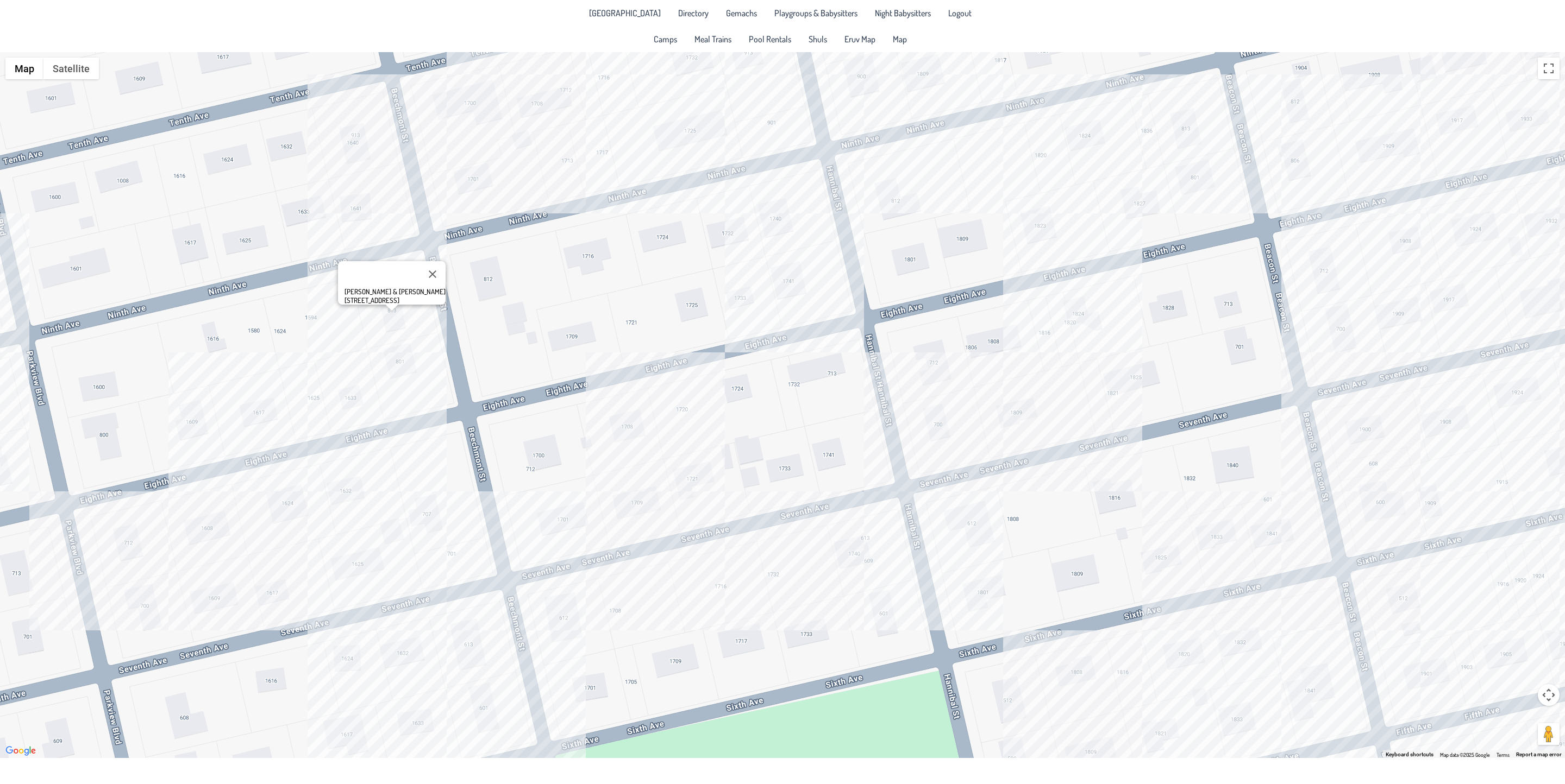
click at [198, 532] on div "[PERSON_NAME] & [PERSON_NAME] [STREET_ADDRESS]" at bounding box center [782, 405] width 1565 height 706
click at [199, 535] on div "[PERSON_NAME] & [PERSON_NAME] [STREET_ADDRESS]" at bounding box center [782, 405] width 1565 height 706
drag, startPoint x: 321, startPoint y: 498, endPoint x: 662, endPoint y: 426, distance: 348.5
click at [662, 426] on div "[PERSON_NAME] & [PERSON_NAME] [STREET_ADDRESS]" at bounding box center [782, 405] width 1565 height 706
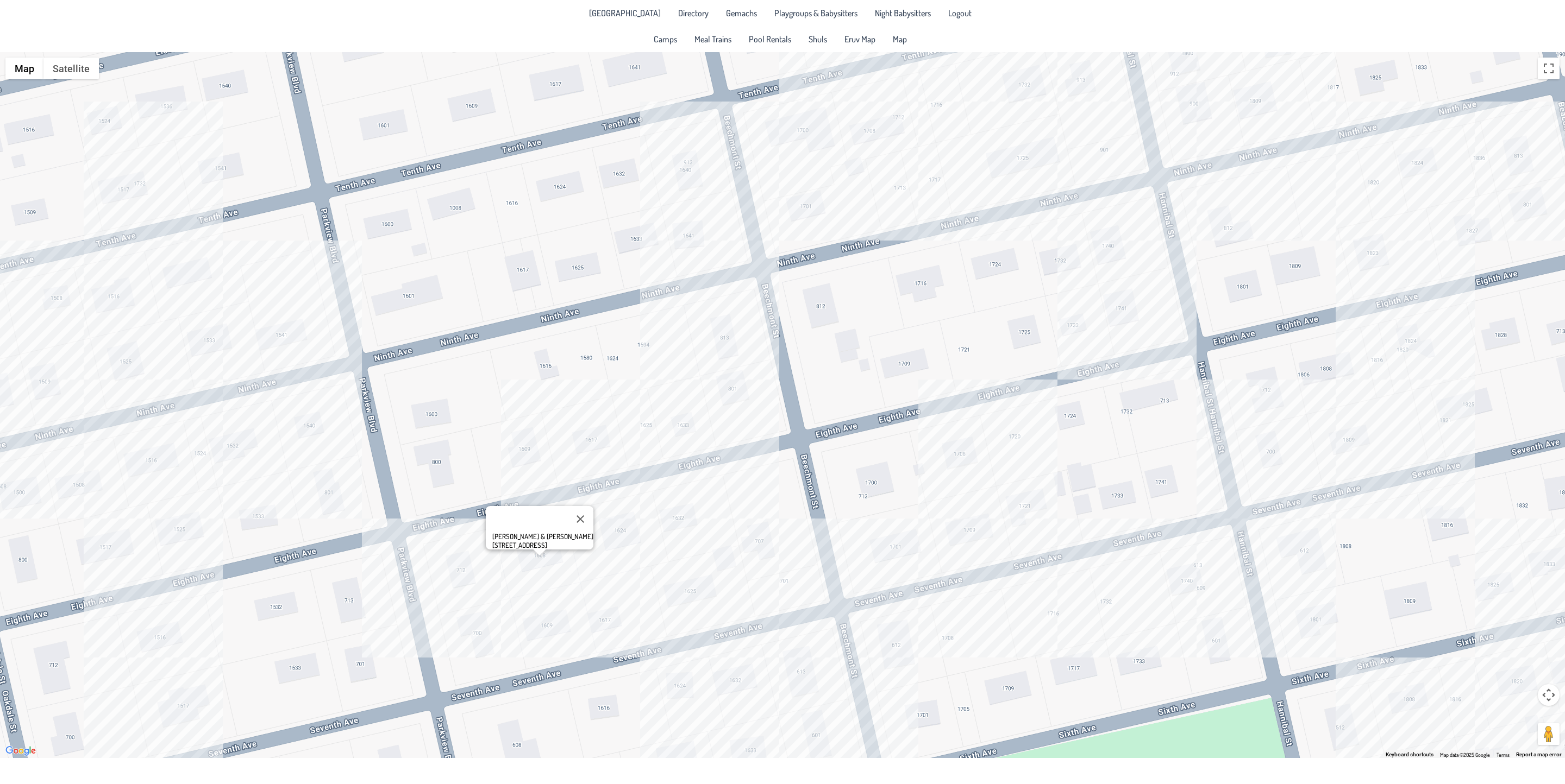
drag, startPoint x: 271, startPoint y: 362, endPoint x: 621, endPoint y: 390, distance: 351.1
click at [625, 390] on div "[PERSON_NAME] & [PERSON_NAME] [STREET_ADDRESS]" at bounding box center [782, 405] width 1565 height 706
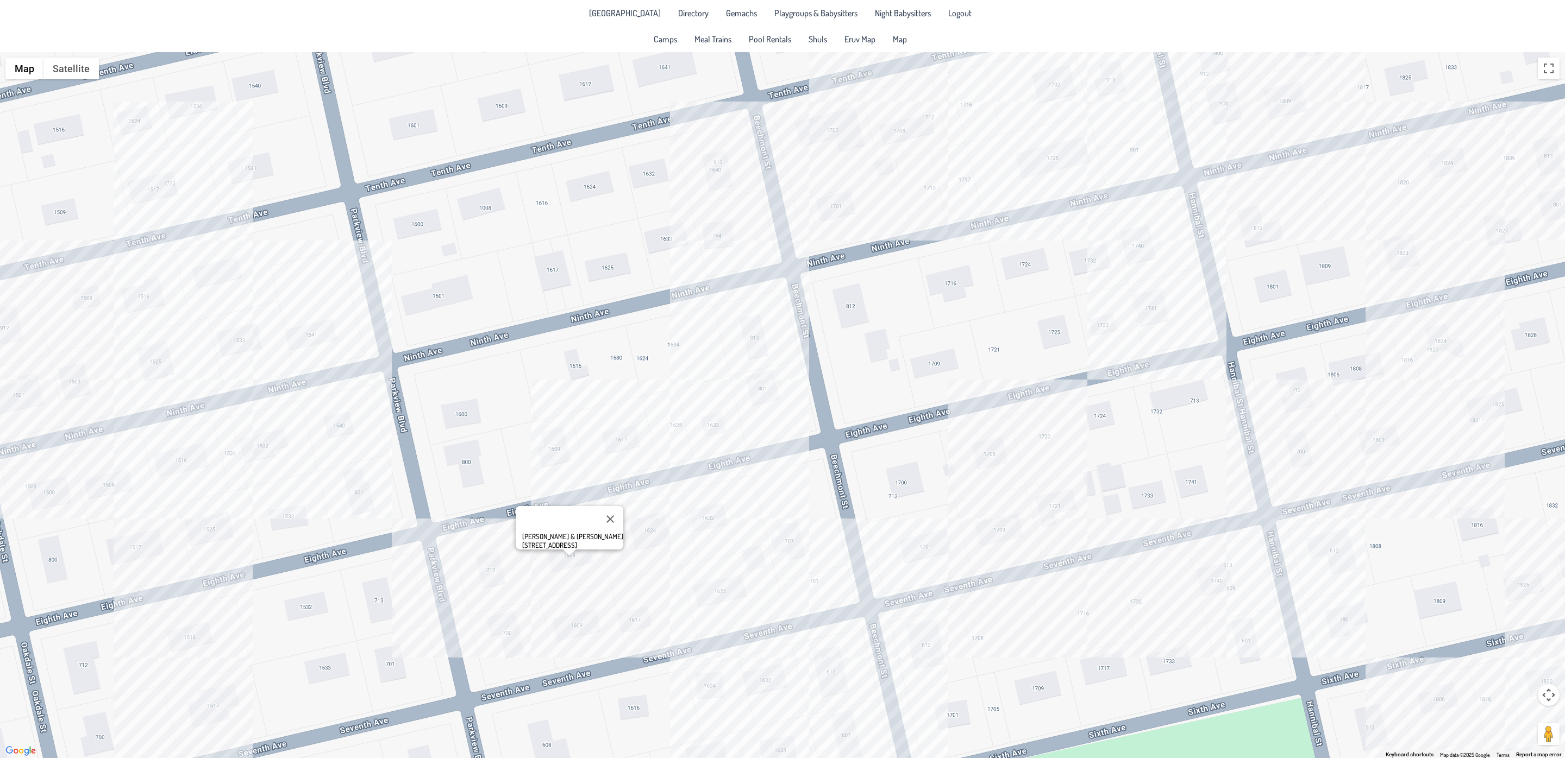
click at [268, 447] on div "[PERSON_NAME] & [PERSON_NAME] [STREET_ADDRESS]" at bounding box center [782, 405] width 1565 height 706
click at [5, 393] on div "[PERSON_NAME] & [PERSON_NAME] [STREET_ADDRESS]" at bounding box center [782, 405] width 1565 height 706
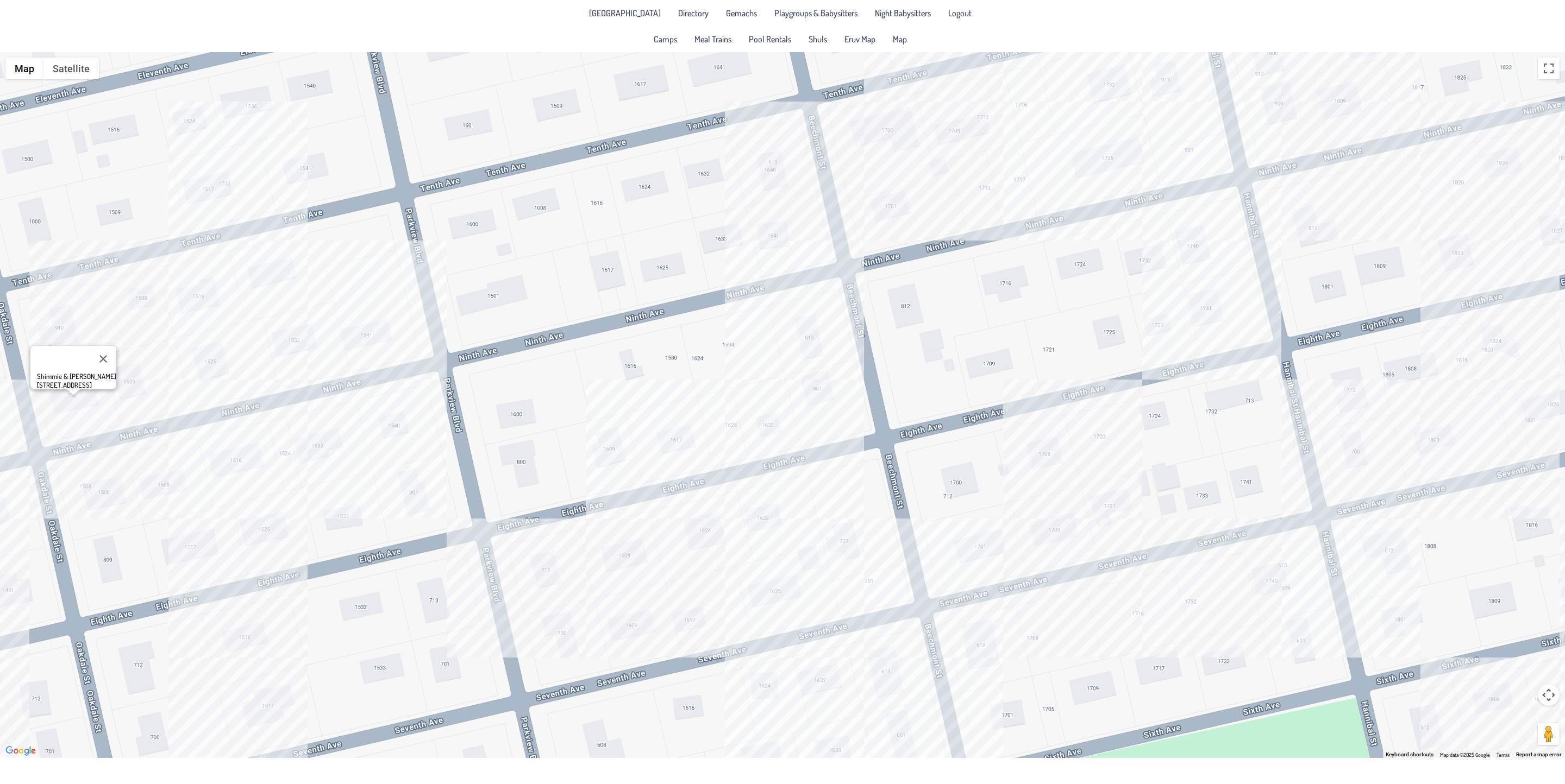
click at [142, 373] on div "Shimmie & [PERSON_NAME] [STREET_ADDRESS]" at bounding box center [782, 405] width 1565 height 706
click at [294, 271] on div "[PERSON_NAME] & [PERSON_NAME] [PERSON_NAME] [STREET_ADDRESS]" at bounding box center [782, 405] width 1565 height 706
click at [812, 340] on div "[PERSON_NAME] & [PERSON_NAME] [STREET_ADDRESS]" at bounding box center [782, 405] width 1565 height 706
click at [243, 637] on div "[PERSON_NAME] & [PERSON_NAME] [STREET_ADDRESS]" at bounding box center [782, 405] width 1565 height 706
click at [628, 553] on div "Shamshi & [PERSON_NAME] [STREET_ADDRESS]" at bounding box center [782, 405] width 1565 height 706
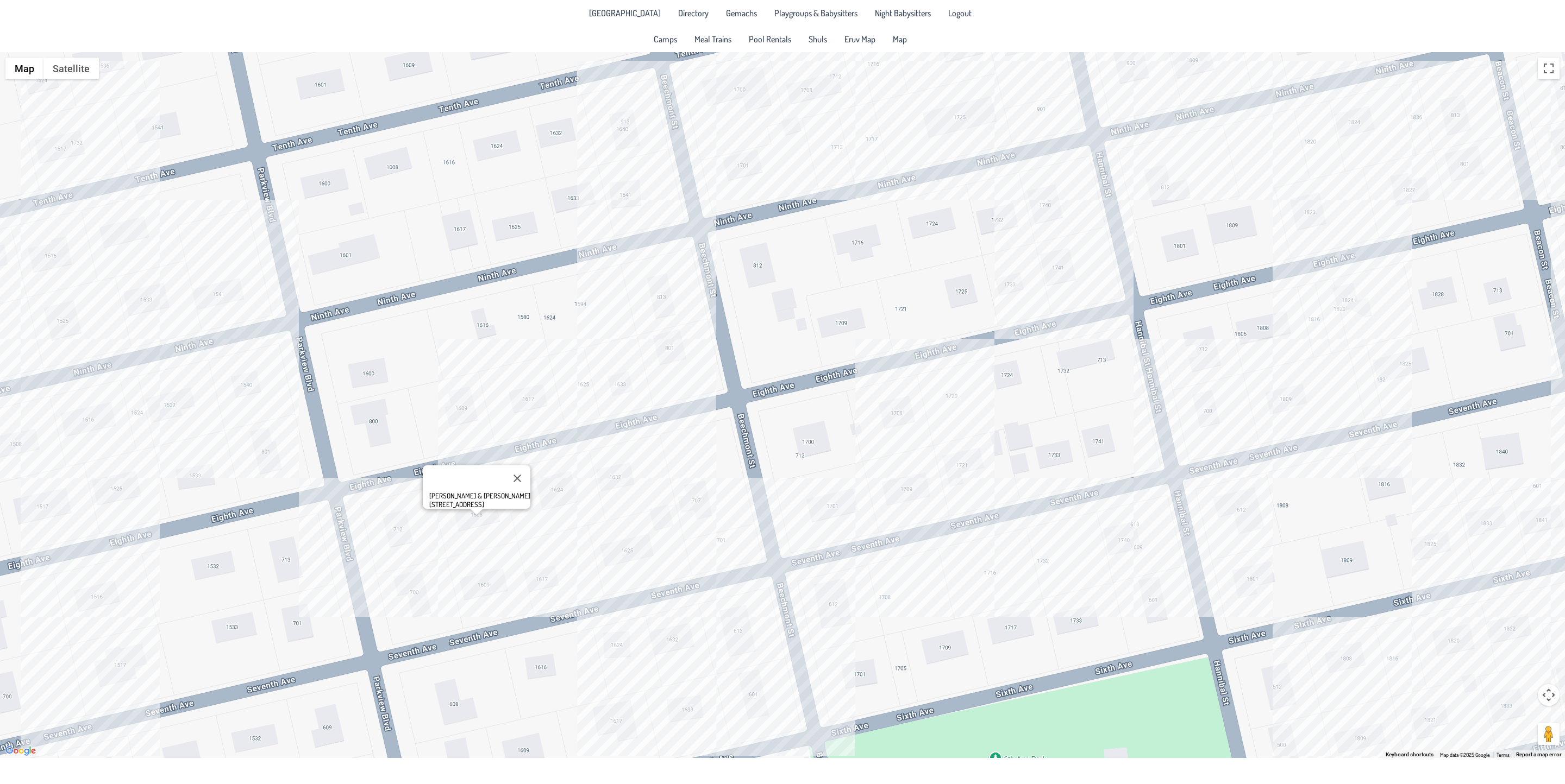
drag, startPoint x: 817, startPoint y: 605, endPoint x: 667, endPoint y: 560, distance: 156.6
click at [667, 562] on div "[PERSON_NAME] & [PERSON_NAME] [STREET_ADDRESS]" at bounding box center [782, 405] width 1565 height 706
click at [913, 482] on div "[PERSON_NAME] & [PERSON_NAME] [STREET_ADDRESS]" at bounding box center [782, 405] width 1565 height 706
click at [655, 654] on div "[PERSON_NAME] & [PERSON_NAME] [PERSON_NAME] [STREET_ADDRESS]" at bounding box center [782, 405] width 1565 height 706
click at [740, 628] on div "& [PERSON_NAME] [STREET_ADDRESS]" at bounding box center [782, 405] width 1565 height 706
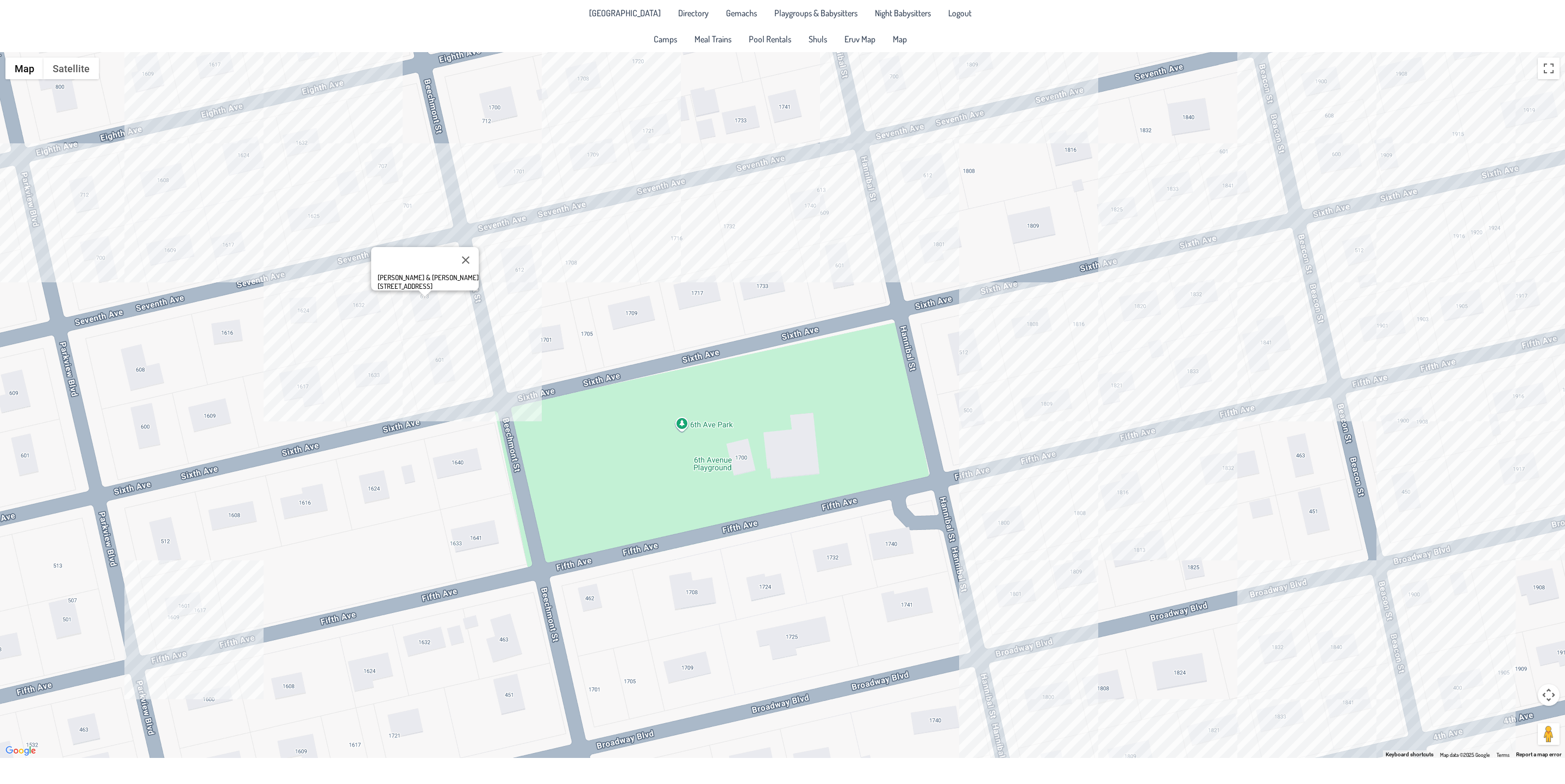
drag, startPoint x: 916, startPoint y: 618, endPoint x: 475, endPoint y: 238, distance: 582.1
click at [512, 233] on div "[PERSON_NAME] & [PERSON_NAME] [STREET_ADDRESS]" at bounding box center [782, 405] width 1565 height 706
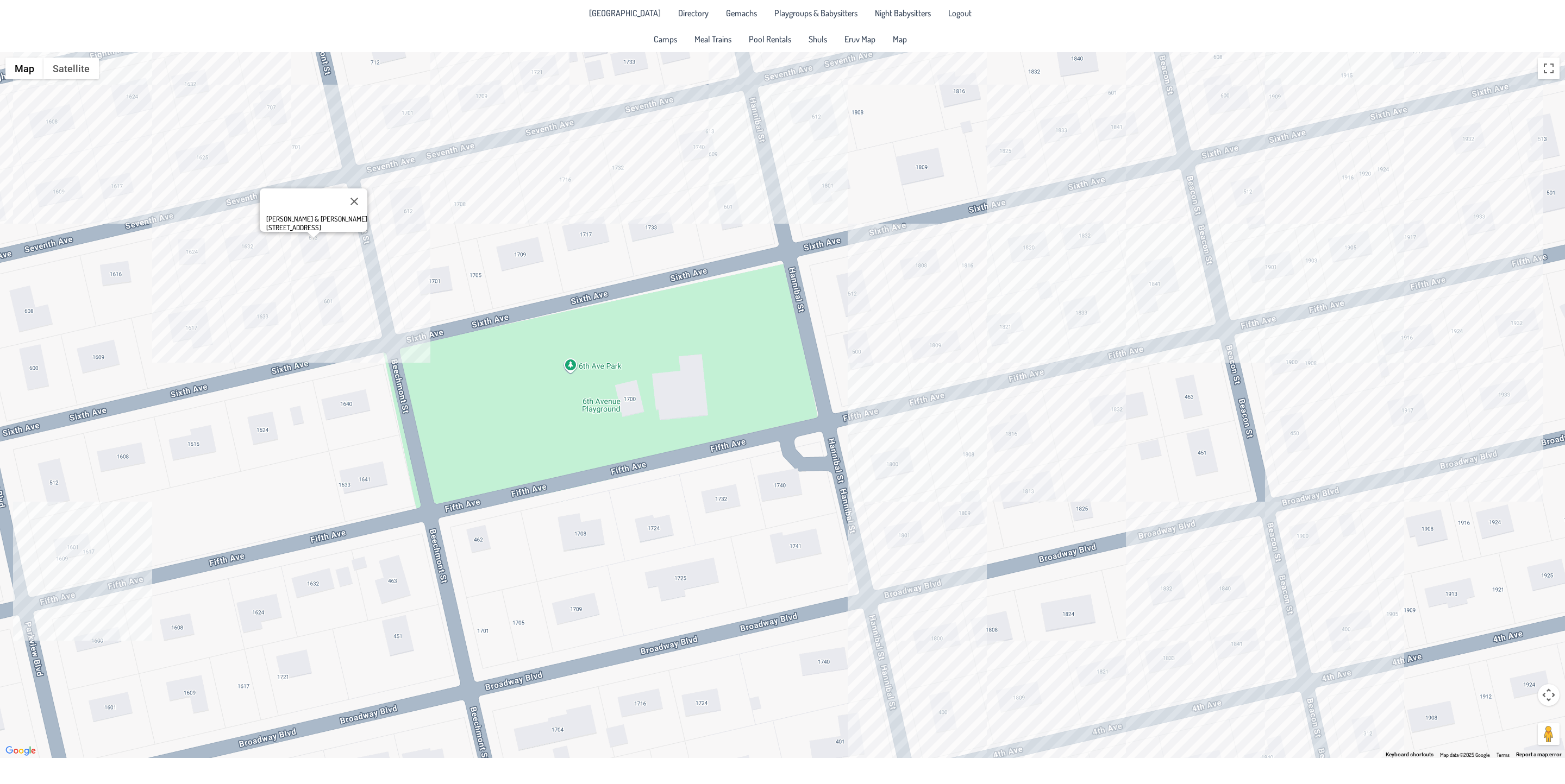
click at [901, 465] on div "[PERSON_NAME] & [PERSON_NAME] [STREET_ADDRESS]" at bounding box center [782, 405] width 1565 height 706
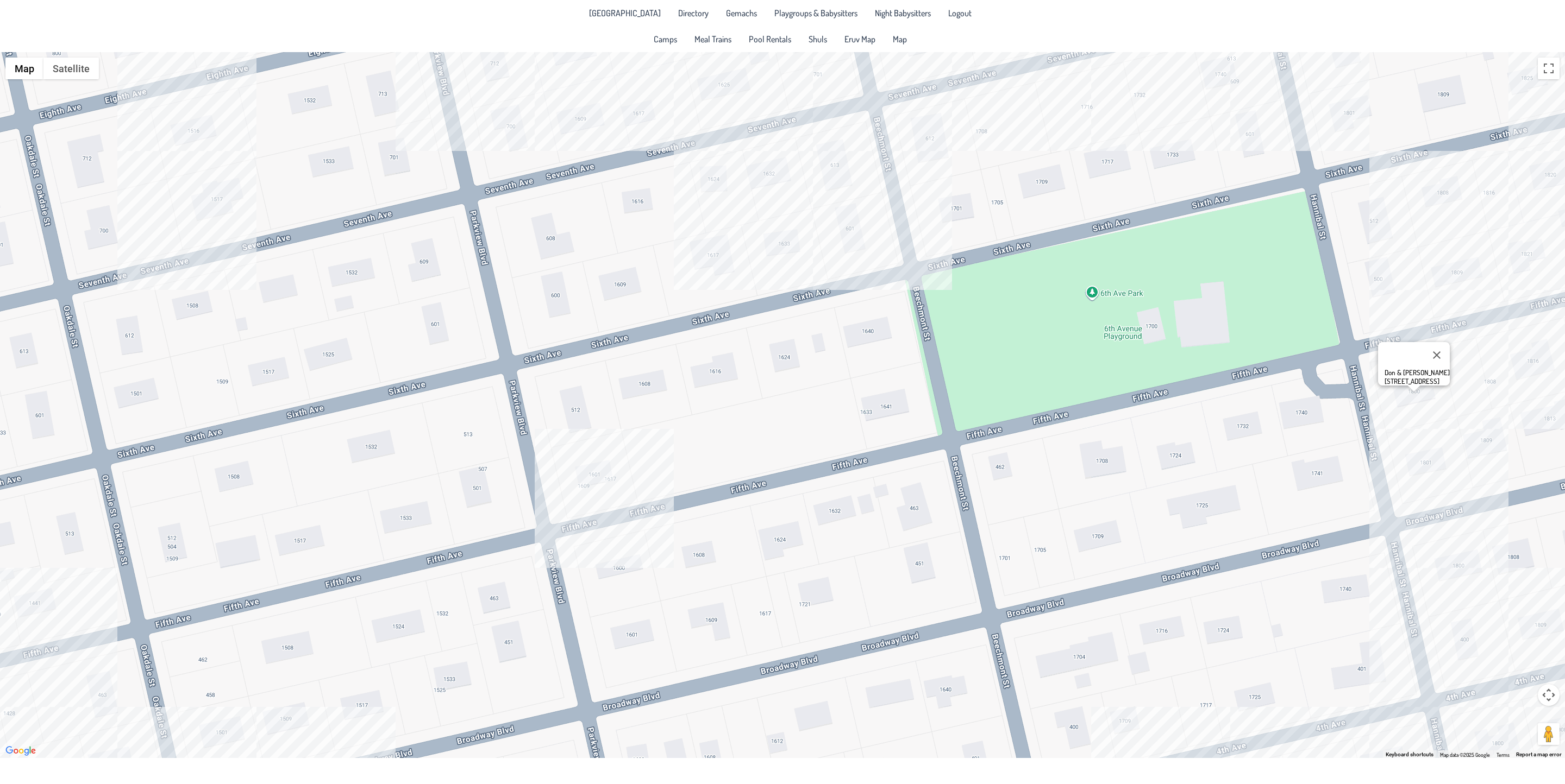
drag, startPoint x: 110, startPoint y: 564, endPoint x: 637, endPoint y: 491, distance: 532.0
click at [637, 491] on div "Don & [PERSON_NAME] [STREET_ADDRESS]" at bounding box center [782, 405] width 1565 height 706
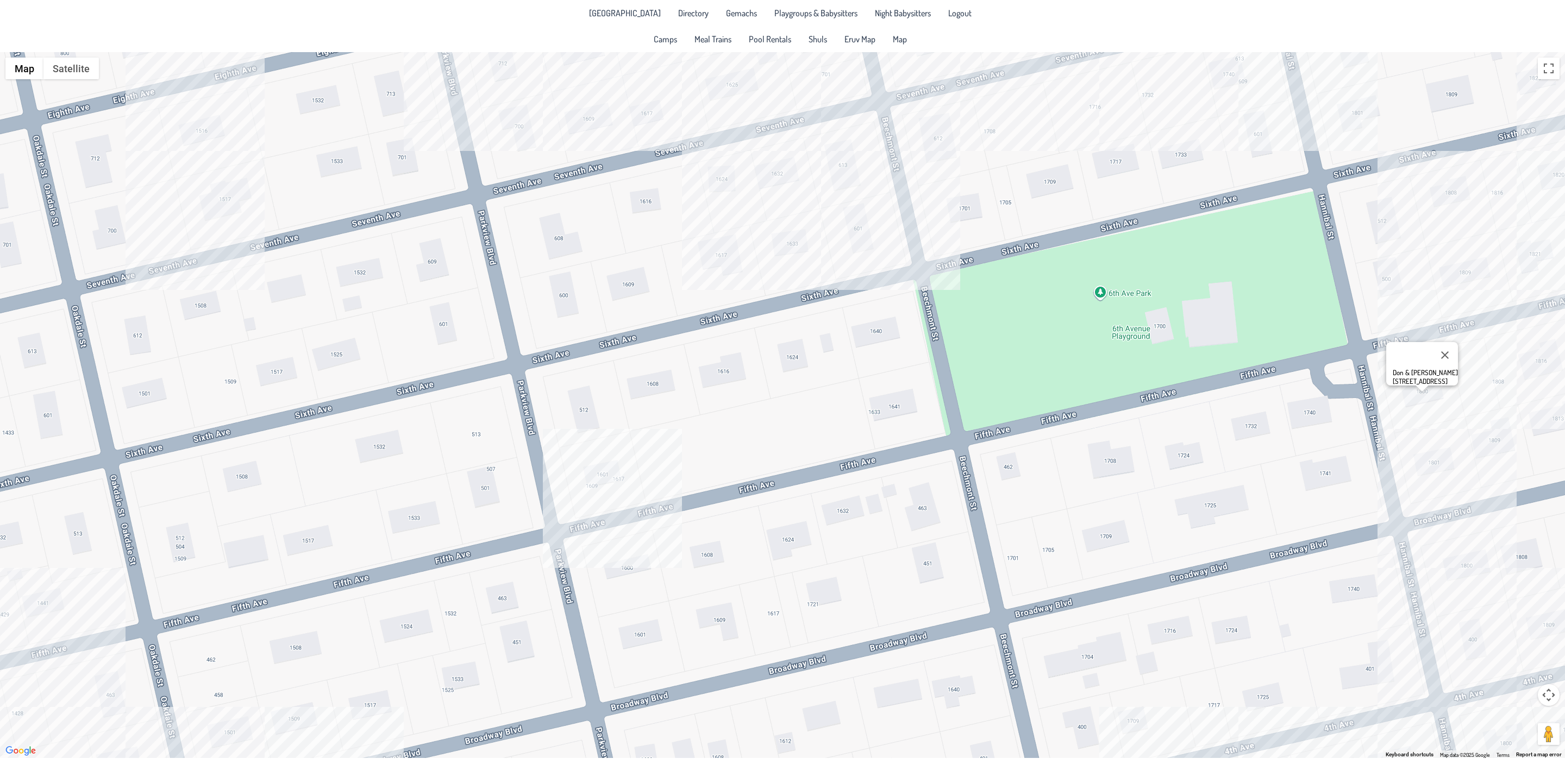
click at [596, 482] on div "Don & [PERSON_NAME] [STREET_ADDRESS]" at bounding box center [782, 405] width 1565 height 706
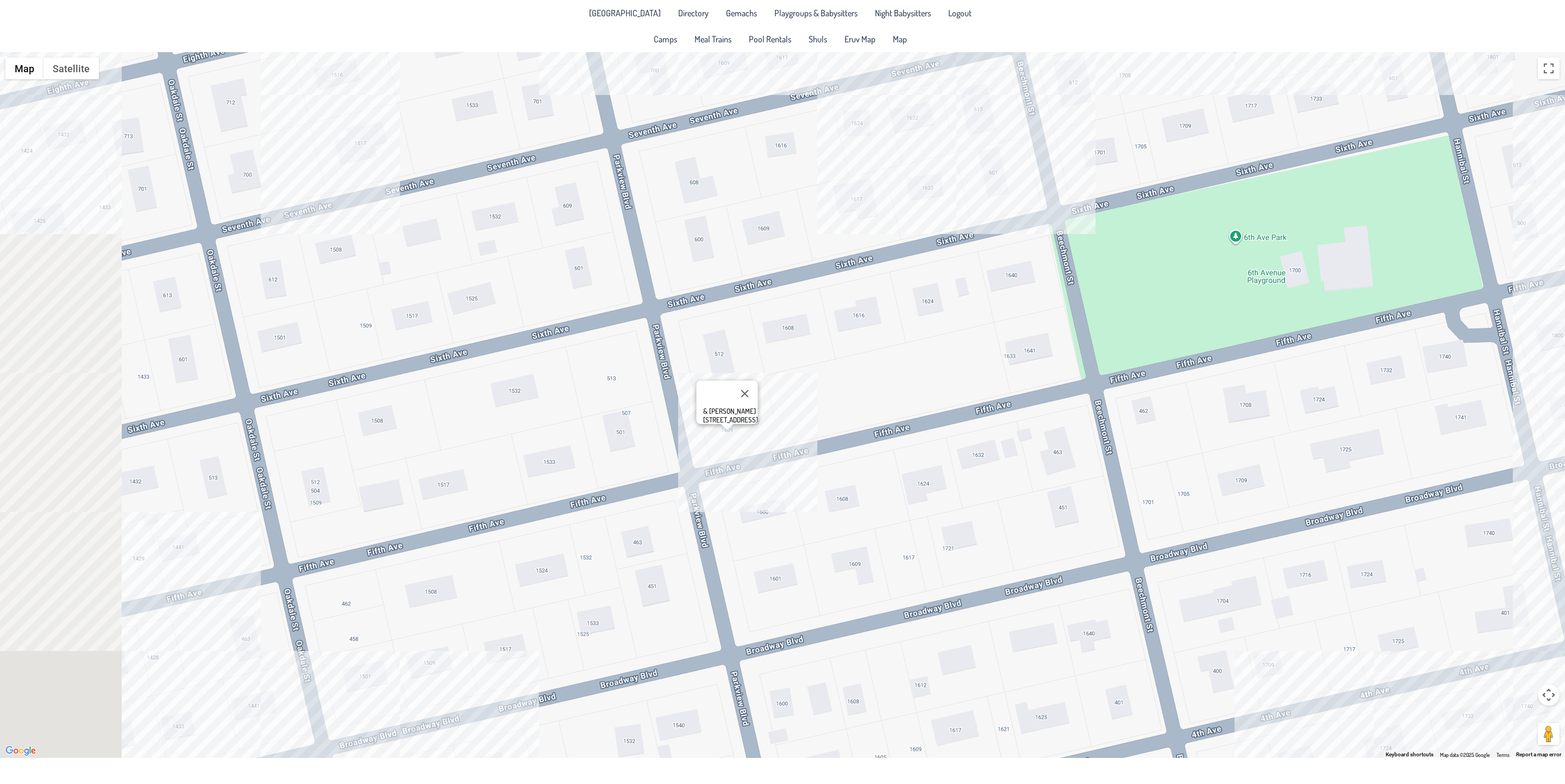
drag, startPoint x: 658, startPoint y: 610, endPoint x: 1135, endPoint y: 403, distance: 520.0
click at [1135, 403] on div "& [PERSON_NAME] [STREET_ADDRESS]" at bounding box center [782, 405] width 1565 height 706
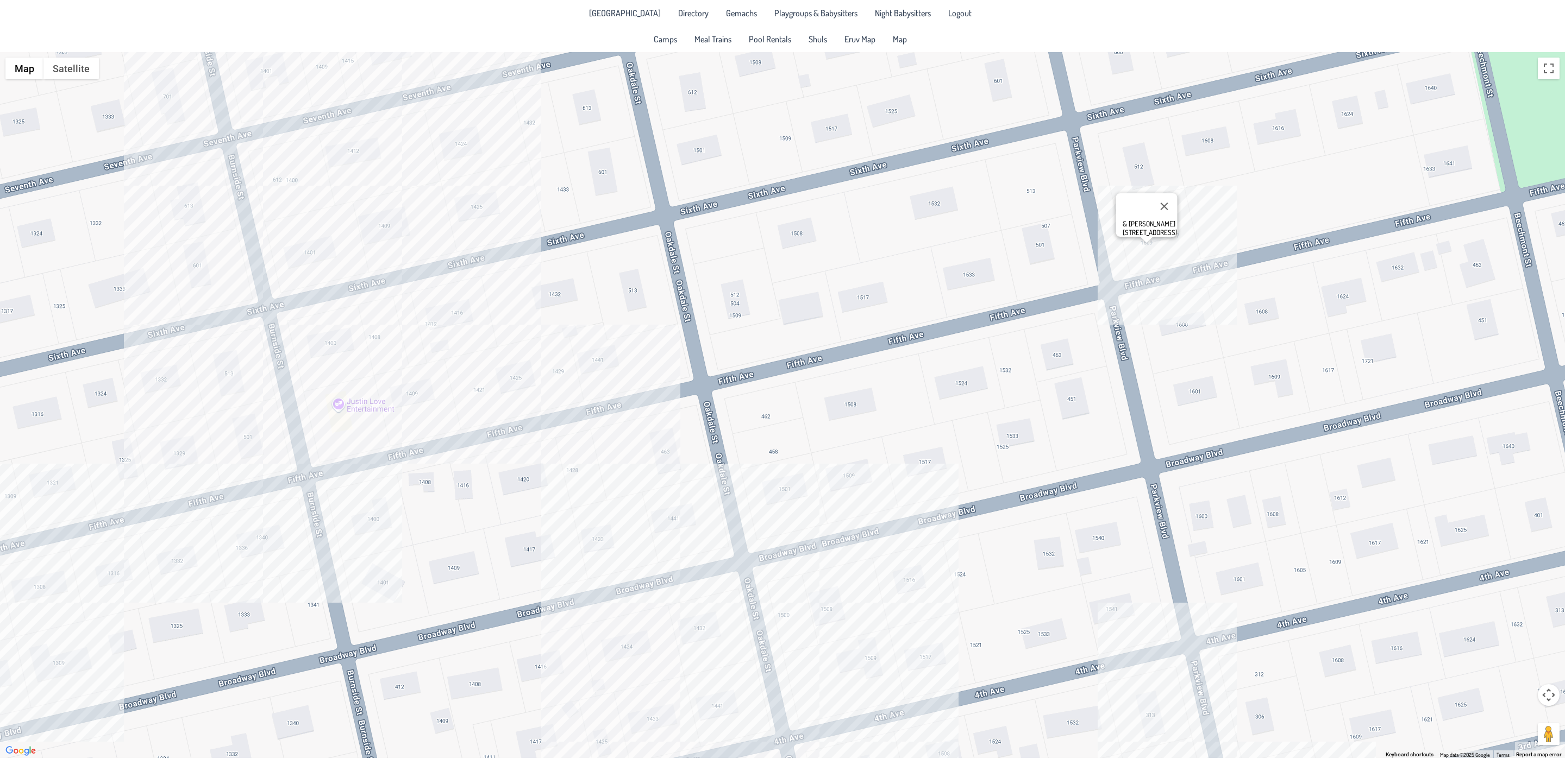
click at [211, 443] on div "& [PERSON_NAME] [STREET_ADDRESS]" at bounding box center [782, 405] width 1565 height 706
click at [236, 446] on div "[PERSON_NAME] & [PERSON_NAME] [STREET_ADDRESS]" at bounding box center [782, 405] width 1565 height 706
drag, startPoint x: 251, startPoint y: 424, endPoint x: 212, endPoint y: 420, distance: 39.2
click at [212, 420] on div "[PERSON_NAME] & [PERSON_NAME] [STREET_ADDRESS][PERSON_NAME]" at bounding box center [248, 409] width 108 height 43
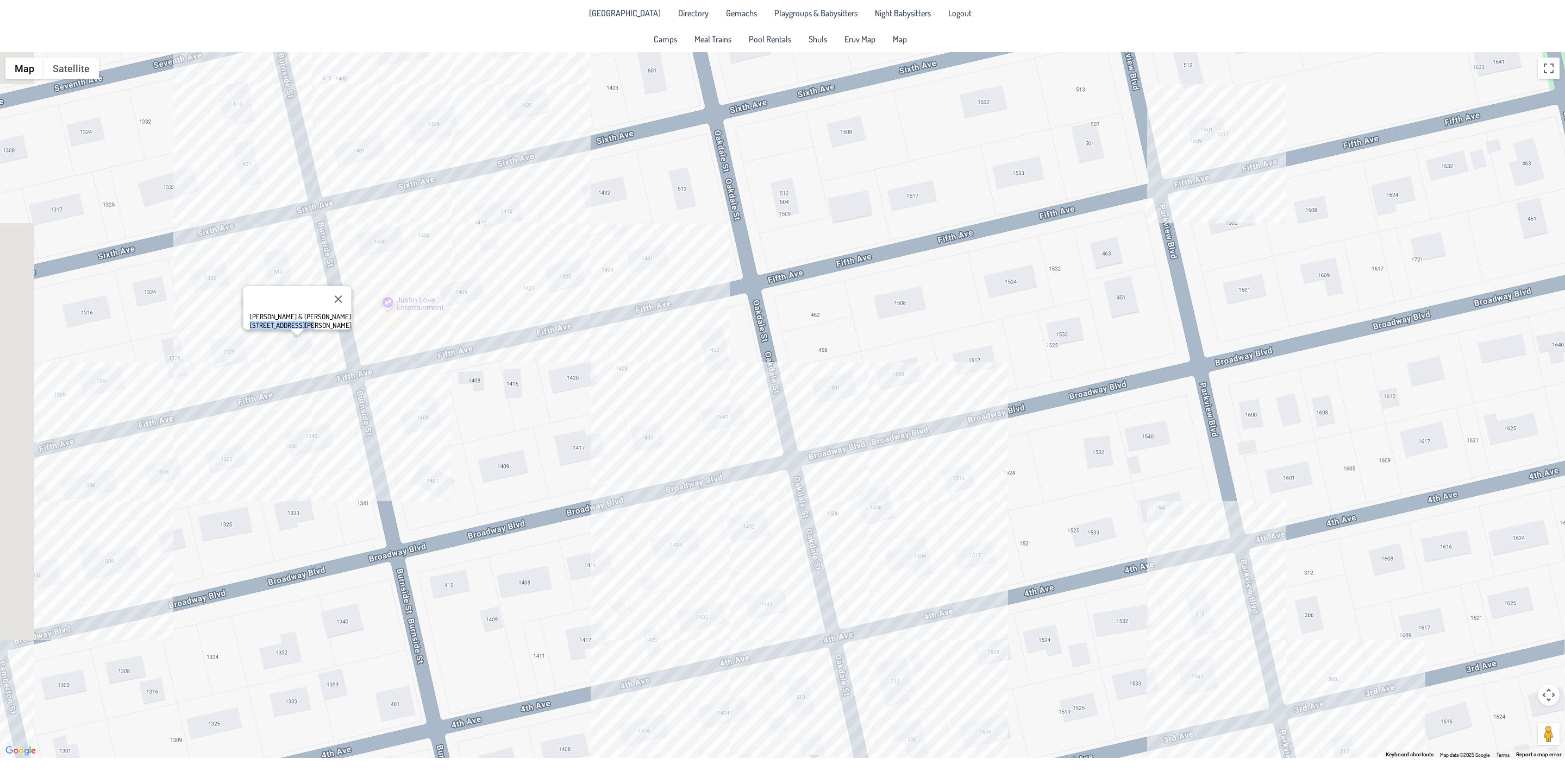
drag, startPoint x: 643, startPoint y: 572, endPoint x: 720, endPoint y: 449, distance: 145.1
click at [720, 447] on div "[PERSON_NAME] & [PERSON_NAME] [STREET_ADDRESS][PERSON_NAME]" at bounding box center [782, 405] width 1565 height 706
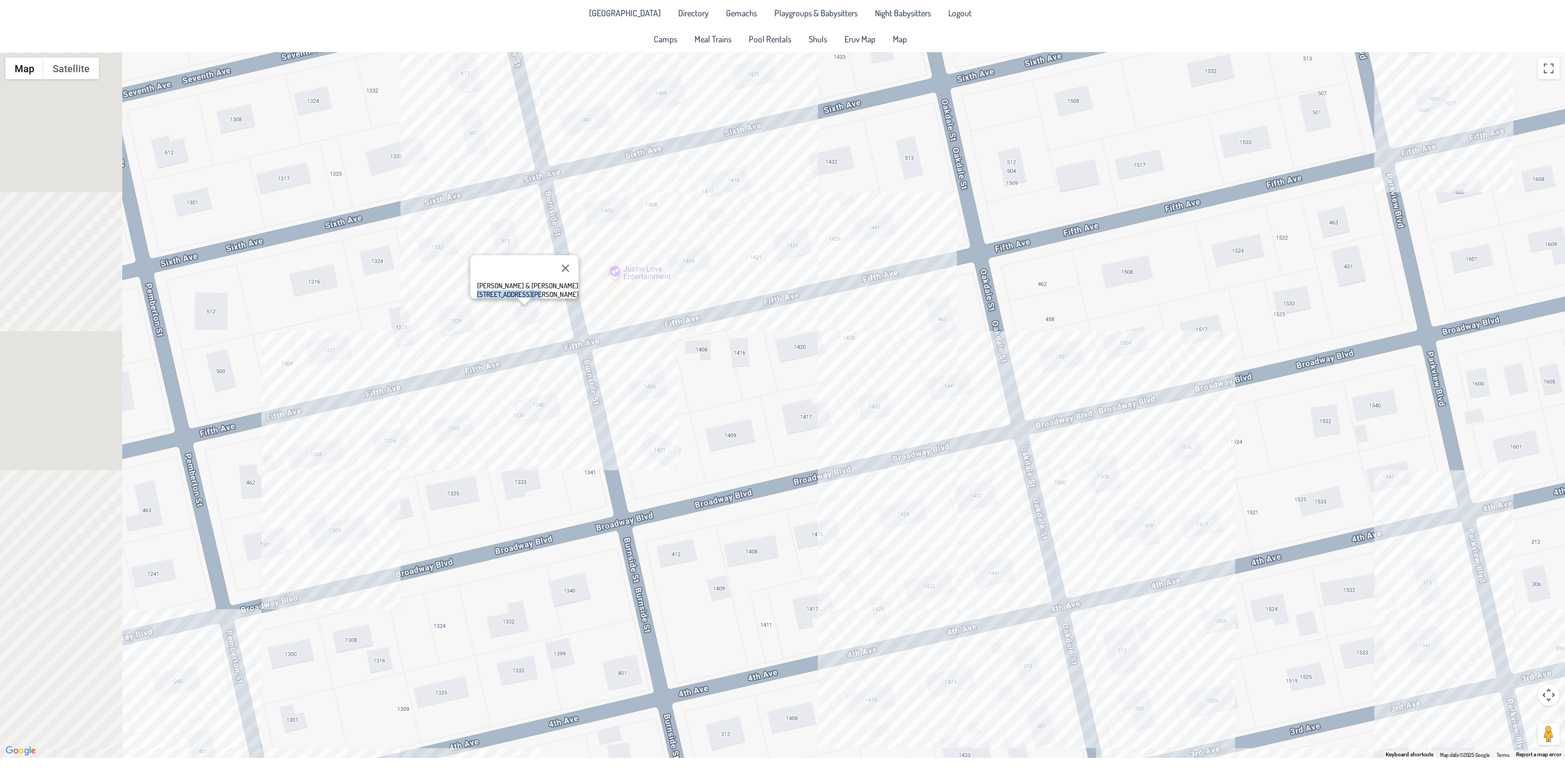
drag, startPoint x: 328, startPoint y: 531, endPoint x: 600, endPoint y: 526, distance: 272.0
click at [621, 527] on div "[PERSON_NAME] & [PERSON_NAME] [STREET_ADDRESS][PERSON_NAME]" at bounding box center [782, 405] width 1565 height 706
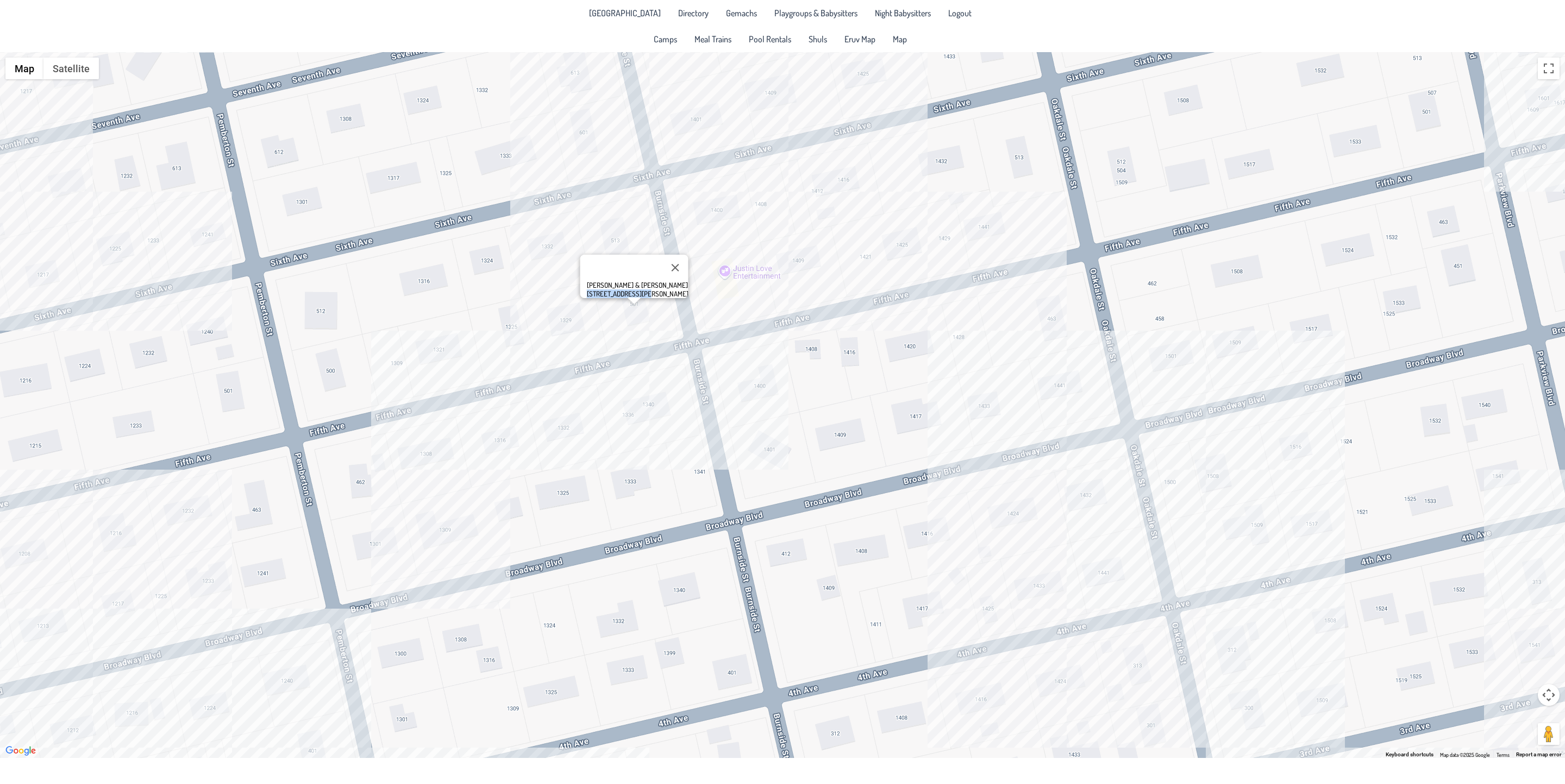
click at [412, 464] on div "[PERSON_NAME] & [PERSON_NAME] [STREET_ADDRESS][PERSON_NAME]" at bounding box center [782, 405] width 1565 height 706
drag, startPoint x: 167, startPoint y: 568, endPoint x: 517, endPoint y: 338, distance: 418.8
click at [517, 338] on div "[PERSON_NAME] & [PERSON_NAME] [STREET_ADDRESS][PERSON_NAME]" at bounding box center [782, 405] width 1565 height 706
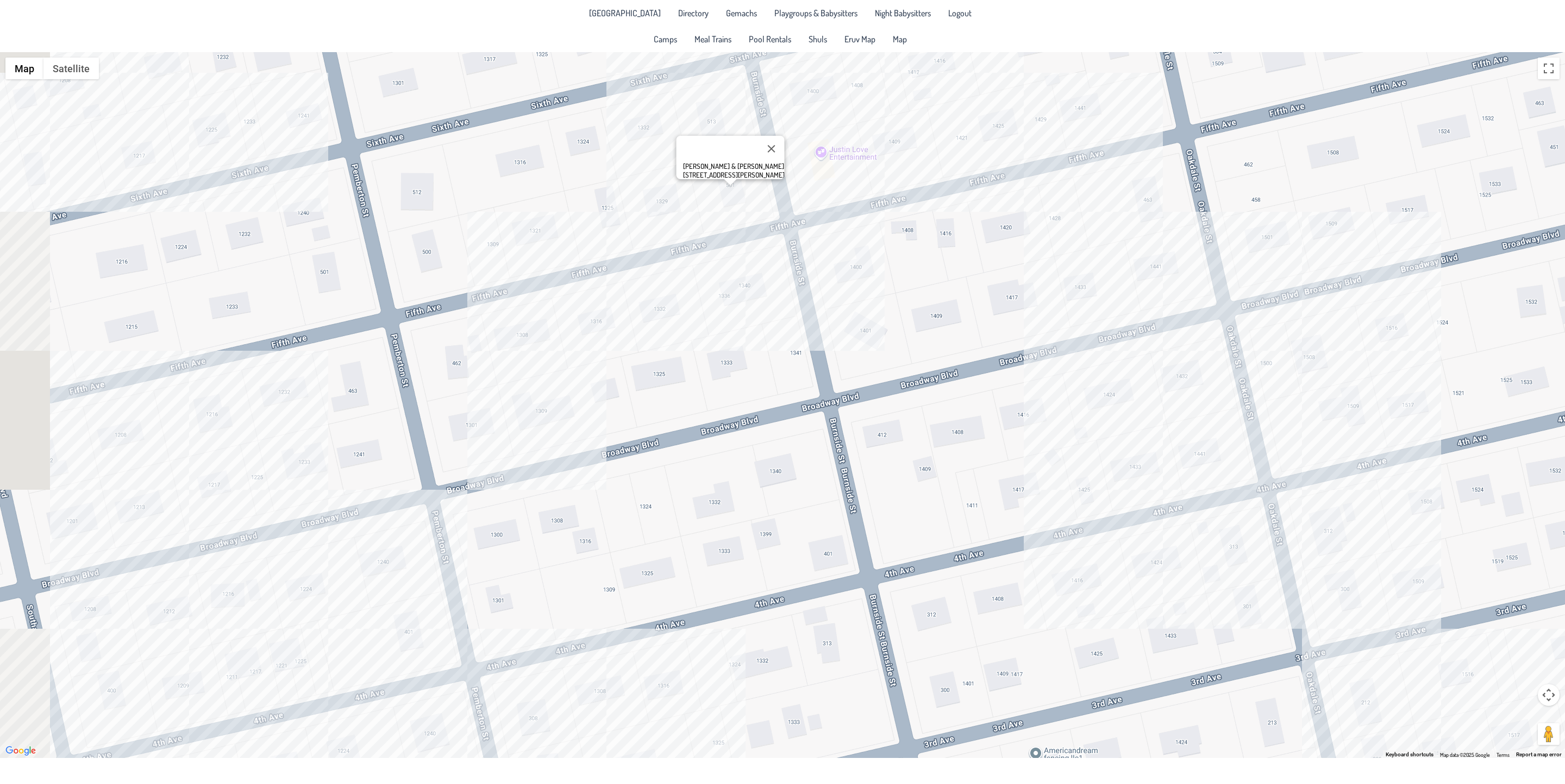
drag, startPoint x: 227, startPoint y: 572, endPoint x: 341, endPoint y: 426, distance: 185.2
click at [339, 428] on div "[PERSON_NAME] & [PERSON_NAME] [STREET_ADDRESS][PERSON_NAME]" at bounding box center [782, 405] width 1565 height 706
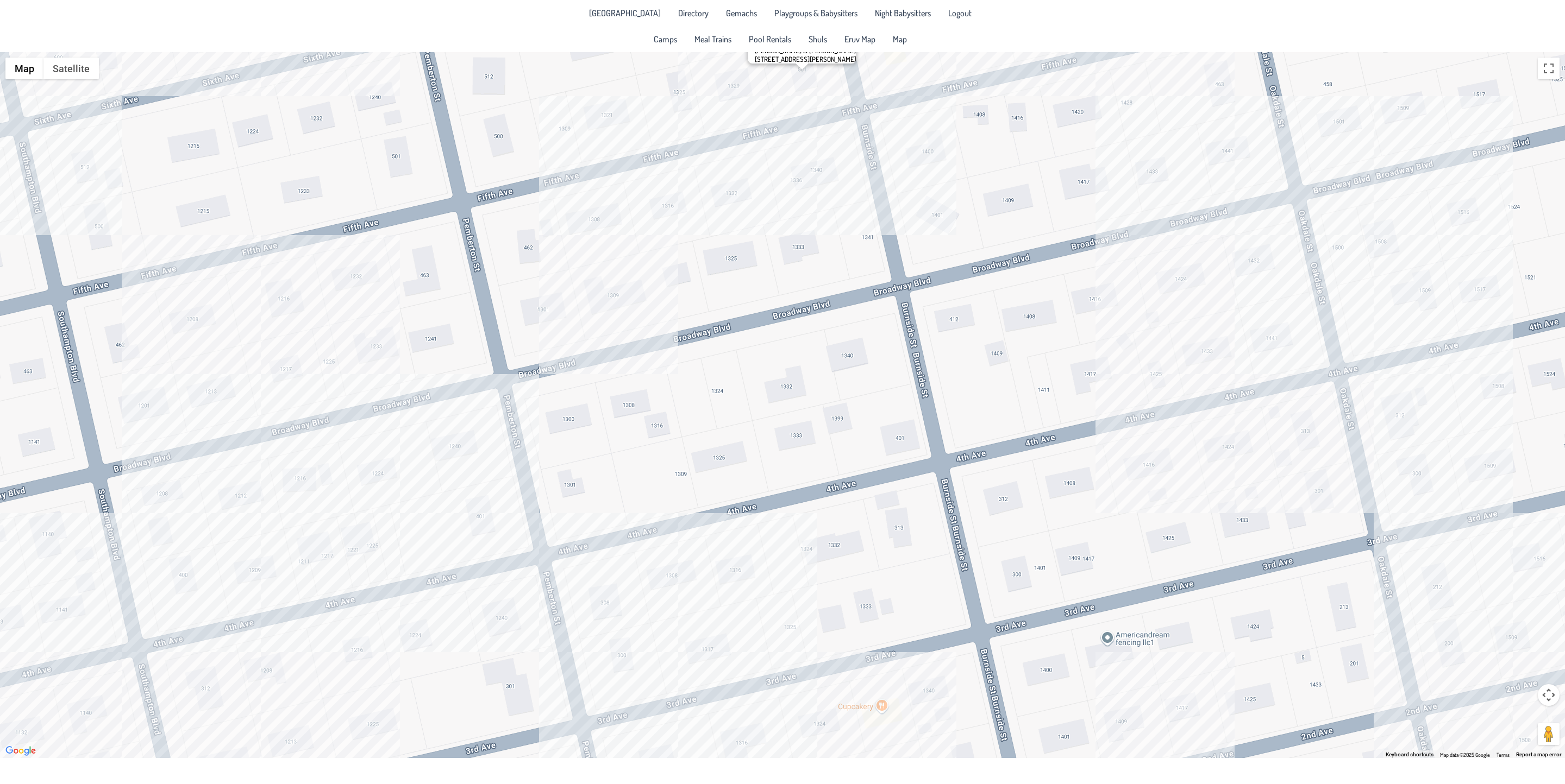
click at [271, 567] on div "[PERSON_NAME] & [PERSON_NAME] [STREET_ADDRESS][PERSON_NAME]" at bounding box center [782, 405] width 1565 height 706
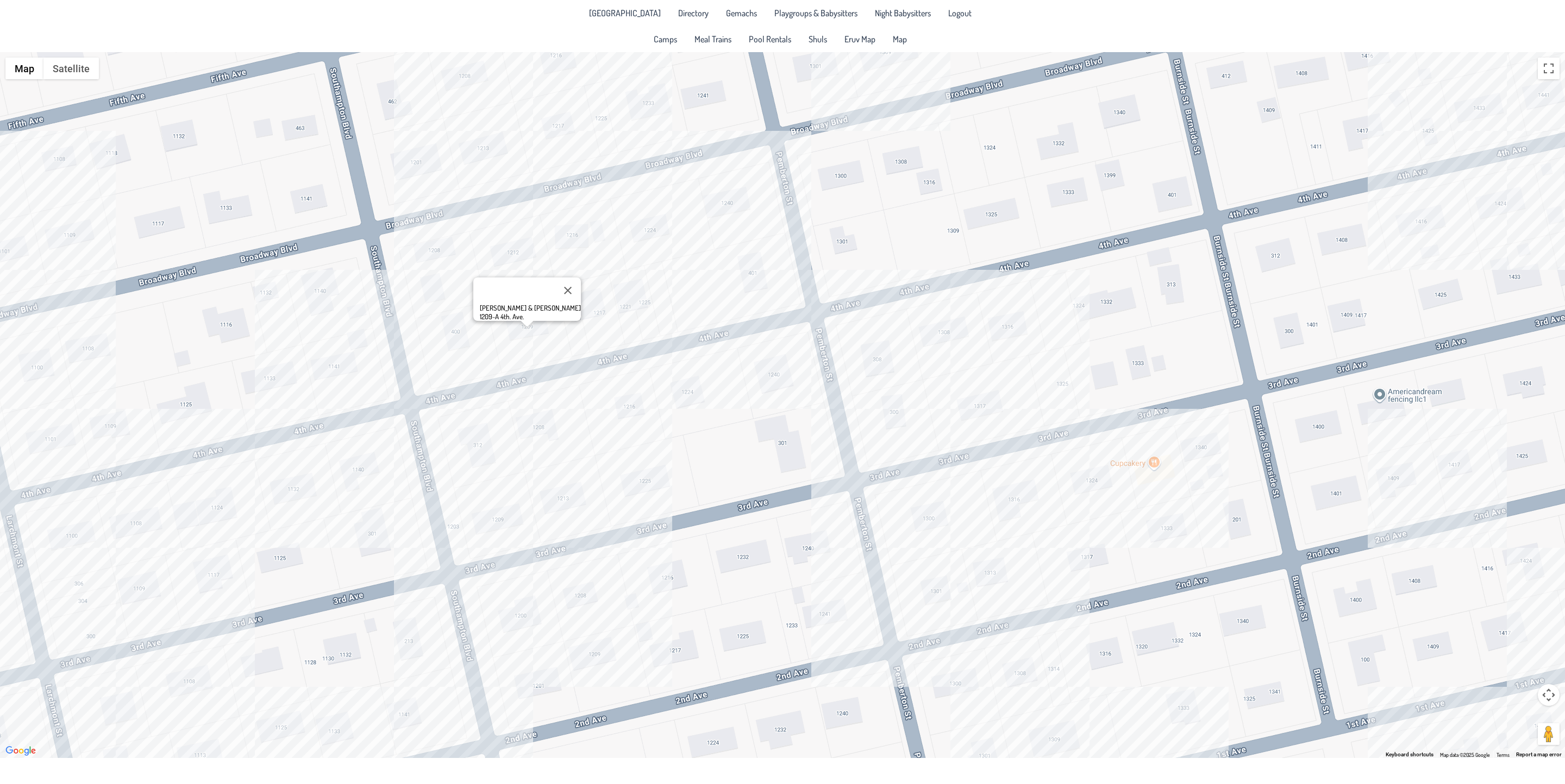
drag, startPoint x: 457, startPoint y: 590, endPoint x: 550, endPoint y: 480, distance: 144.0
click at [593, 447] on div "[PERSON_NAME] & [PERSON_NAME] 1209-A 4th. Ave." at bounding box center [782, 405] width 1565 height 706
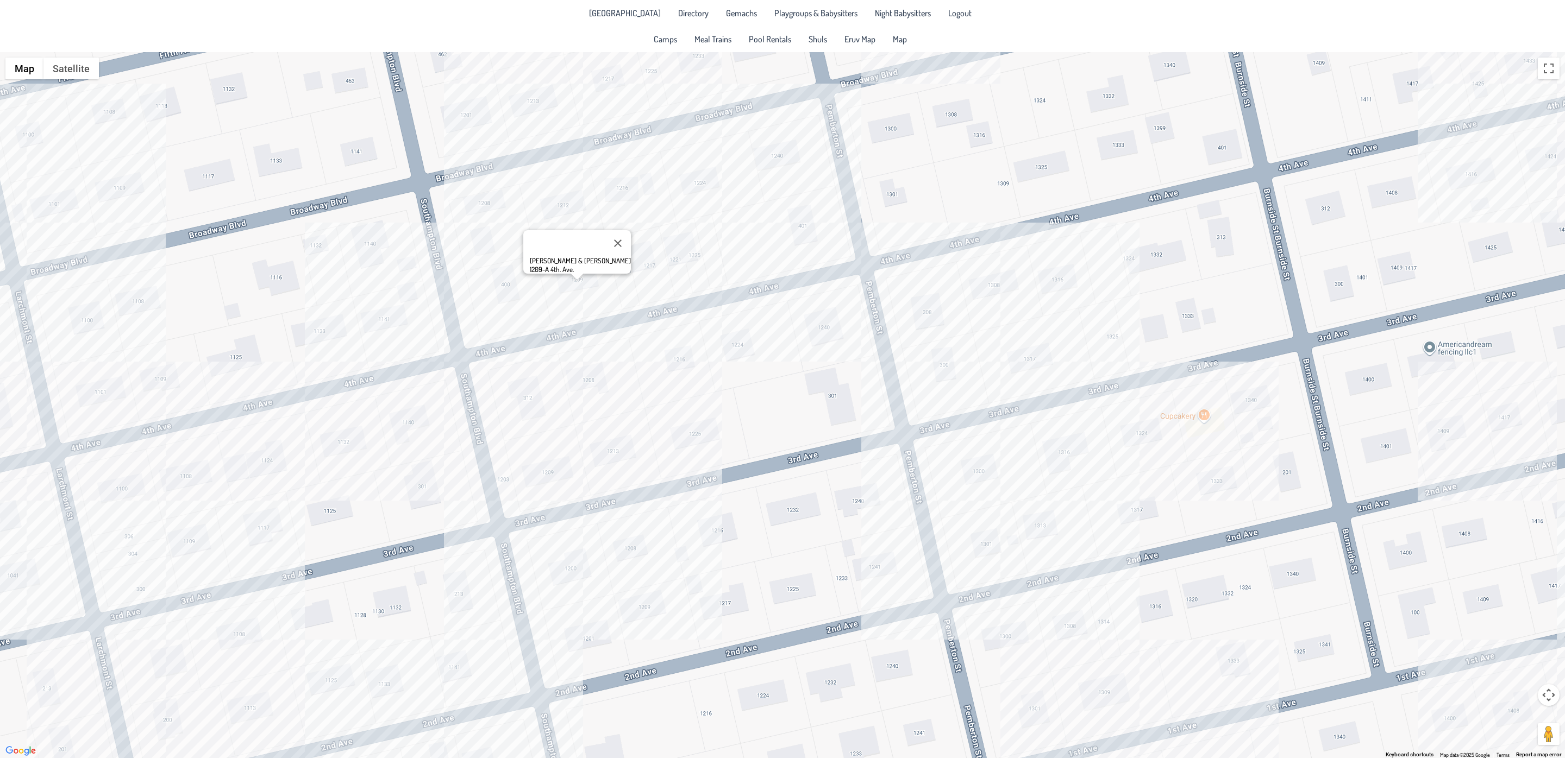
click at [166, 484] on div "[PERSON_NAME] & [PERSON_NAME] 1209-A 4th. Ave." at bounding box center [782, 405] width 1565 height 706
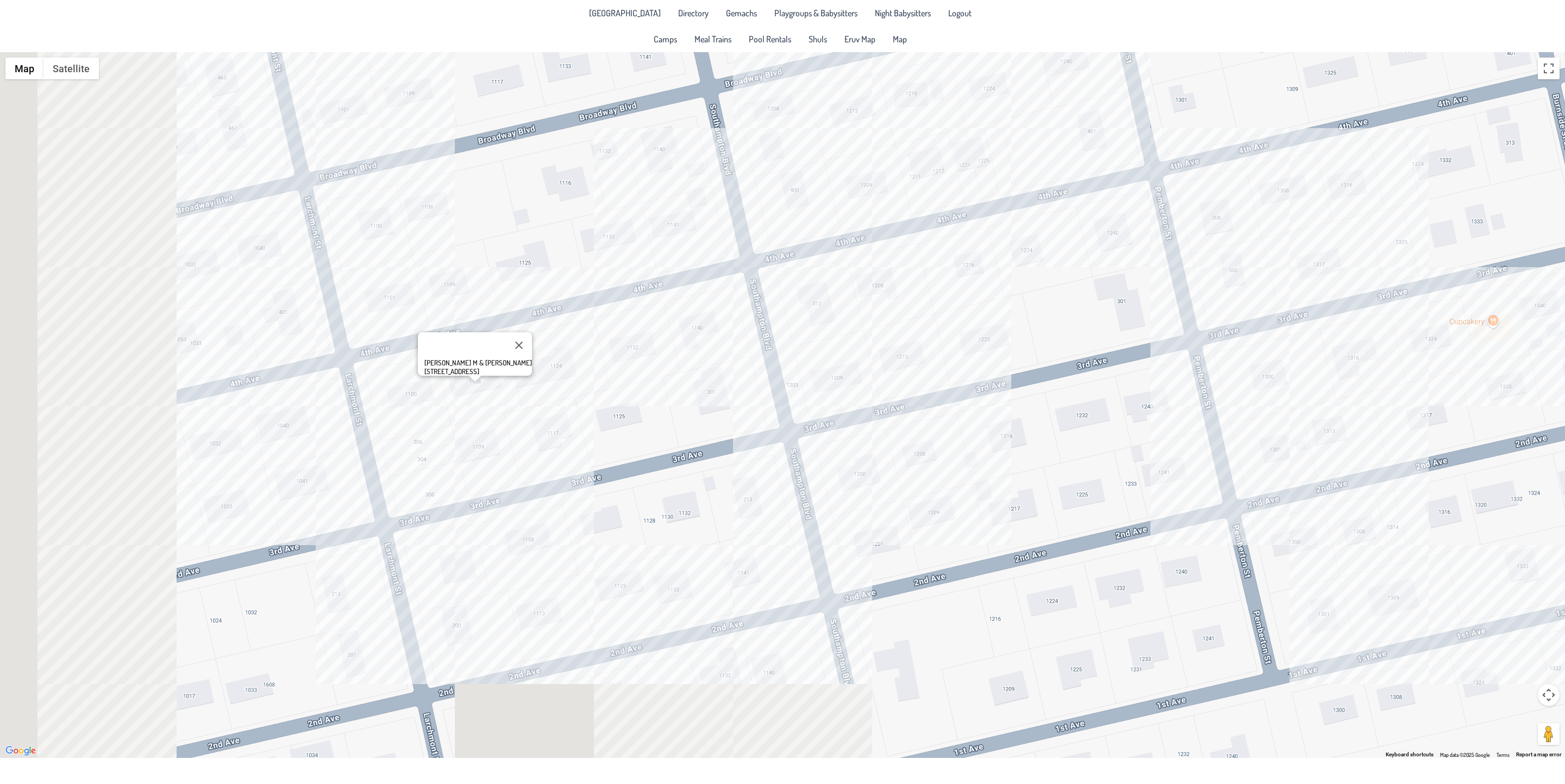
drag, startPoint x: 198, startPoint y: 572, endPoint x: 717, endPoint y: 414, distance: 542.5
click at [717, 414] on div "[PERSON_NAME] M & [PERSON_NAME] [STREET_ADDRESS]" at bounding box center [782, 405] width 1565 height 706
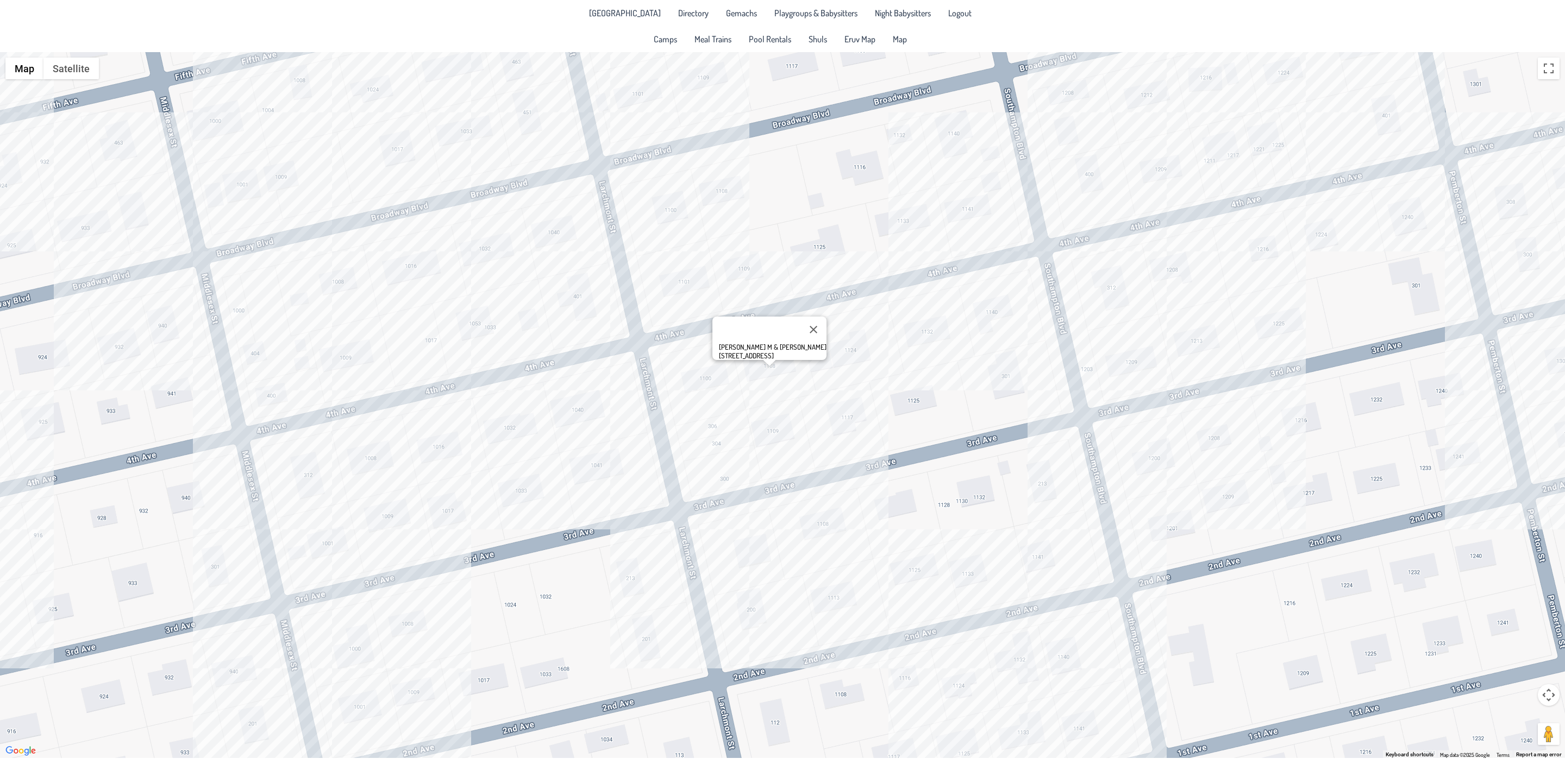
drag, startPoint x: 274, startPoint y: 296, endPoint x: 320, endPoint y: 402, distance: 115.6
click at [320, 402] on div "[PERSON_NAME] M & [PERSON_NAME] [STREET_ADDRESS]" at bounding box center [782, 405] width 1565 height 706
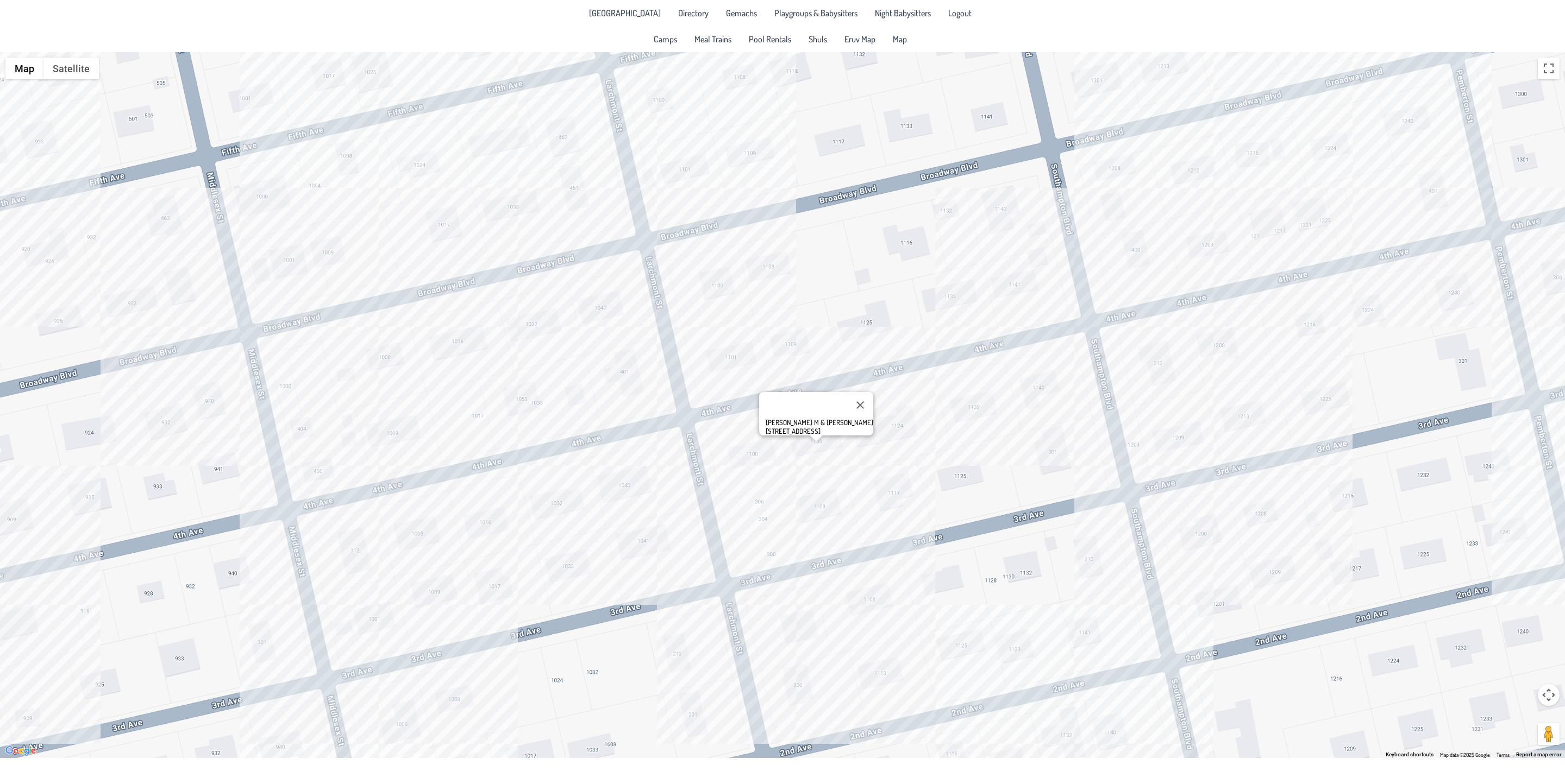
click at [286, 262] on div "[PERSON_NAME] M & [PERSON_NAME] [STREET_ADDRESS]" at bounding box center [782, 405] width 1565 height 706
click at [441, 246] on div "Eyal & [PERSON_NAME] [STREET_ADDRESS]" at bounding box center [782, 405] width 1565 height 706
click at [512, 215] on div "[PERSON_NAME] & [PERSON_NAME] [STREET_ADDRESS]" at bounding box center [782, 405] width 1565 height 706
click at [459, 353] on div "[PERSON_NAME] & [PERSON_NAME] [STREET_ADDRESS]" at bounding box center [782, 405] width 1565 height 706
click at [202, 399] on div "[PERSON_NAME] & [PERSON_NAME] [STREET_ADDRESS]" at bounding box center [782, 405] width 1565 height 706
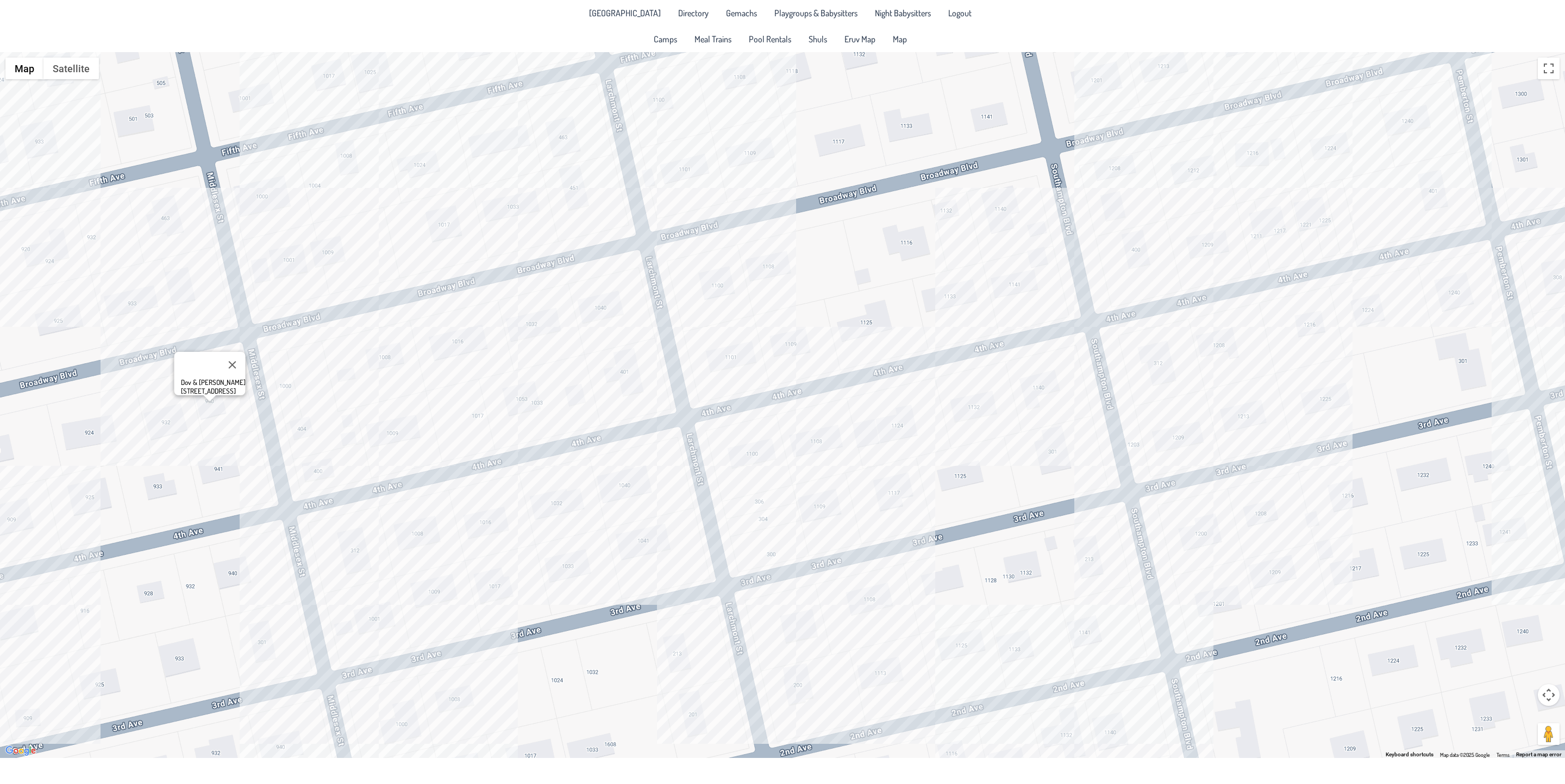
click at [166, 284] on div "Dov & [PERSON_NAME] [STREET_ADDRESS]" at bounding box center [782, 405] width 1565 height 706
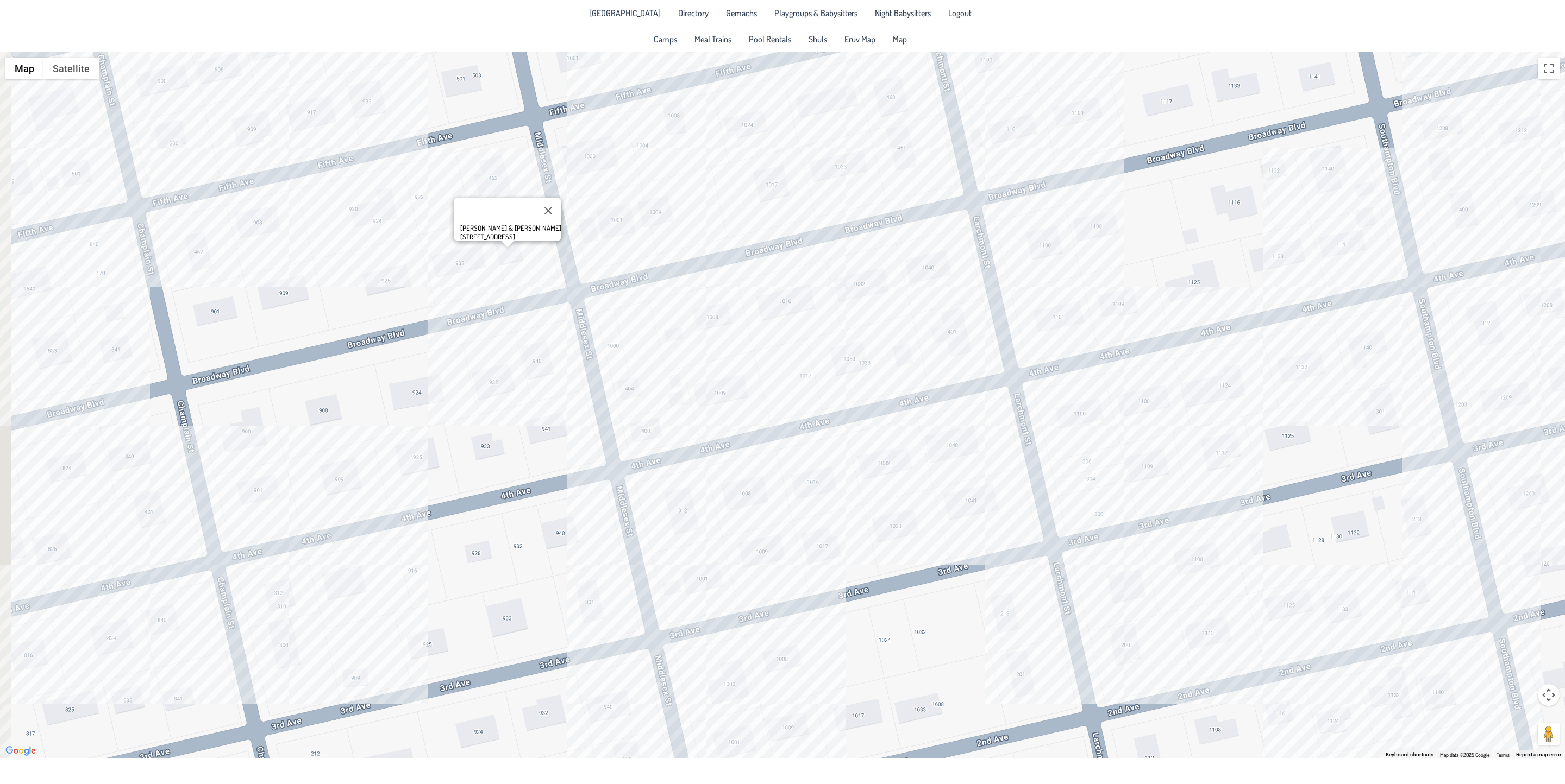
drag, startPoint x: 117, startPoint y: 426, endPoint x: 456, endPoint y: 376, distance: 342.7
click at [459, 379] on div "[PERSON_NAME] & [PERSON_NAME] [STREET_ADDRESS]" at bounding box center [782, 405] width 1565 height 706
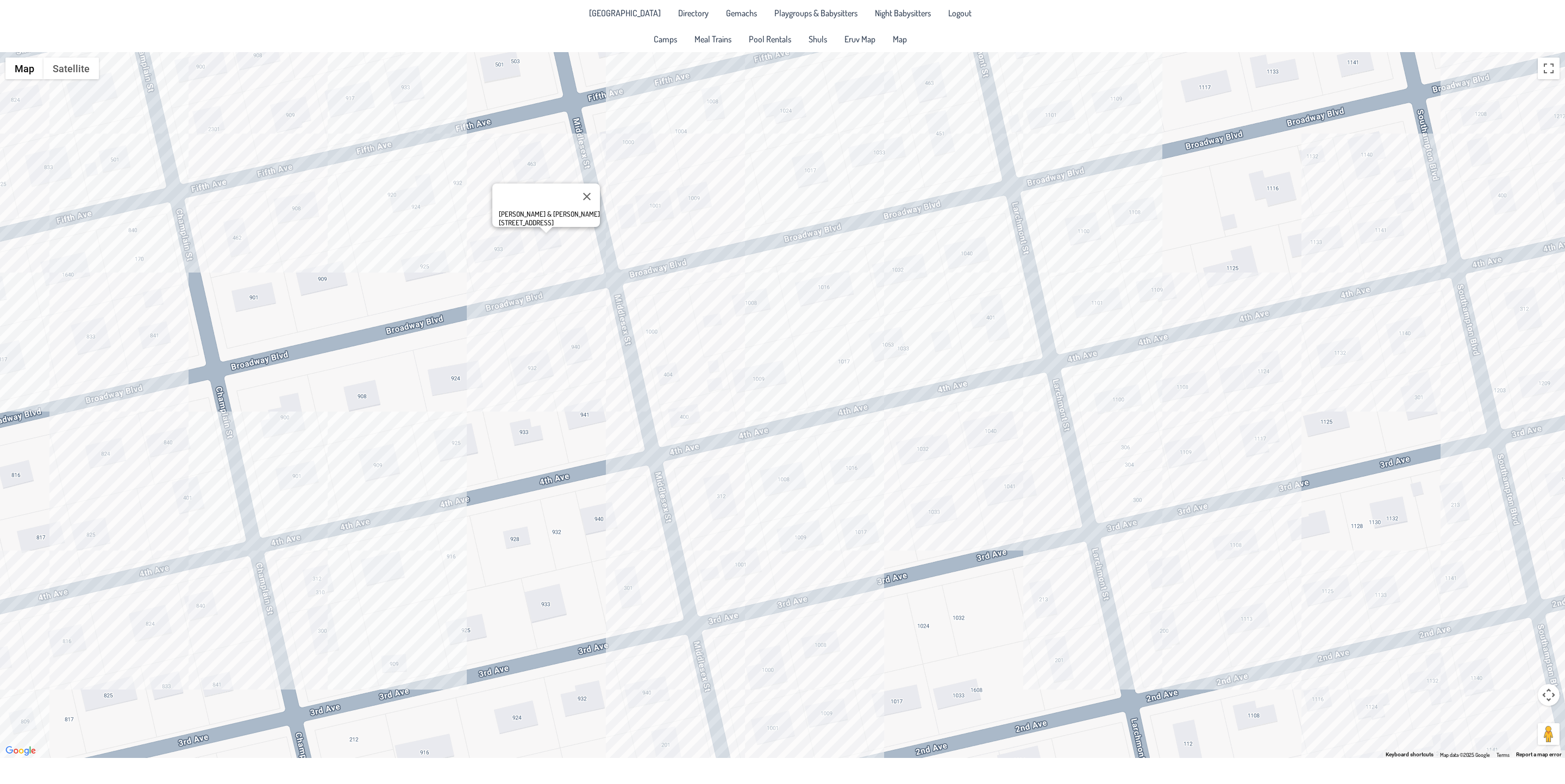
click at [85, 349] on div "[PERSON_NAME] & [PERSON_NAME] [STREET_ADDRESS]" at bounding box center [782, 405] width 1565 height 706
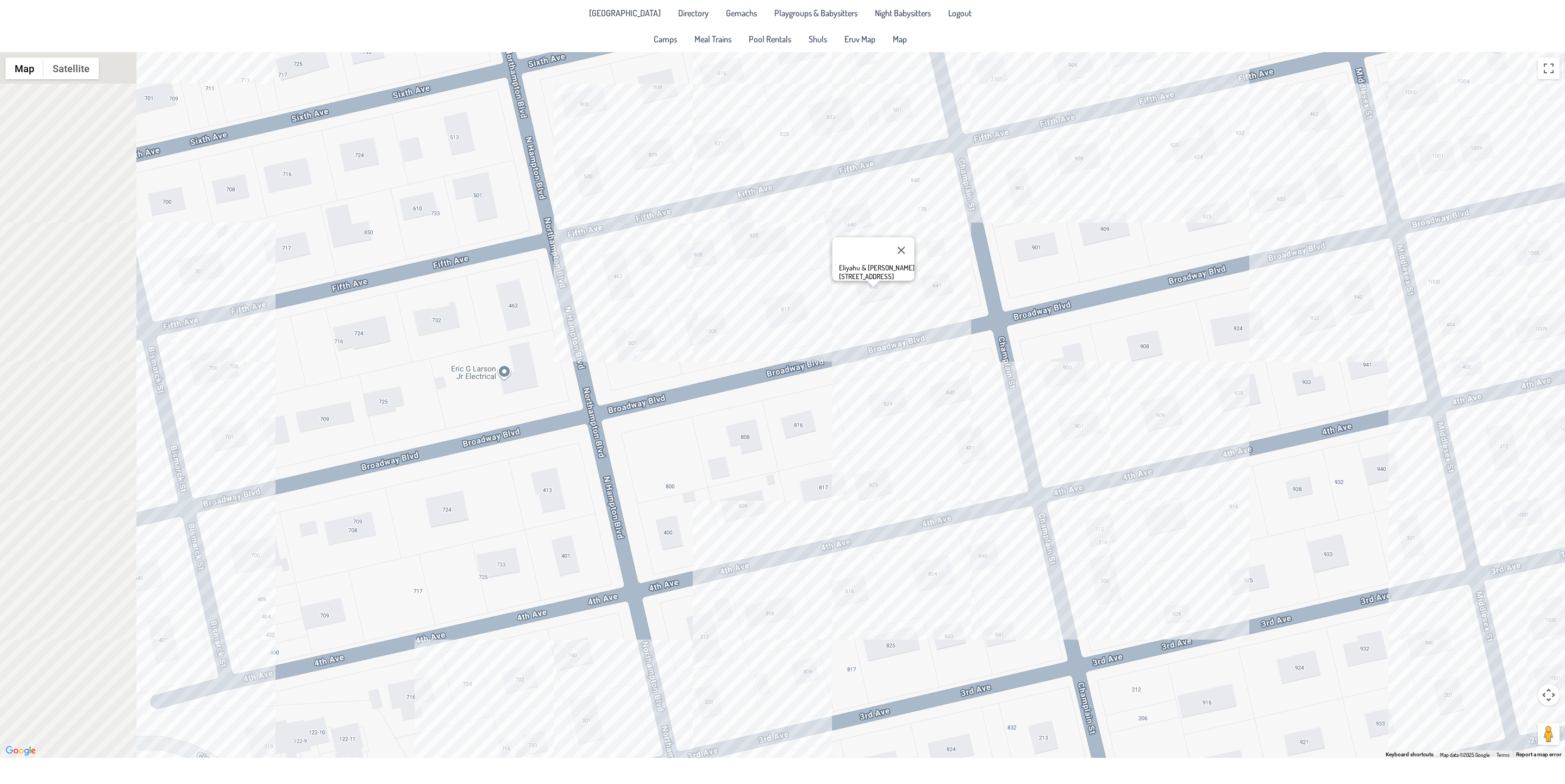
drag, startPoint x: 63, startPoint y: 473, endPoint x: 884, endPoint y: 423, distance: 822.5
click at [884, 423] on div "Eliyahu & [PERSON_NAME] [STREET_ADDRESS]" at bounding box center [782, 405] width 1565 height 706
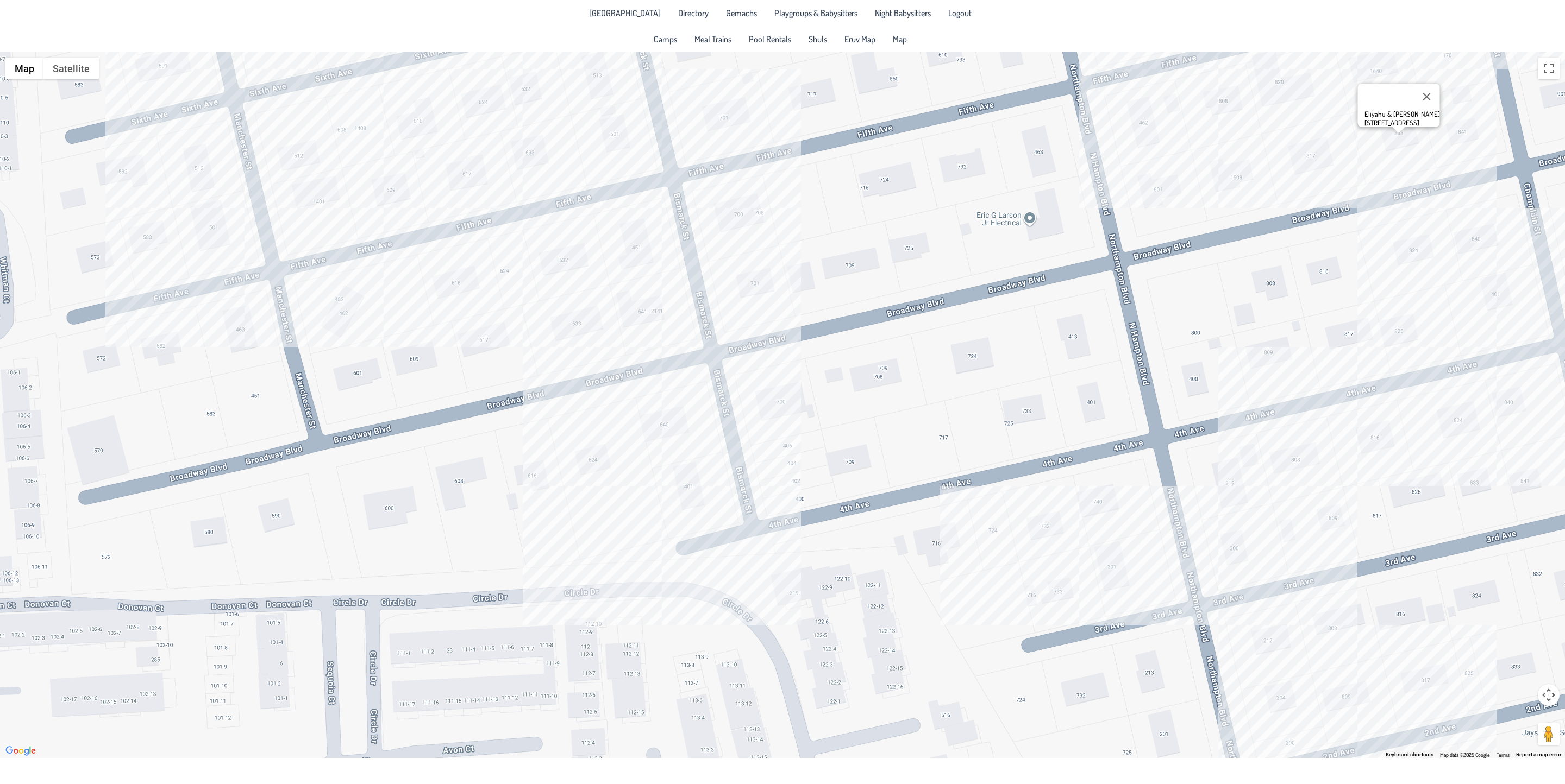
drag, startPoint x: 130, startPoint y: 515, endPoint x: 633, endPoint y: 353, distance: 528.4
click at [633, 353] on div "Eliyahu & [PERSON_NAME] [STREET_ADDRESS]" at bounding box center [782, 405] width 1565 height 706
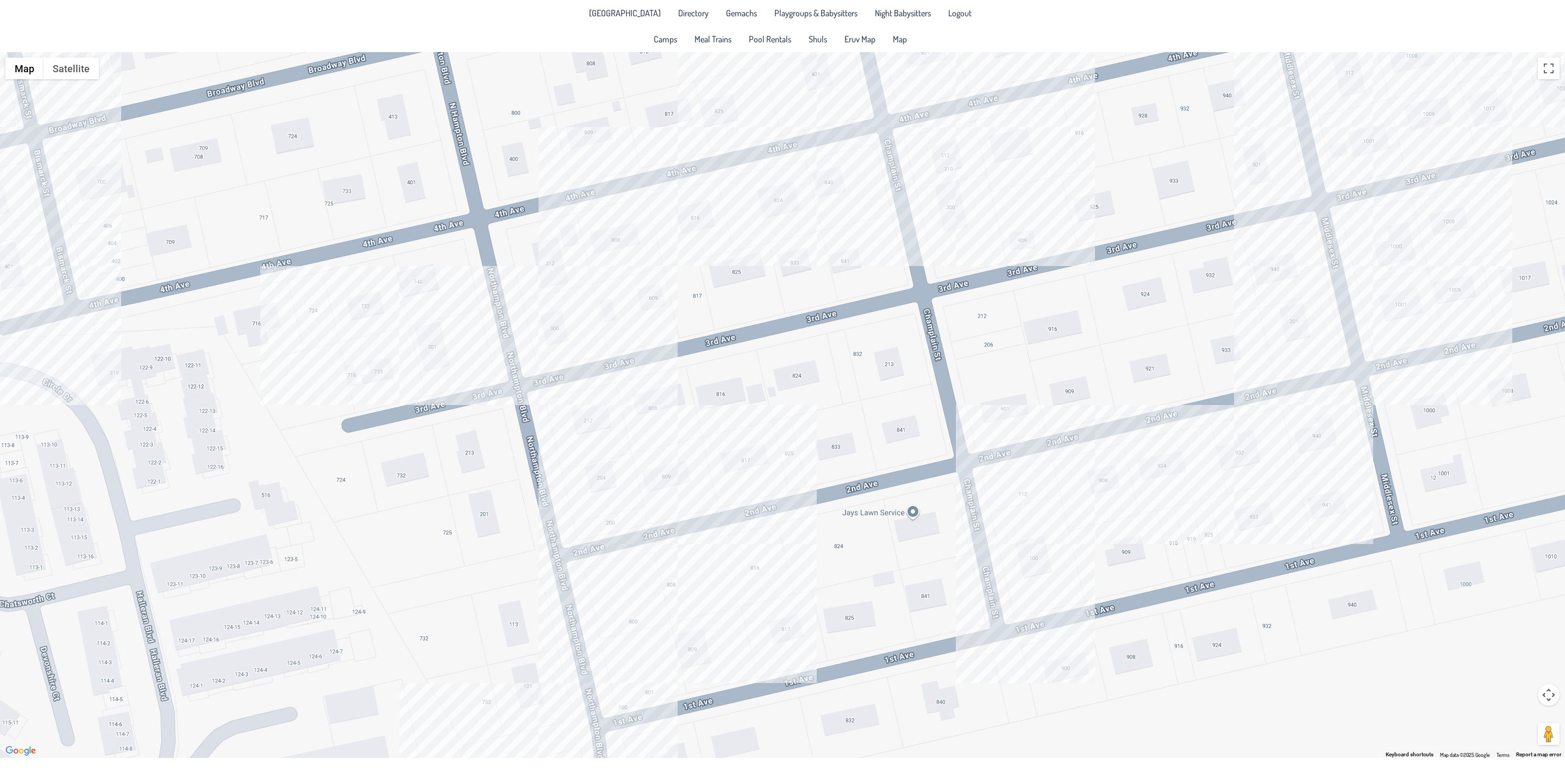
drag, startPoint x: 1000, startPoint y: 494, endPoint x: 314, endPoint y: 274, distance: 720.4
click at [314, 274] on div "Eliyahu & [PERSON_NAME] [STREET_ADDRESS]" at bounding box center [782, 405] width 1565 height 706
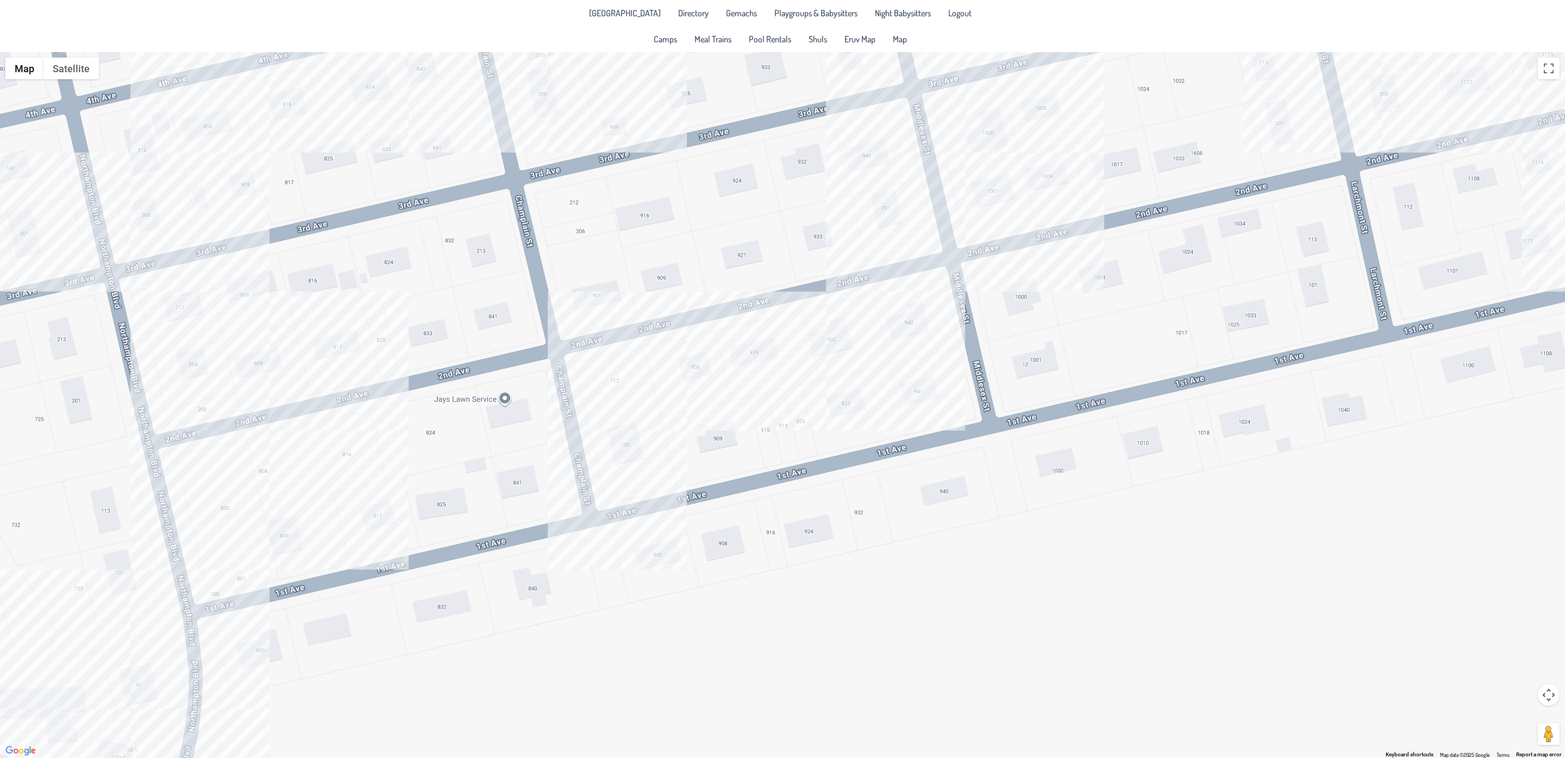
drag, startPoint x: 725, startPoint y: 578, endPoint x: 316, endPoint y: 465, distance: 424.3
click at [316, 465] on div "Eliyahu & [PERSON_NAME] [STREET_ADDRESS]" at bounding box center [782, 405] width 1565 height 706
click at [155, 696] on div "Eliyahu & [PERSON_NAME] [STREET_ADDRESS]" at bounding box center [782, 405] width 1565 height 706
click at [276, 496] on div "[PERSON_NAME] & [PERSON_NAME] [STREET_ADDRESS]" at bounding box center [782, 405] width 1565 height 706
click at [361, 475] on div "[PERSON_NAME] & [PERSON_NAME] [STREET_ADDRESS]" at bounding box center [782, 405] width 1565 height 706
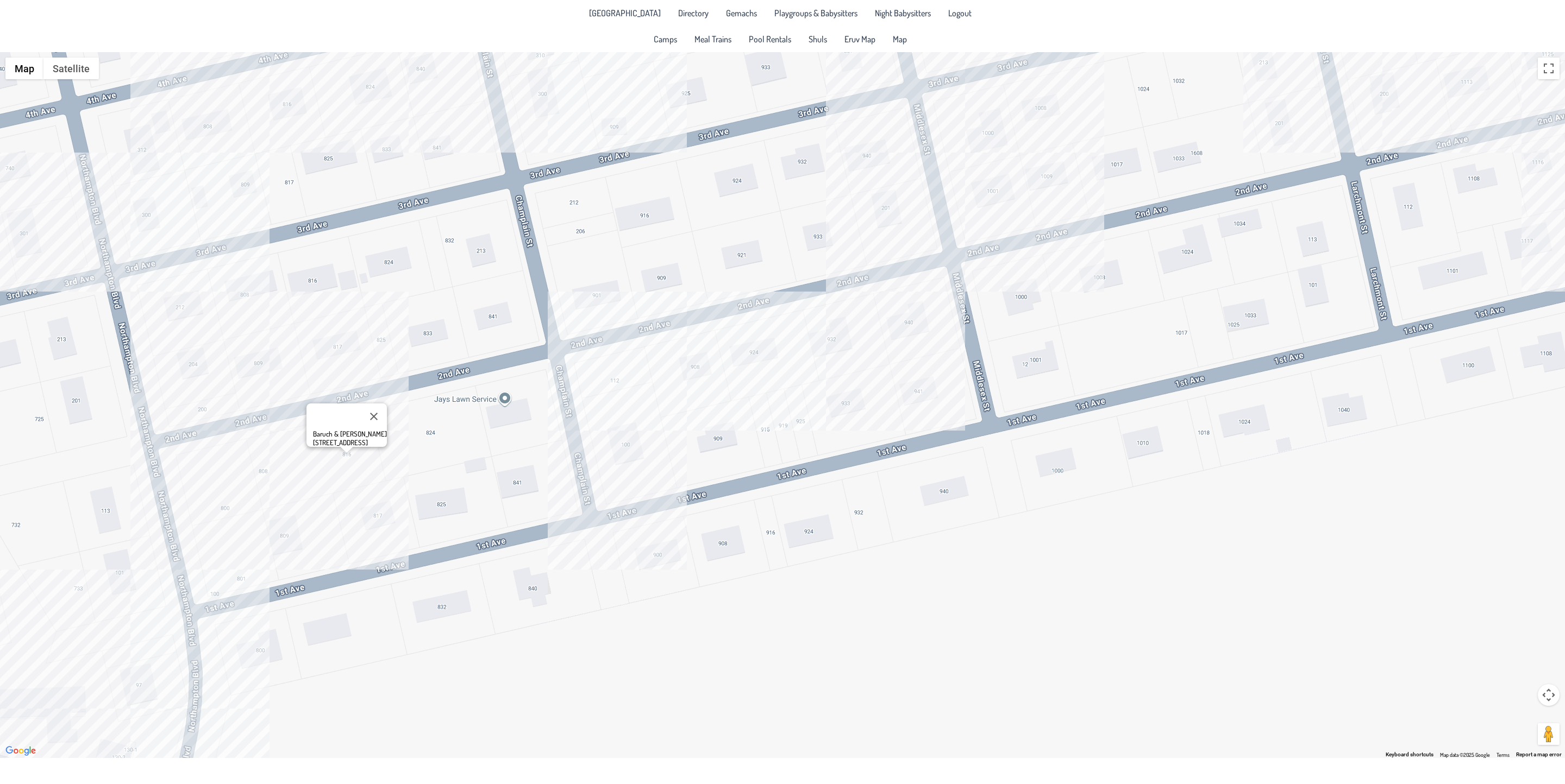
click at [199, 361] on div "Baruch & [PERSON_NAME] [STREET_ADDRESS]" at bounding box center [782, 405] width 1565 height 706
click at [185, 297] on div "[PERSON_NAME] & [PERSON_NAME] [STREET_ADDRESS]" at bounding box center [782, 405] width 1565 height 706
click at [35, 262] on div "[PERSON_NAME] & [PERSON_NAME] [STREET_ADDRESS]" at bounding box center [782, 405] width 1565 height 706
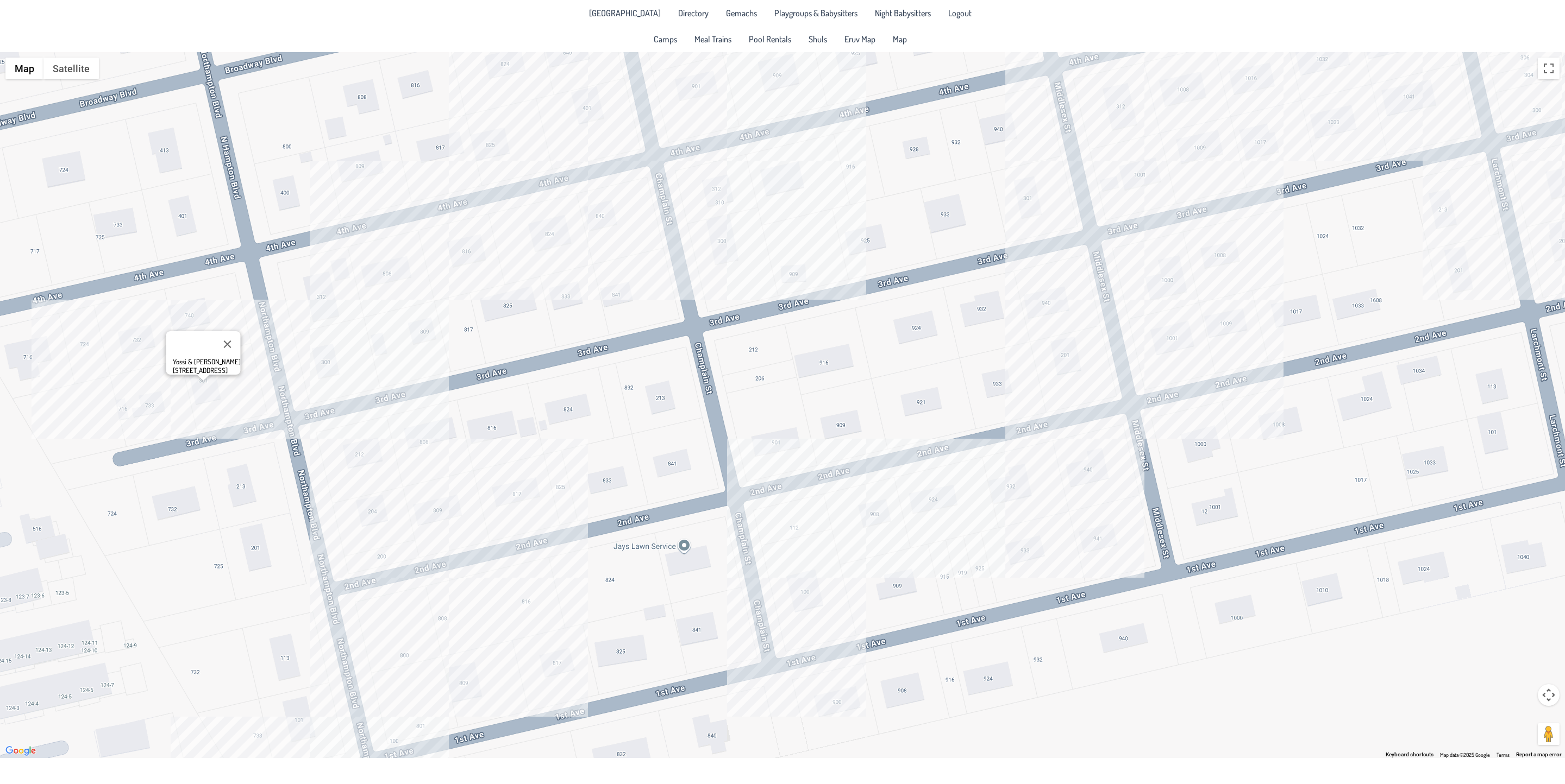
drag, startPoint x: 88, startPoint y: 385, endPoint x: 201, endPoint y: 497, distance: 159.1
click at [215, 536] on div "Yossi & [PERSON_NAME] [STREET_ADDRESS]" at bounding box center [782, 405] width 1565 height 706
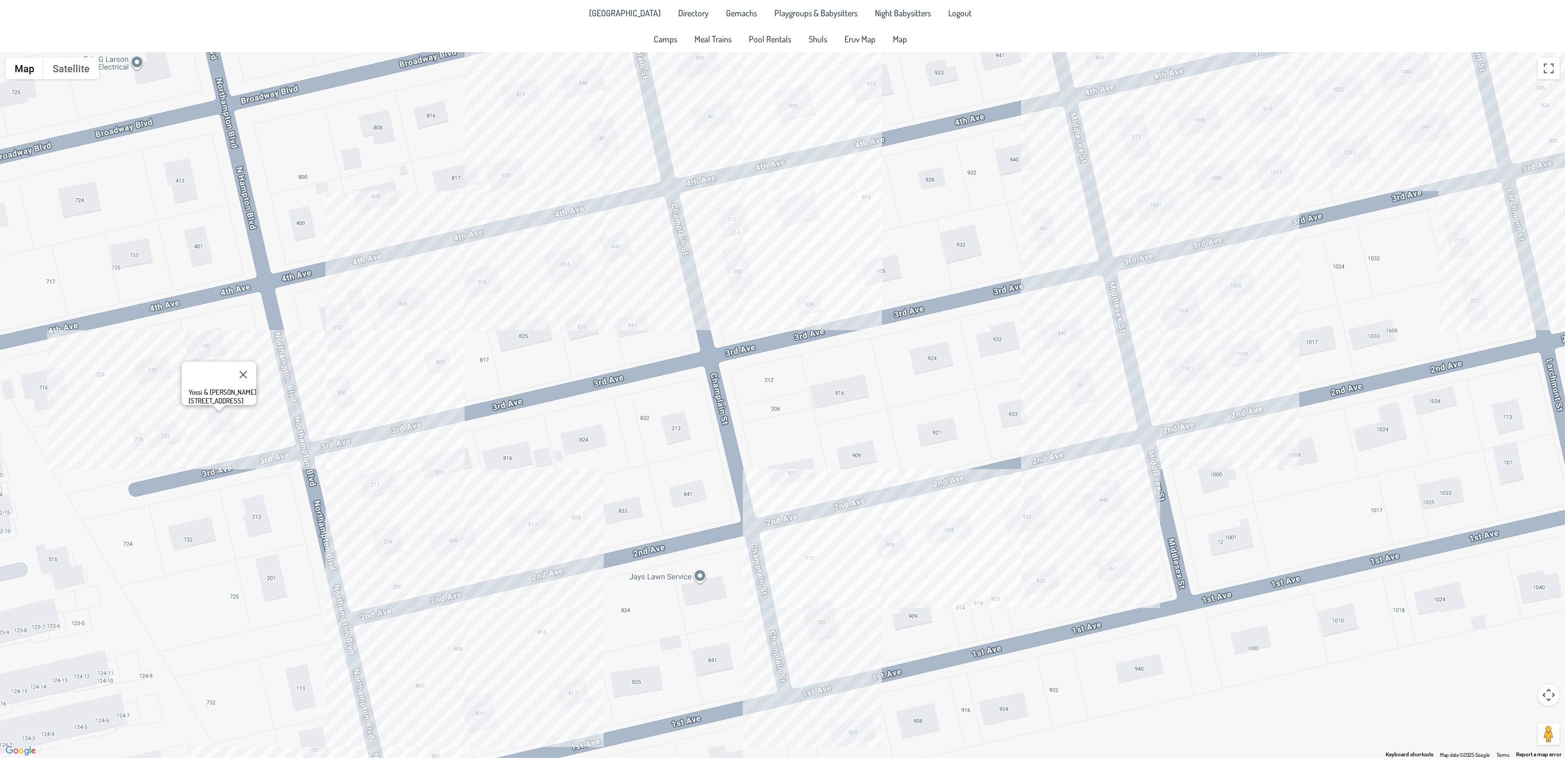
click at [473, 287] on div "Yossi & [PERSON_NAME] [STREET_ADDRESS]" at bounding box center [782, 405] width 1565 height 706
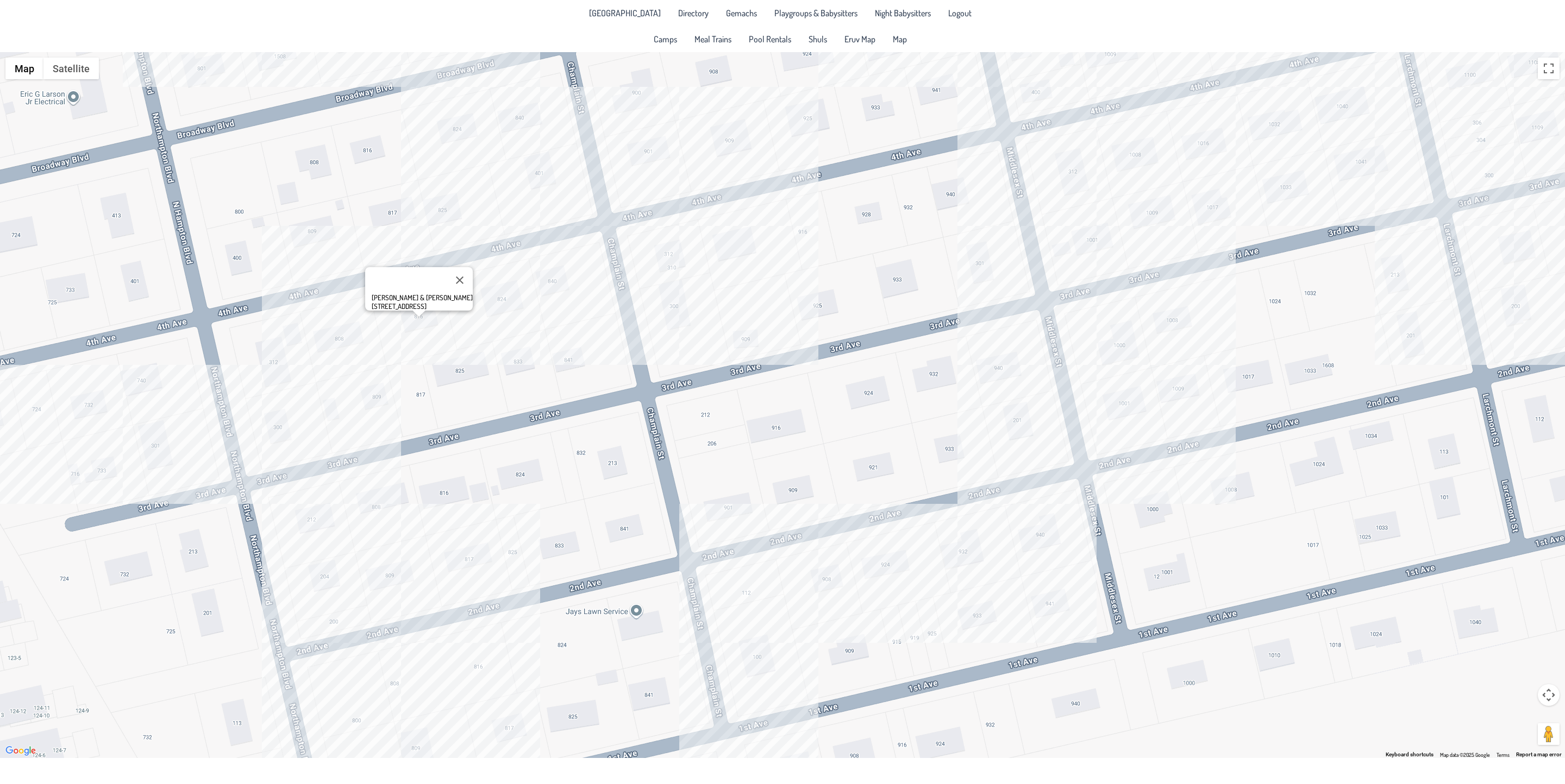
drag, startPoint x: 536, startPoint y: 531, endPoint x: 472, endPoint y: 566, distance: 72.9
click at [472, 566] on div "[PERSON_NAME] & [PERSON_NAME] [STREET_ADDRESS]" at bounding box center [782, 405] width 1565 height 706
drag, startPoint x: 393, startPoint y: 298, endPoint x: 356, endPoint y: 300, distance: 37.1
click at [365, 300] on div "[PERSON_NAME] & [PERSON_NAME] [STREET_ADDRESS]" at bounding box center [419, 289] width 107 height 43
drag, startPoint x: 367, startPoint y: 290, endPoint x: 296, endPoint y: 395, distance: 126.8
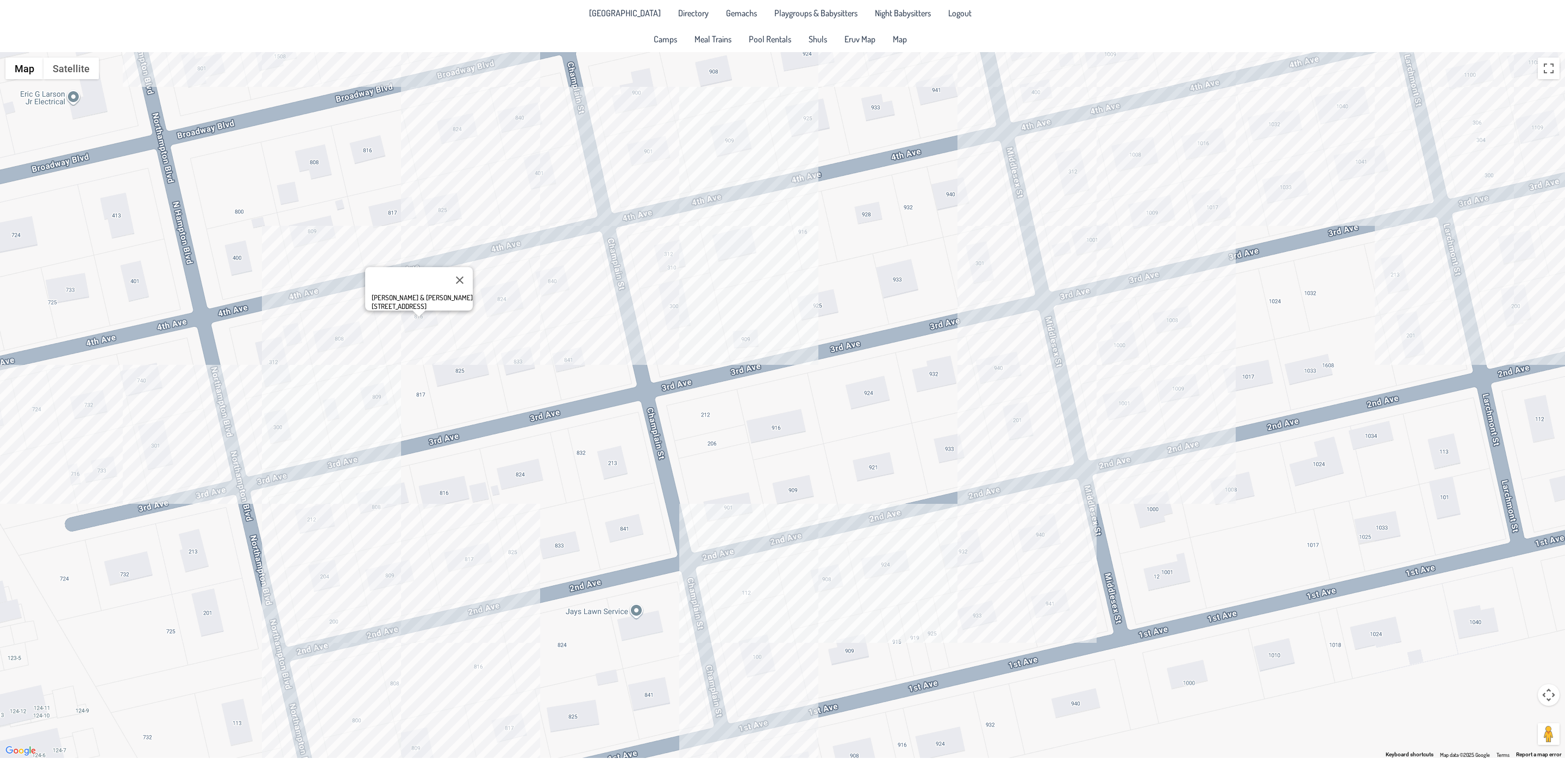
click at [296, 395] on div "[PERSON_NAME] & [PERSON_NAME] [STREET_ADDRESS]" at bounding box center [782, 405] width 1565 height 706
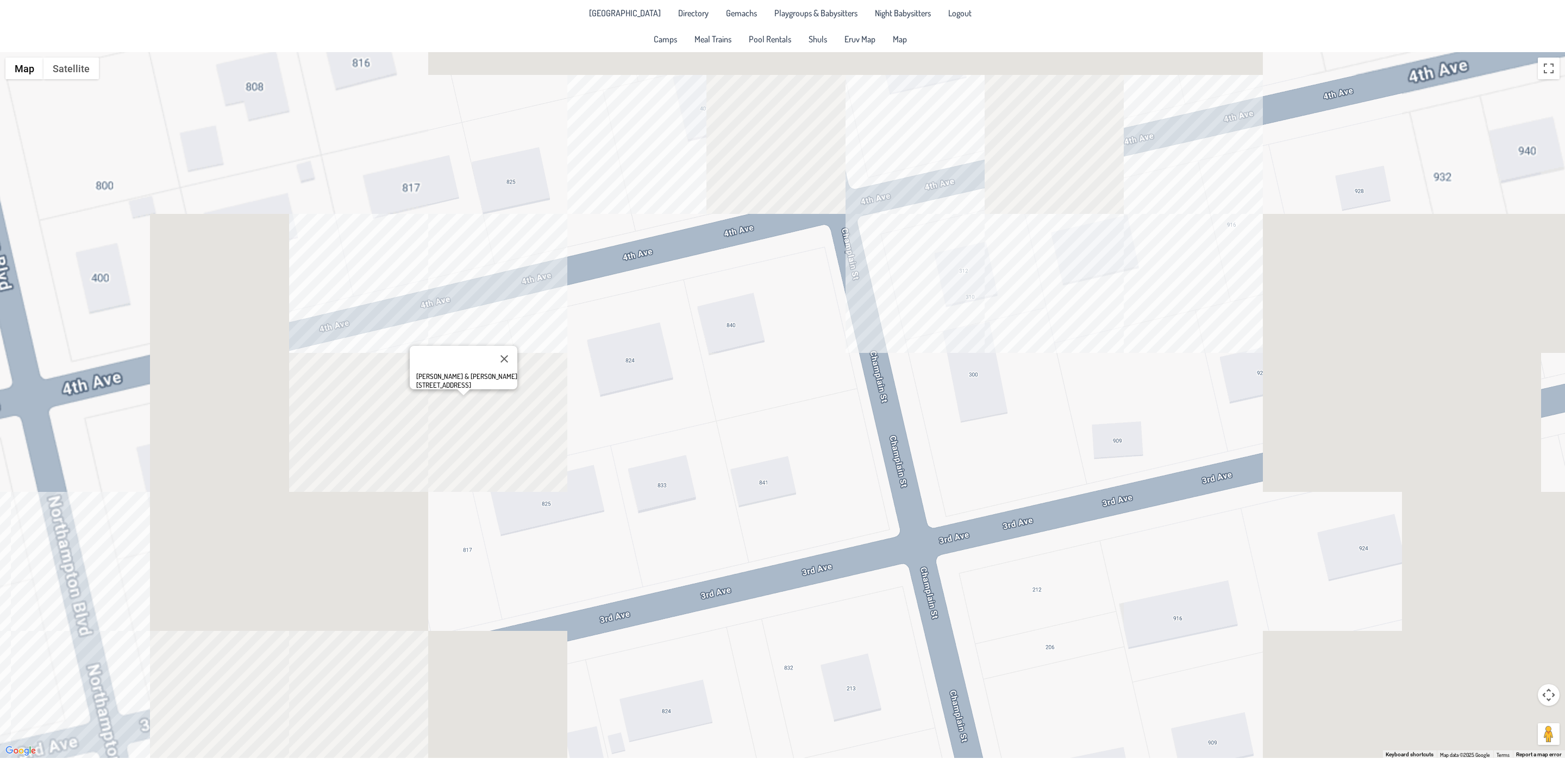
drag, startPoint x: 398, startPoint y: 383, endPoint x: 437, endPoint y: 488, distance: 112.0
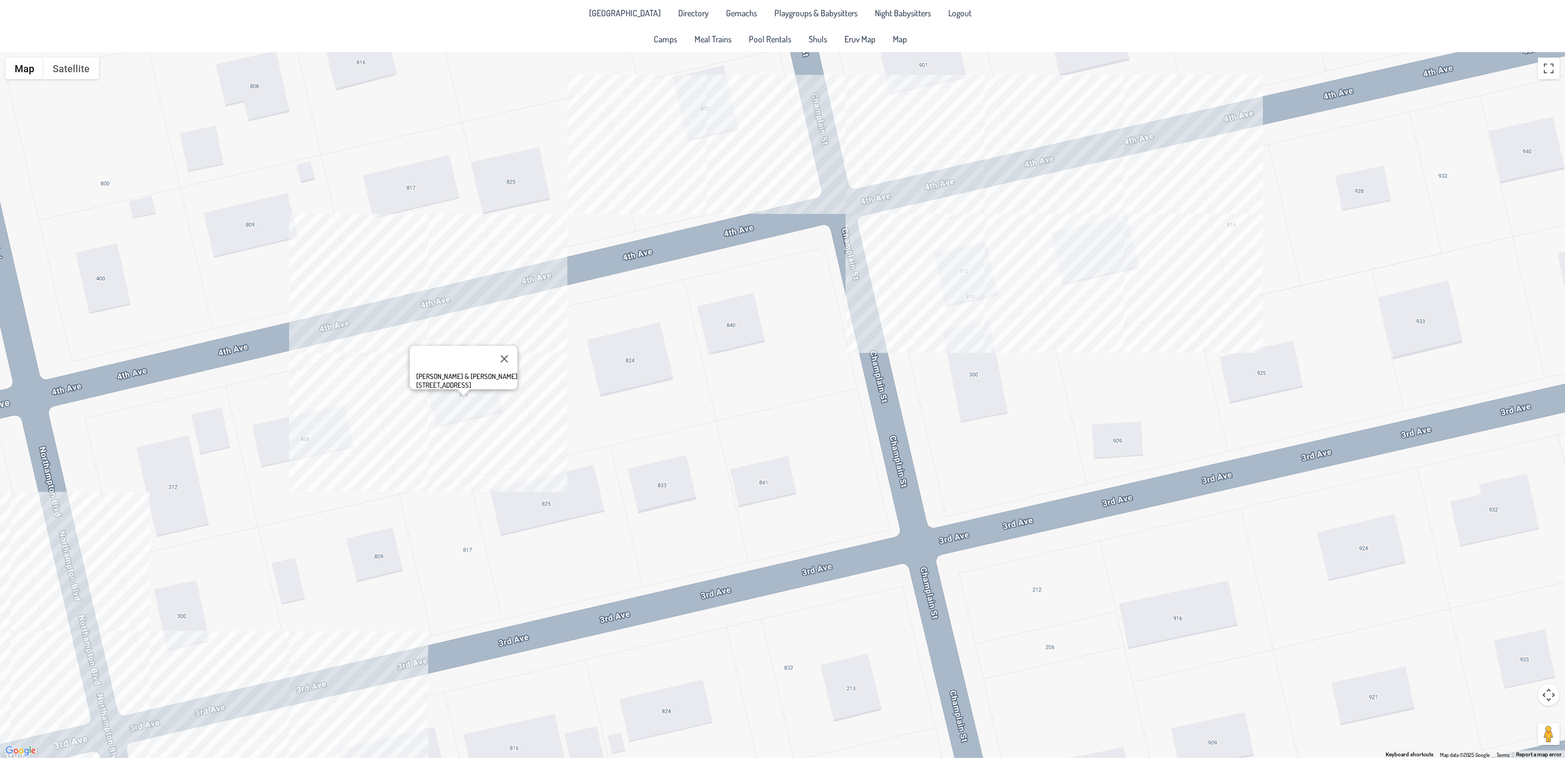
click at [437, 489] on div "[PERSON_NAME] & [PERSON_NAME] [STREET_ADDRESS]" at bounding box center [782, 405] width 1565 height 706
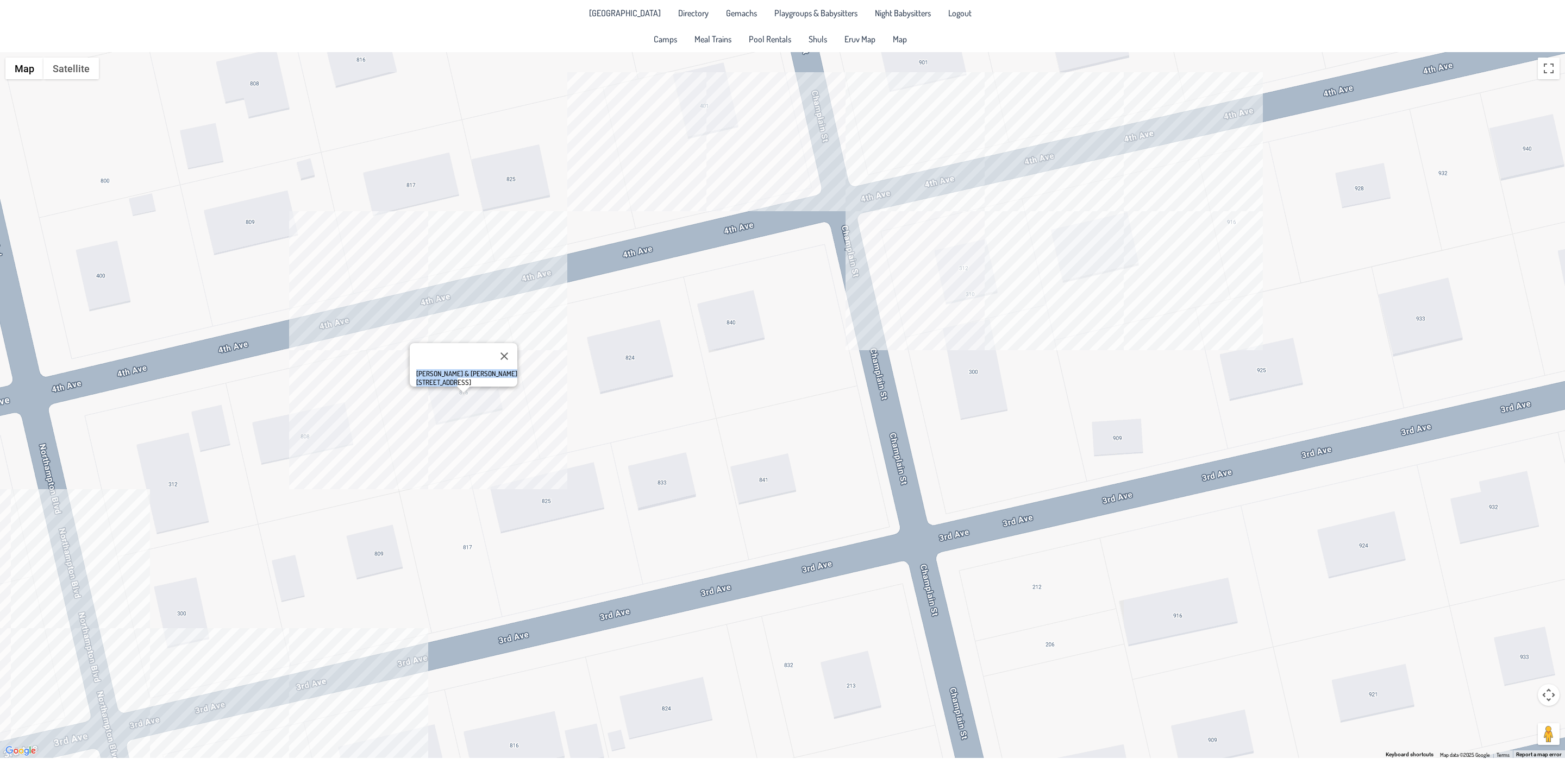
drag, startPoint x: 447, startPoint y: 375, endPoint x: 393, endPoint y: 378, distance: 54.1
click at [393, 378] on div "[PERSON_NAME] & [PERSON_NAME] [STREET_ADDRESS]" at bounding box center [782, 405] width 1565 height 706
click at [428, 403] on div "[PERSON_NAME] & [PERSON_NAME] [STREET_ADDRESS]" at bounding box center [782, 405] width 1565 height 706
click at [270, 508] on div "[PERSON_NAME] & [PERSON_NAME] [STREET_ADDRESS]" at bounding box center [782, 405] width 1565 height 706
click at [277, 505] on div "[PERSON_NAME] & [PERSON_NAME] [STREET_ADDRESS]" at bounding box center [782, 405] width 1565 height 706
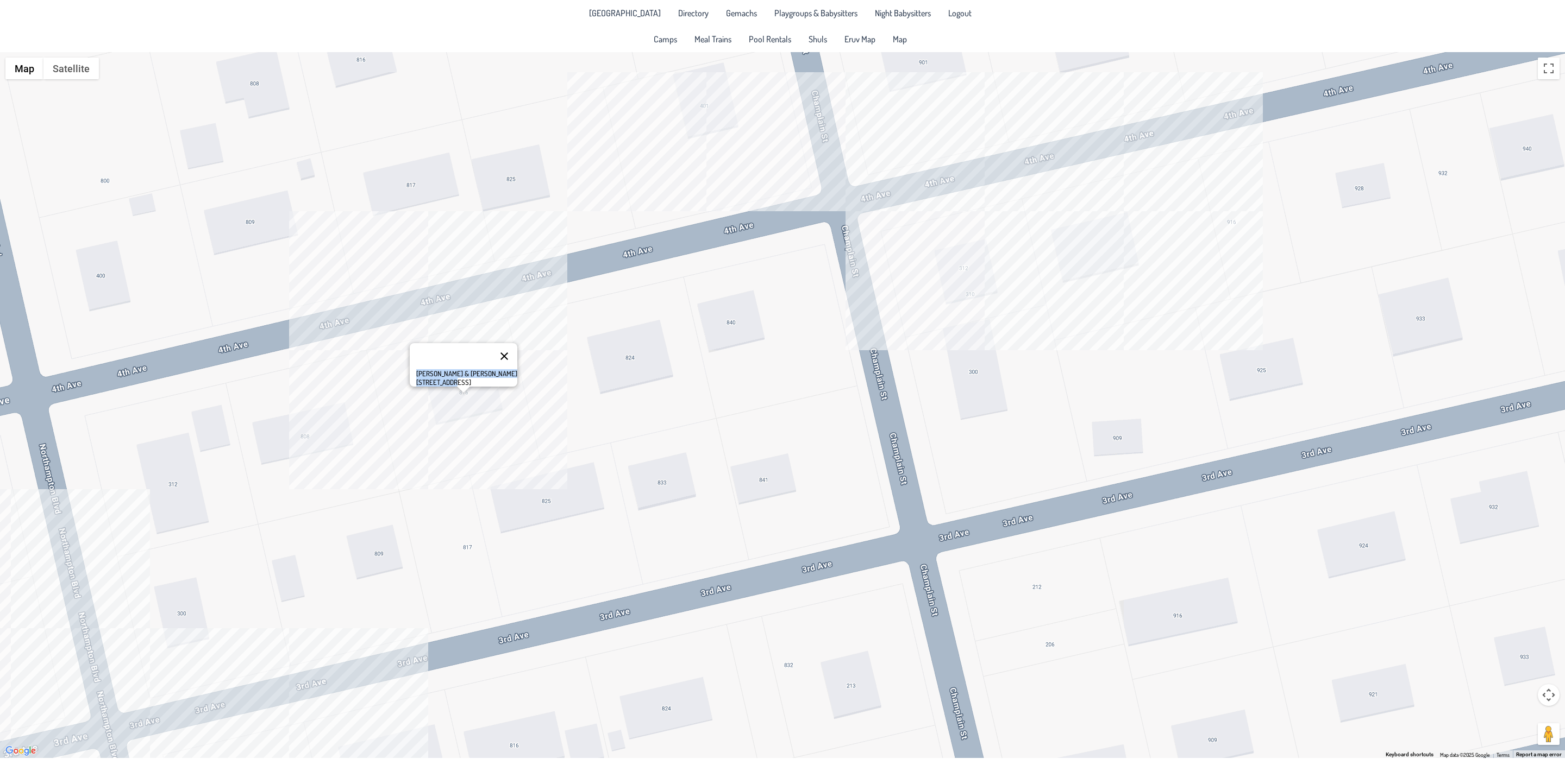
click at [512, 351] on button "Close" at bounding box center [504, 356] width 26 height 26
click at [957, 279] on div at bounding box center [782, 405] width 1565 height 706
click at [1095, 244] on div "[PERSON_NAME] & [PERSON_NAME] [STREET_ADDRESS]" at bounding box center [782, 405] width 1565 height 706
click at [708, 121] on div "[PERSON_NAME] & [PERSON_NAME] [STREET_ADDRESS]" at bounding box center [782, 405] width 1565 height 706
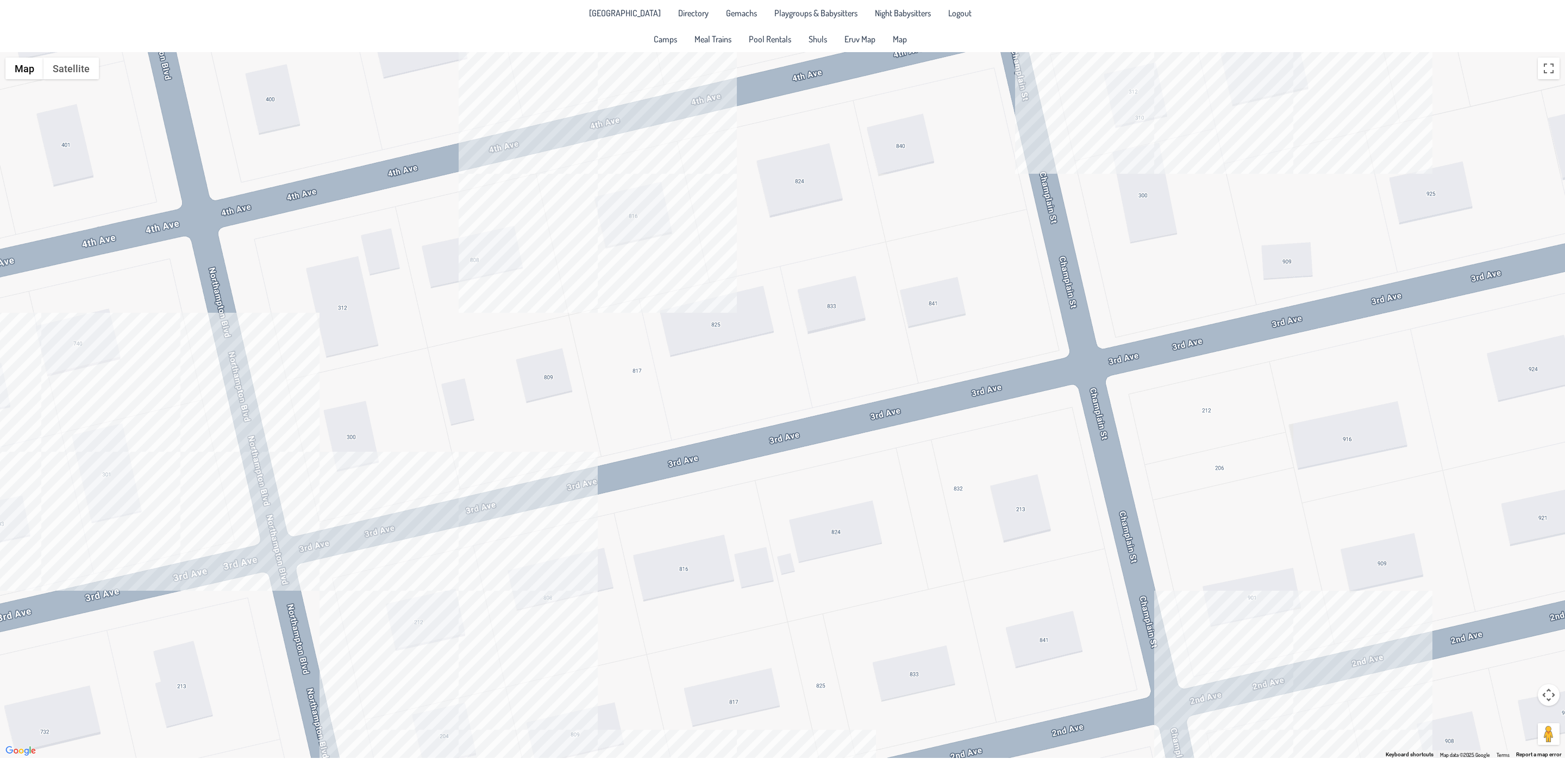
drag, startPoint x: 694, startPoint y: 474, endPoint x: 835, endPoint y: 272, distance: 246.3
click at [866, 262] on div "[PERSON_NAME] & [PERSON_NAME] [STREET_ADDRESS]" at bounding box center [782, 405] width 1565 height 706
click at [107, 482] on div "[PERSON_NAME] & [PERSON_NAME] [STREET_ADDRESS]" at bounding box center [782, 405] width 1565 height 706
click at [123, 512] on div "[PERSON_NAME] & [PERSON_NAME] [STREET_ADDRESS]" at bounding box center [782, 405] width 1565 height 706
drag, startPoint x: 786, startPoint y: 722, endPoint x: 720, endPoint y: 414, distance: 315.0
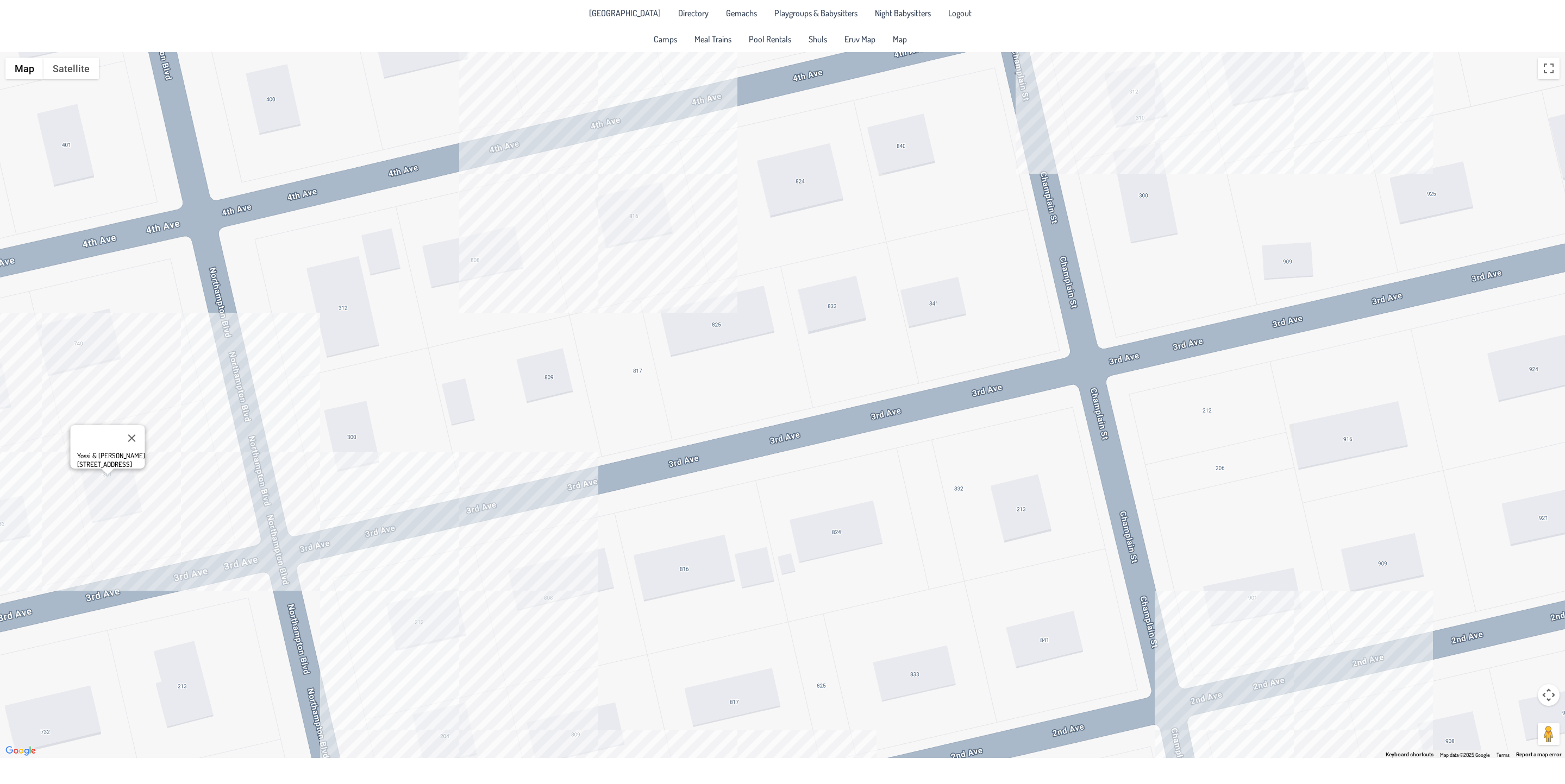
click at [720, 416] on div "Yossi & [PERSON_NAME] [STREET_ADDRESS]" at bounding box center [782, 405] width 1565 height 706
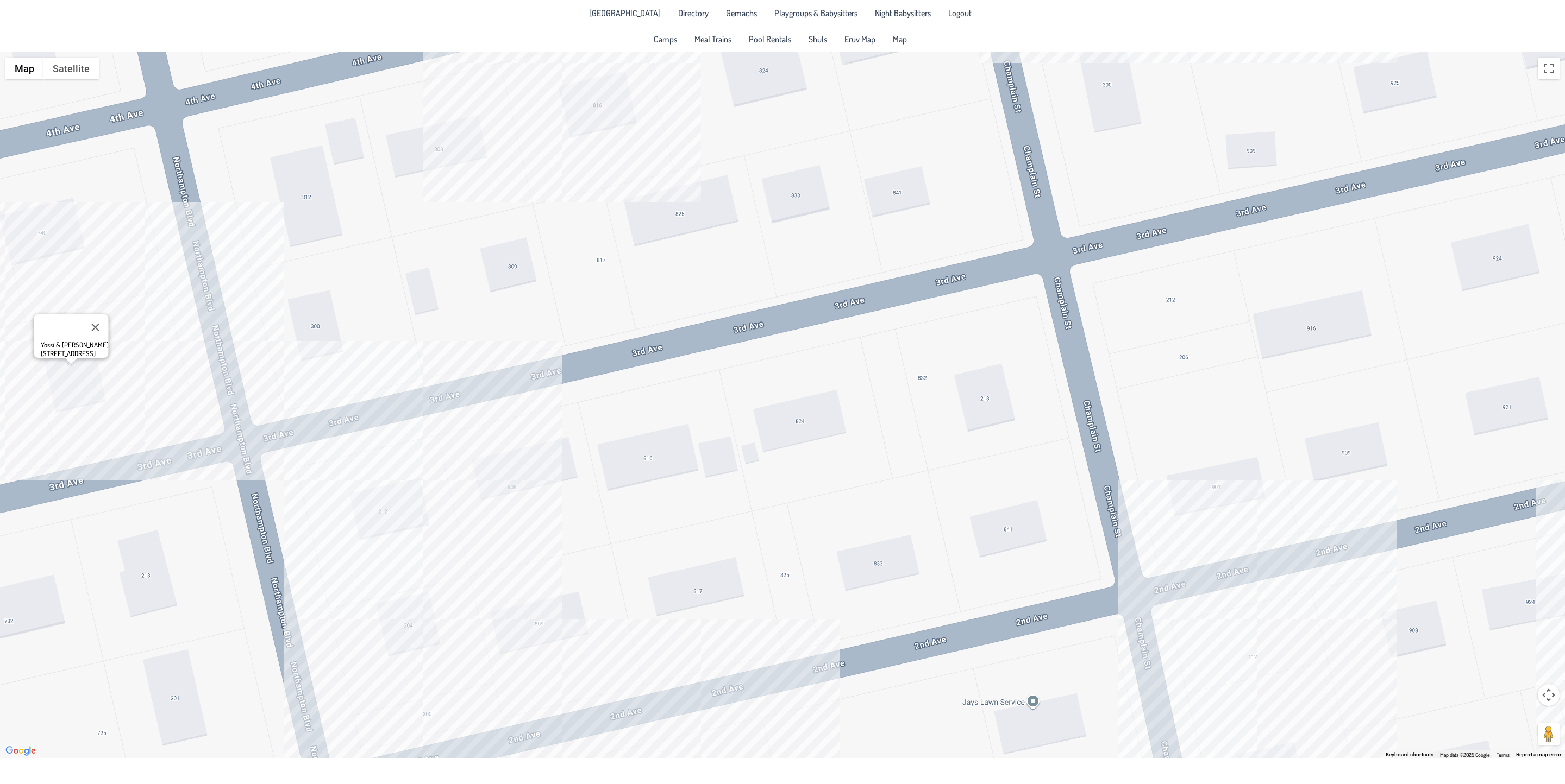
drag, startPoint x: 620, startPoint y: 656, endPoint x: 561, endPoint y: 460, distance: 204.7
click at [561, 460] on div "Yossi & [PERSON_NAME] [STREET_ADDRESS]" at bounding box center [782, 405] width 1565 height 706
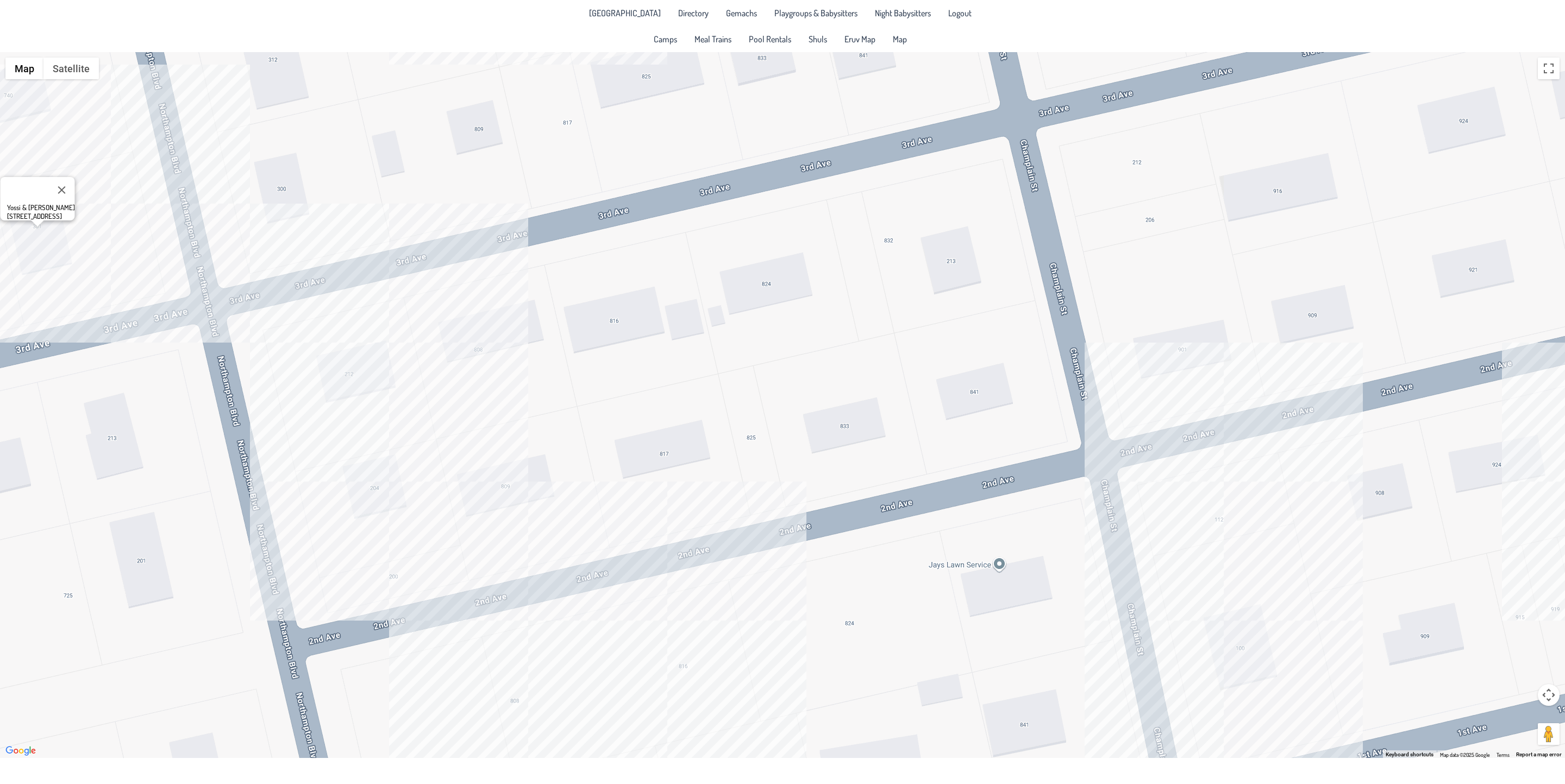
click at [371, 498] on div "Yossi & [PERSON_NAME] [STREET_ADDRESS]" at bounding box center [782, 405] width 1565 height 706
click at [358, 398] on div "[PERSON_NAME] & [PERSON_NAME] [STREET_ADDRESS]" at bounding box center [782, 405] width 1565 height 706
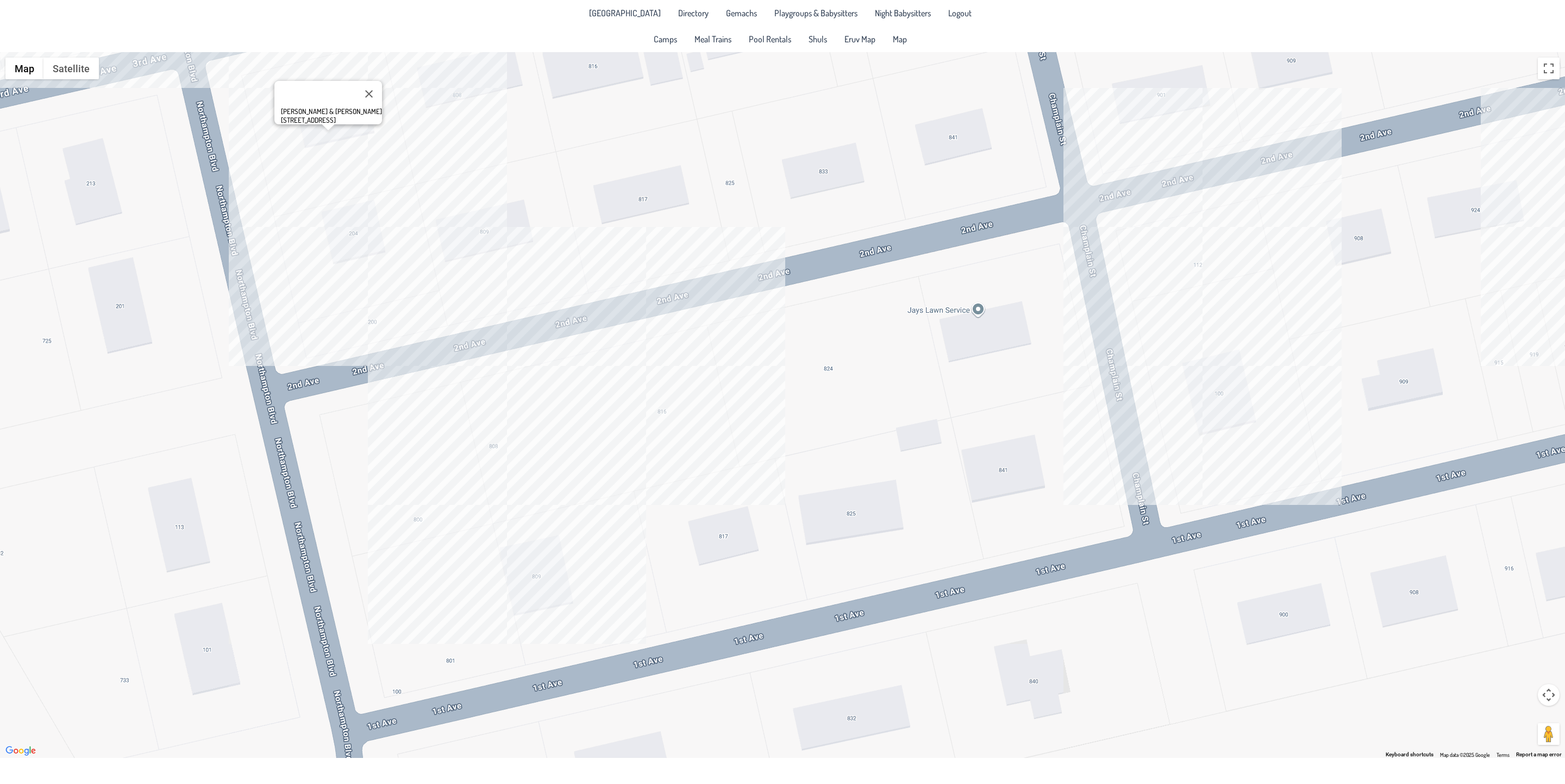
drag, startPoint x: 512, startPoint y: 610, endPoint x: 496, endPoint y: 388, distance: 222.6
click at [496, 388] on div "[PERSON_NAME] & [PERSON_NAME] [STREET_ADDRESS]" at bounding box center [782, 405] width 1565 height 706
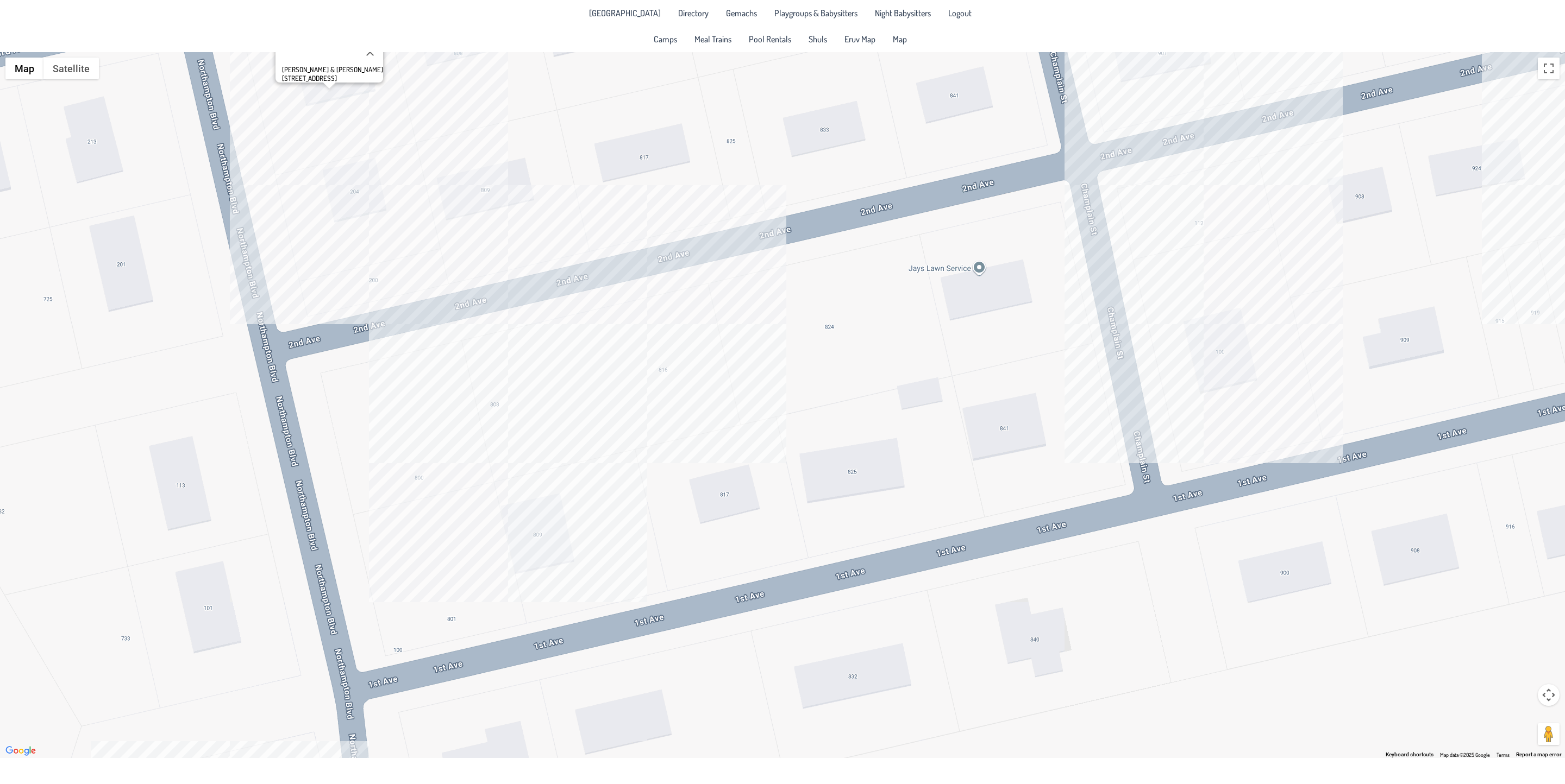
click at [488, 411] on div "[PERSON_NAME] & [PERSON_NAME] [STREET_ADDRESS]" at bounding box center [782, 405] width 1565 height 706
click at [665, 395] on div "[PERSON_NAME] & [PERSON_NAME] [STREET_ADDRESS]" at bounding box center [782, 405] width 1565 height 706
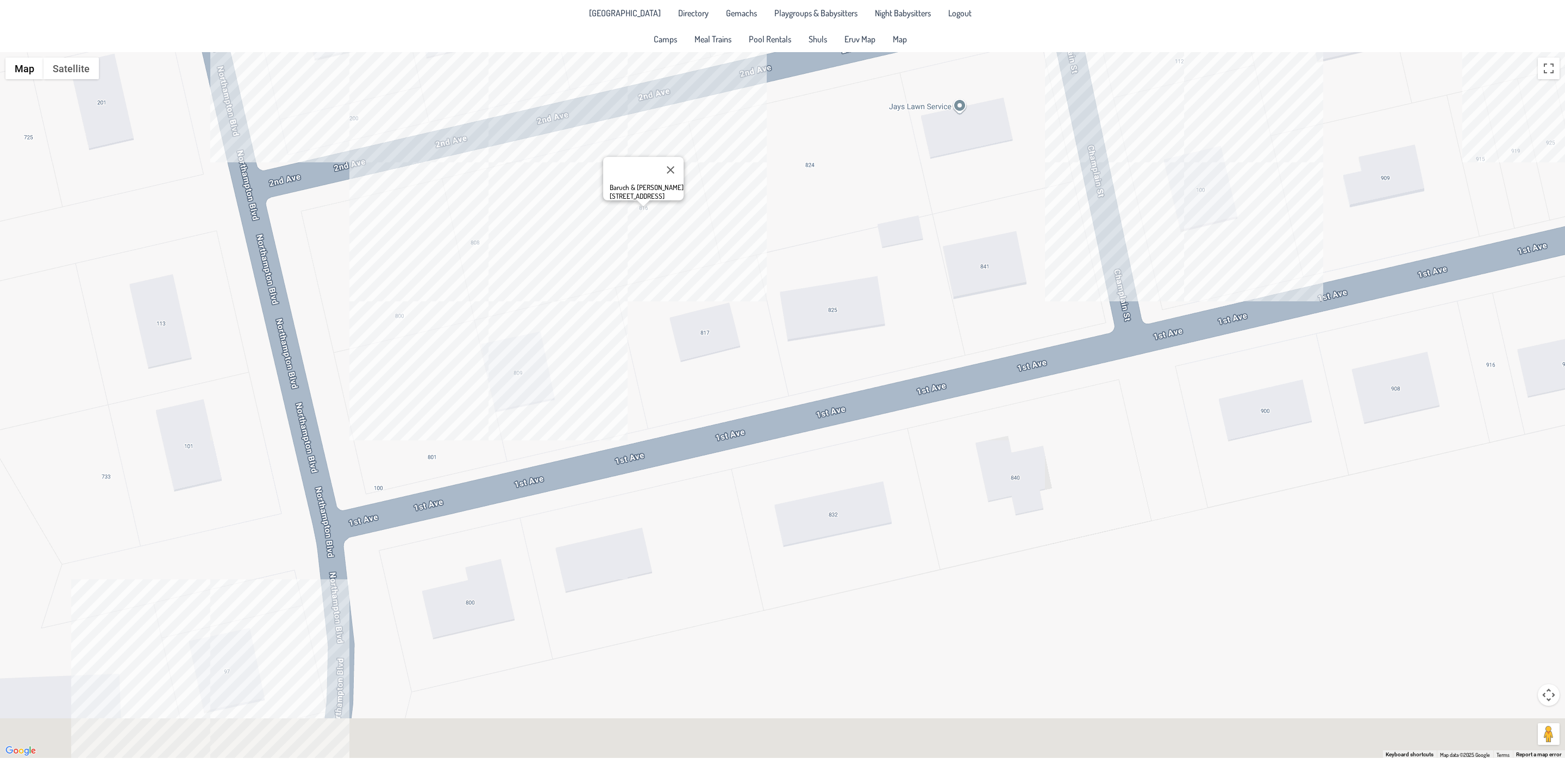
drag, startPoint x: 643, startPoint y: 554, endPoint x: 608, endPoint y: 181, distance: 374.6
click at [610, 187] on div "Baruch & [PERSON_NAME] [STREET_ADDRESS]" at bounding box center [782, 405] width 1565 height 706
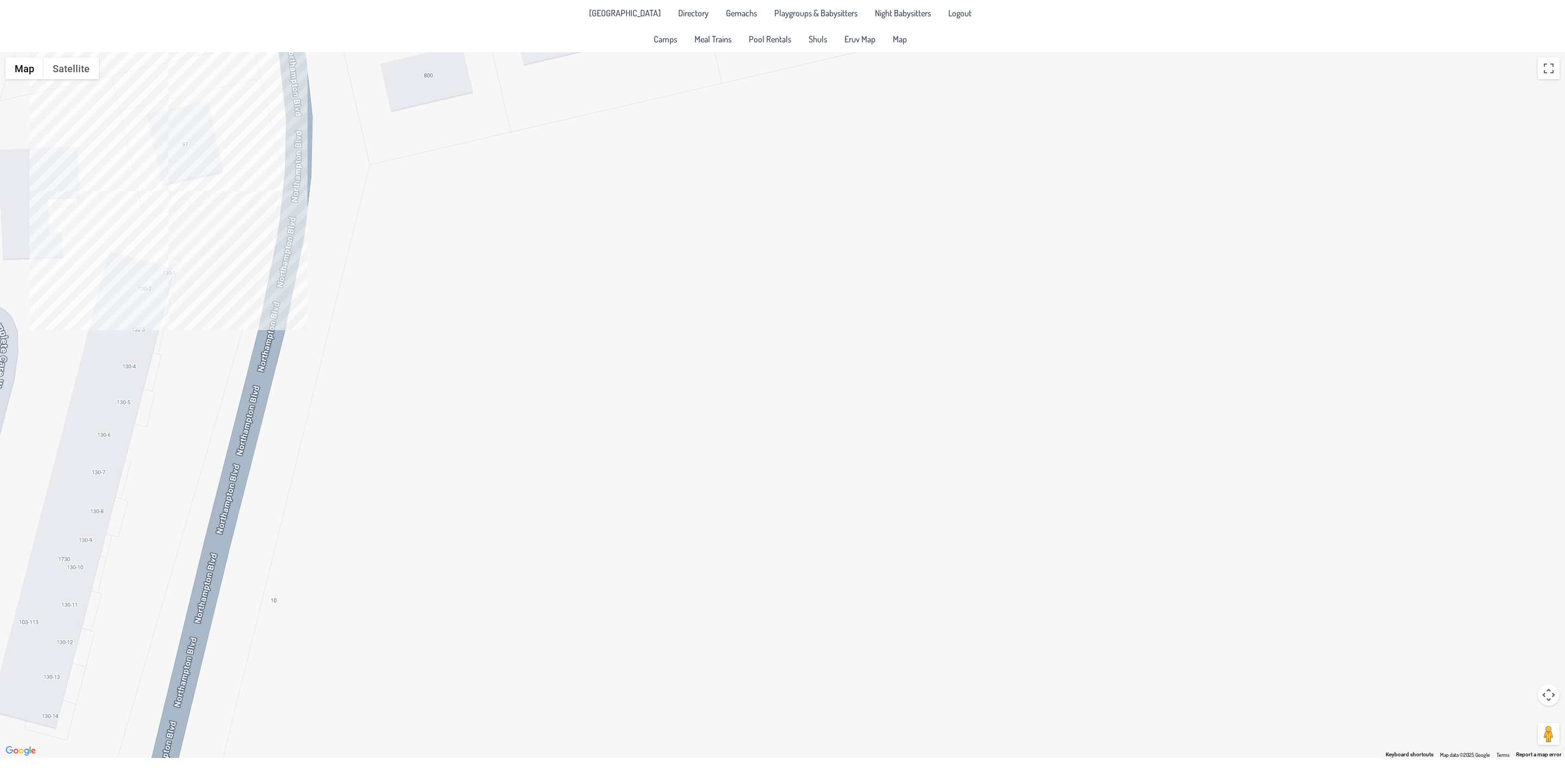
click at [173, 151] on div "Baruch & [PERSON_NAME] [STREET_ADDRESS]" at bounding box center [782, 405] width 1565 height 706
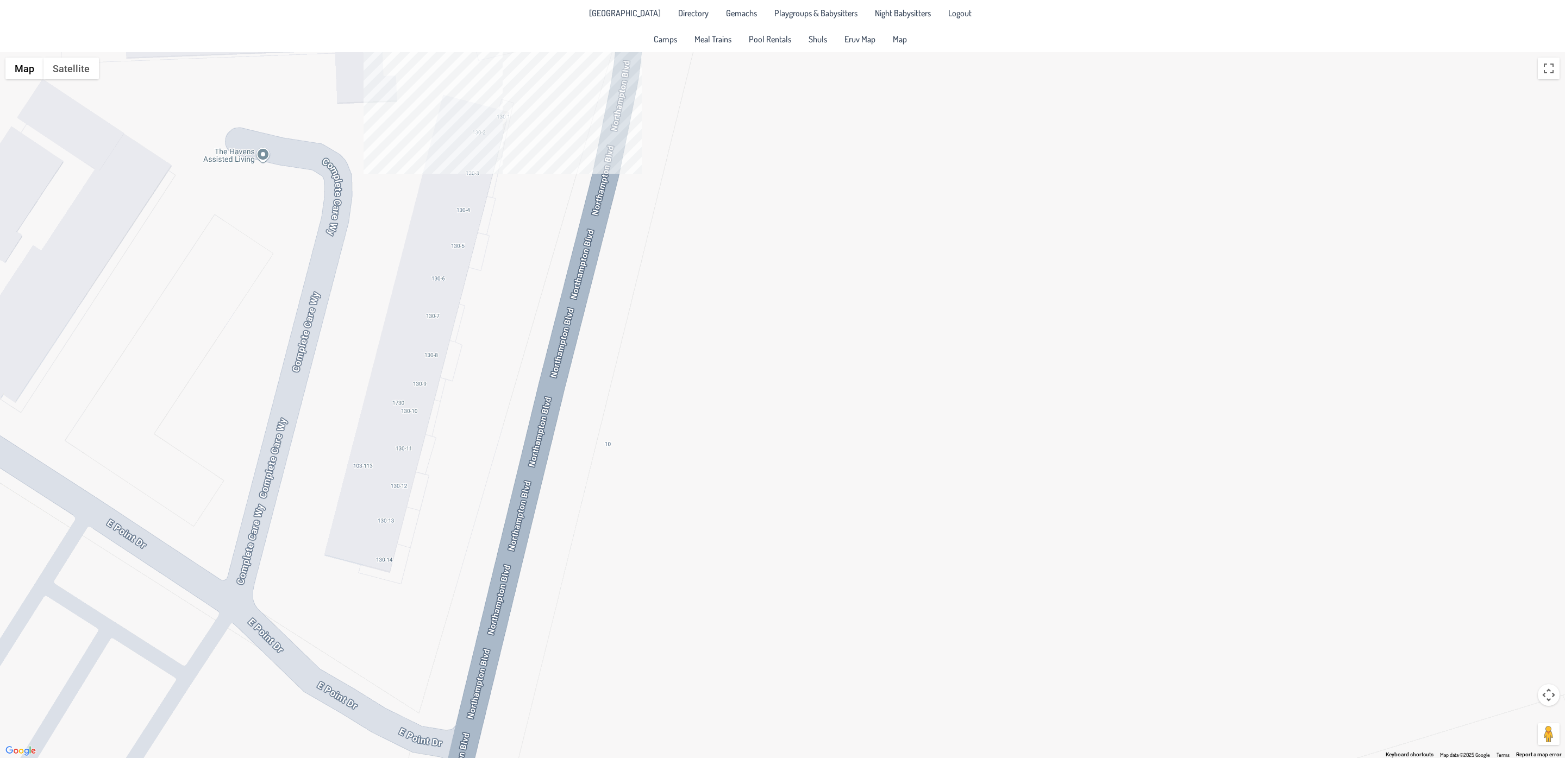
drag, startPoint x: 93, startPoint y: 424, endPoint x: 434, endPoint y: 266, distance: 375.8
click at [434, 266] on div "[PERSON_NAME] & [PERSON_NAME] [STREET_ADDRESS]" at bounding box center [782, 405] width 1565 height 706
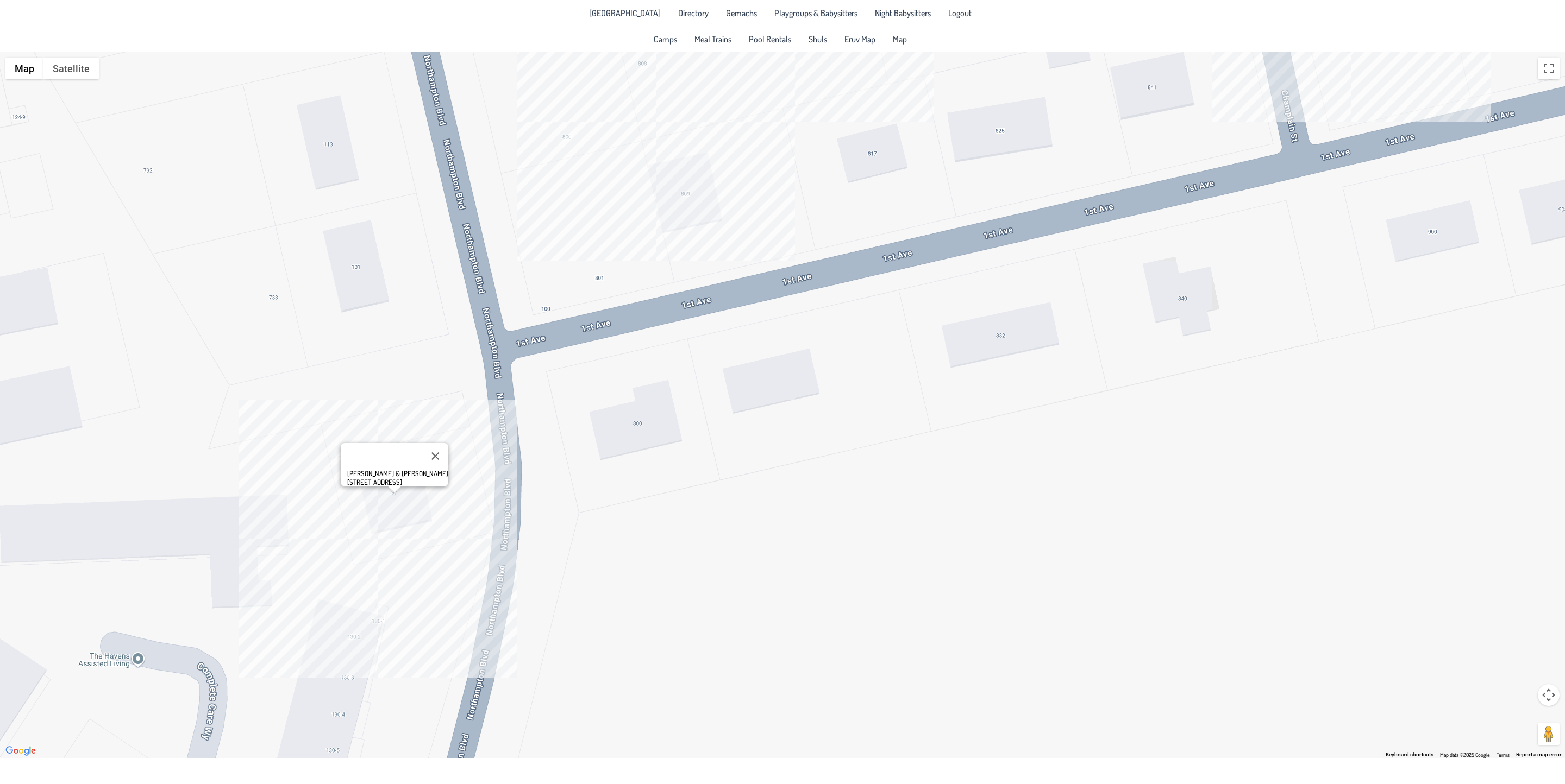
drag, startPoint x: 419, startPoint y: 357, endPoint x: 309, endPoint y: 809, distance: 465.2
click at [309, 745] on html "[GEOGRAPHIC_DATA] Directory Gemachs Playgroups & Babysitters Night Babysitters …" at bounding box center [782, 392] width 1565 height 784
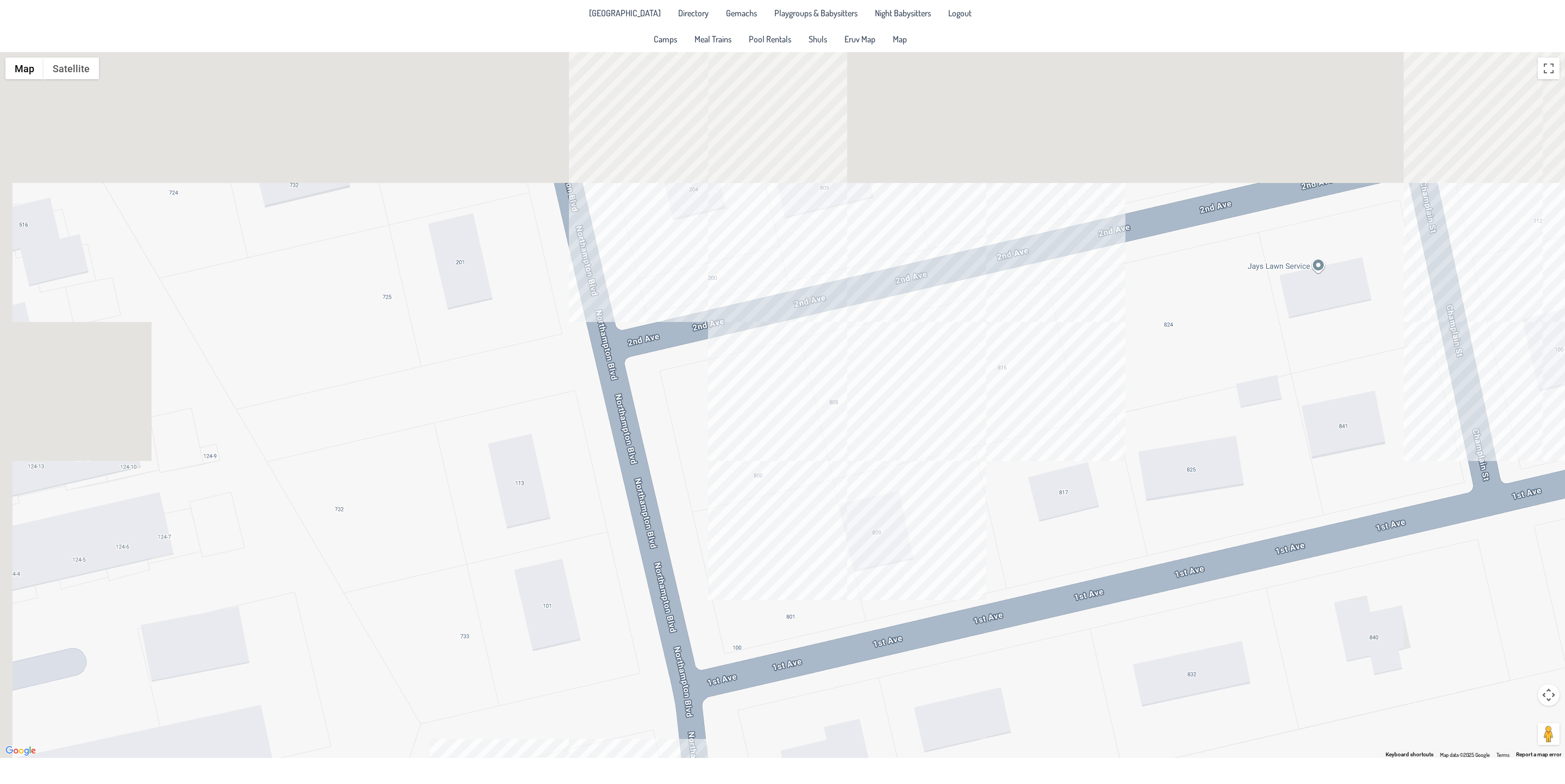
drag, startPoint x: 330, startPoint y: 246, endPoint x: 569, endPoint y: 699, distance: 512.2
click at [569, 698] on div "[PERSON_NAME] & [PERSON_NAME] [STREET_ADDRESS]" at bounding box center [782, 405] width 1565 height 706
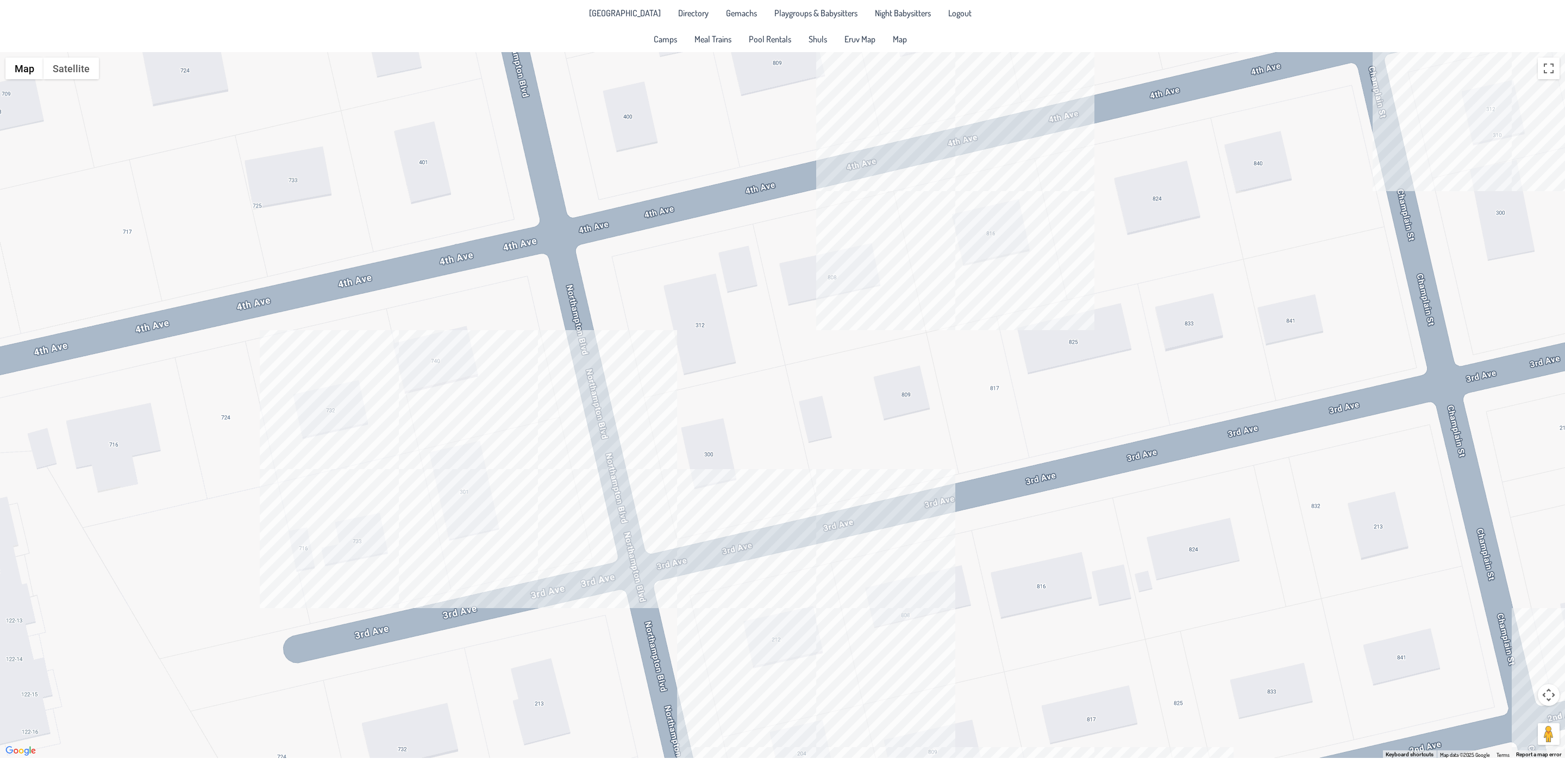
drag, startPoint x: 494, startPoint y: 411, endPoint x: 568, endPoint y: 809, distance: 404.8
click at [568, 745] on html "[GEOGRAPHIC_DATA] Directory Gemachs Playgroups & Babysitters Night Babysitters …" at bounding box center [782, 392] width 1565 height 784
click at [467, 491] on div "[PERSON_NAME] & [PERSON_NAME] [STREET_ADDRESS]" at bounding box center [782, 405] width 1565 height 706
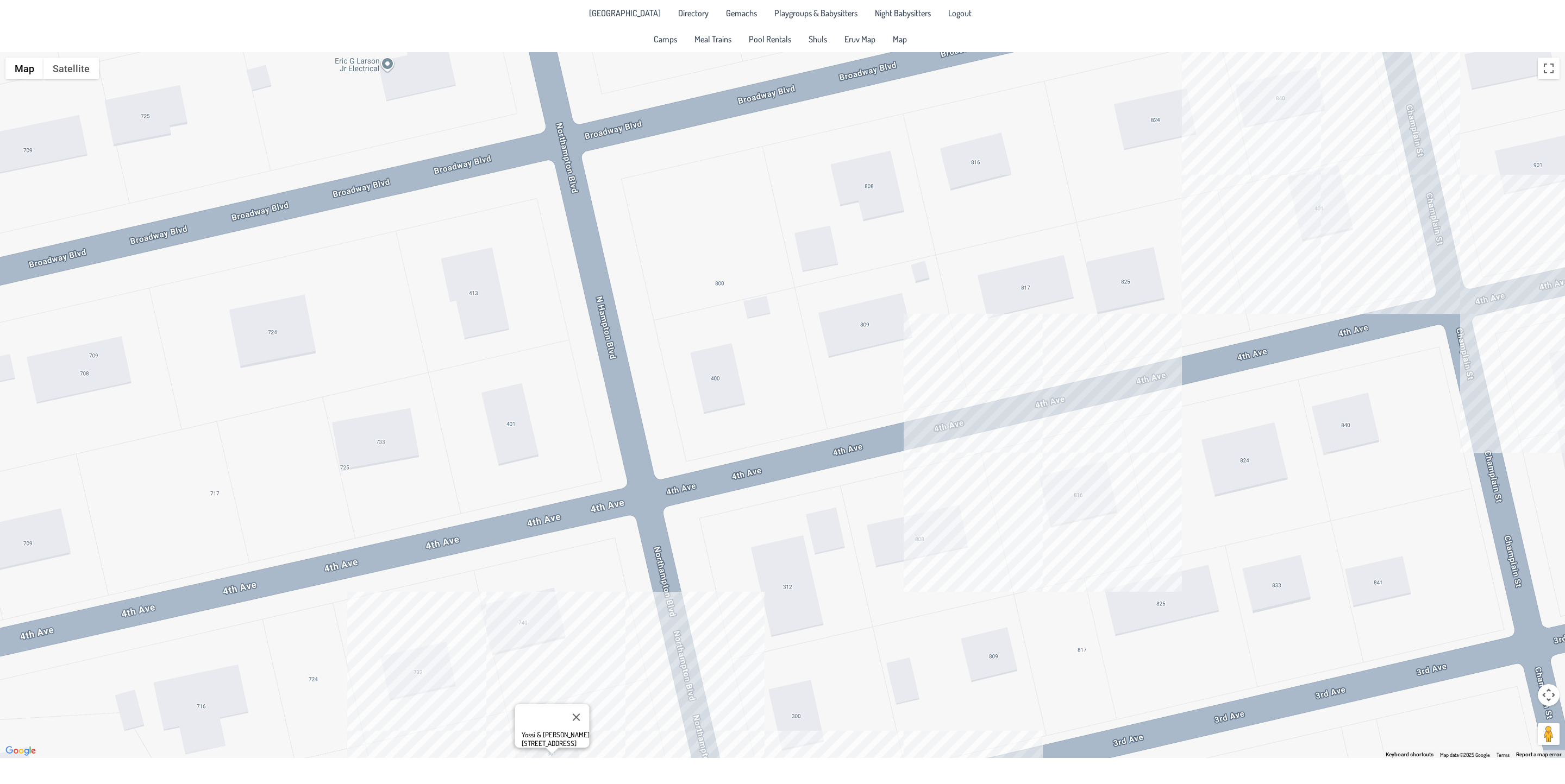
drag, startPoint x: 299, startPoint y: 452, endPoint x: 392, endPoint y: 722, distance: 285.6
click at [392, 745] on div "Yossi & [PERSON_NAME] [STREET_ADDRESS]" at bounding box center [782, 405] width 1565 height 706
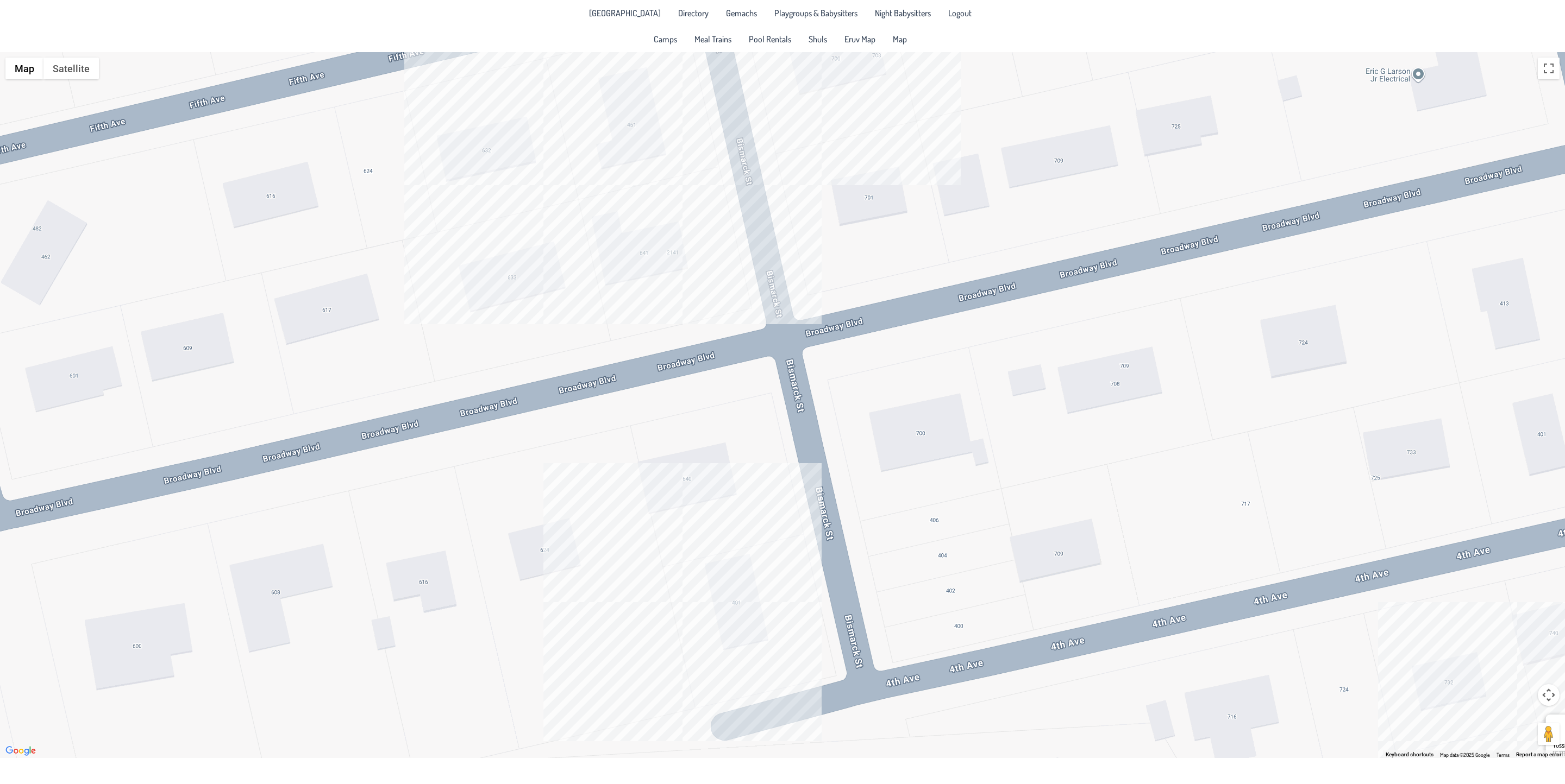
drag, startPoint x: 312, startPoint y: 432, endPoint x: 1344, endPoint y: 402, distance: 1032.4
click at [1344, 402] on div "Yossi & [PERSON_NAME] [STREET_ADDRESS]" at bounding box center [782, 405] width 1565 height 706
click at [700, 596] on div "Yossi & [PERSON_NAME] [STREET_ADDRESS]" at bounding box center [782, 405] width 1565 height 706
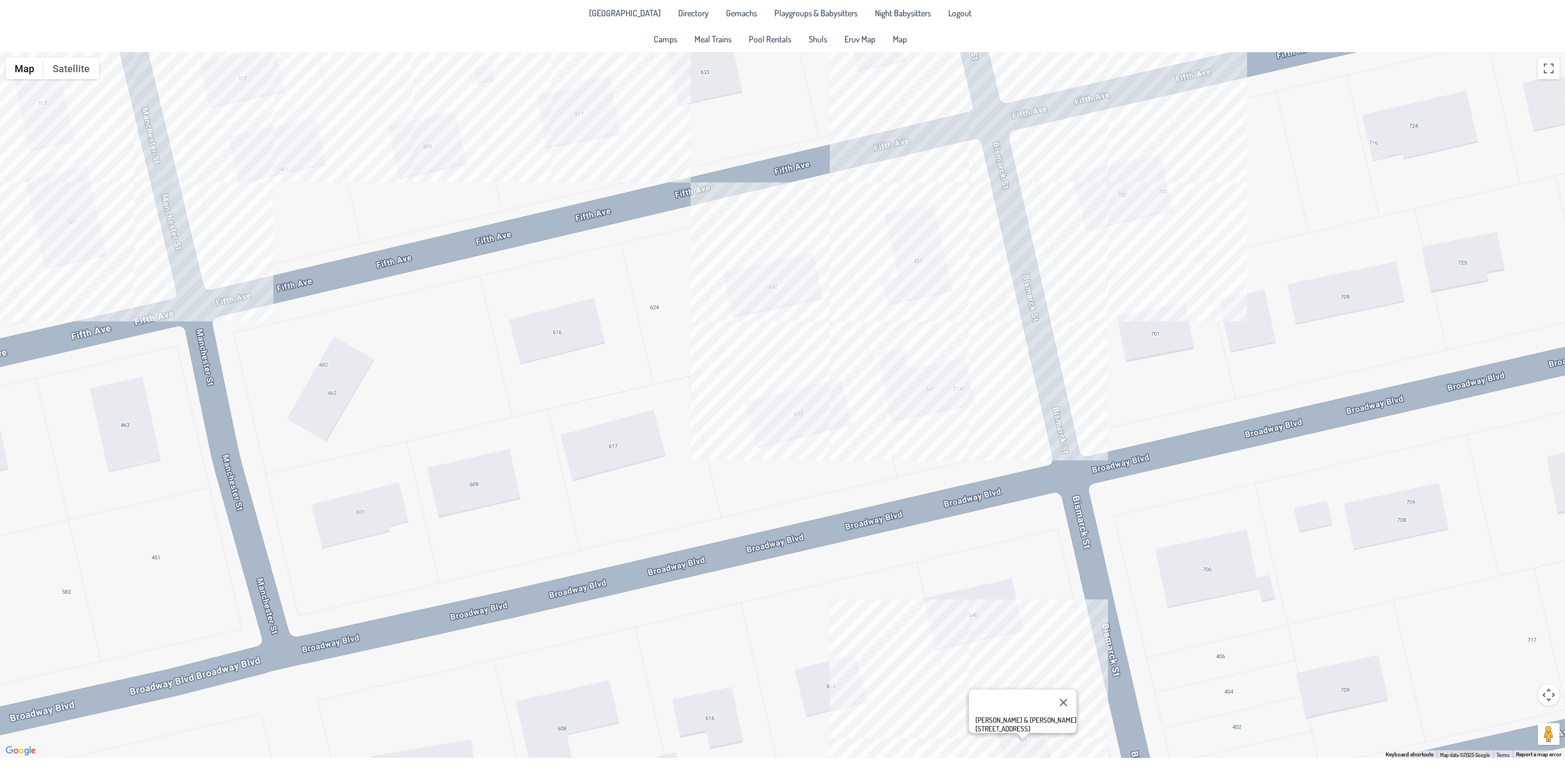
drag, startPoint x: 943, startPoint y: 479, endPoint x: 1241, endPoint y: 618, distance: 328.8
click at [1241, 618] on div "[PERSON_NAME] & [PERSON_NAME] [STREET_ADDRESS]" at bounding box center [782, 405] width 1565 height 706
click at [917, 274] on div "[PERSON_NAME] & [PERSON_NAME] [STREET_ADDRESS]" at bounding box center [782, 405] width 1565 height 706
click at [789, 269] on div "Elazar & Suri [PERSON_NAME] [STREET_ADDRESS]" at bounding box center [782, 405] width 1565 height 706
drag, startPoint x: 766, startPoint y: 265, endPoint x: 736, endPoint y: 269, distance: 30.3
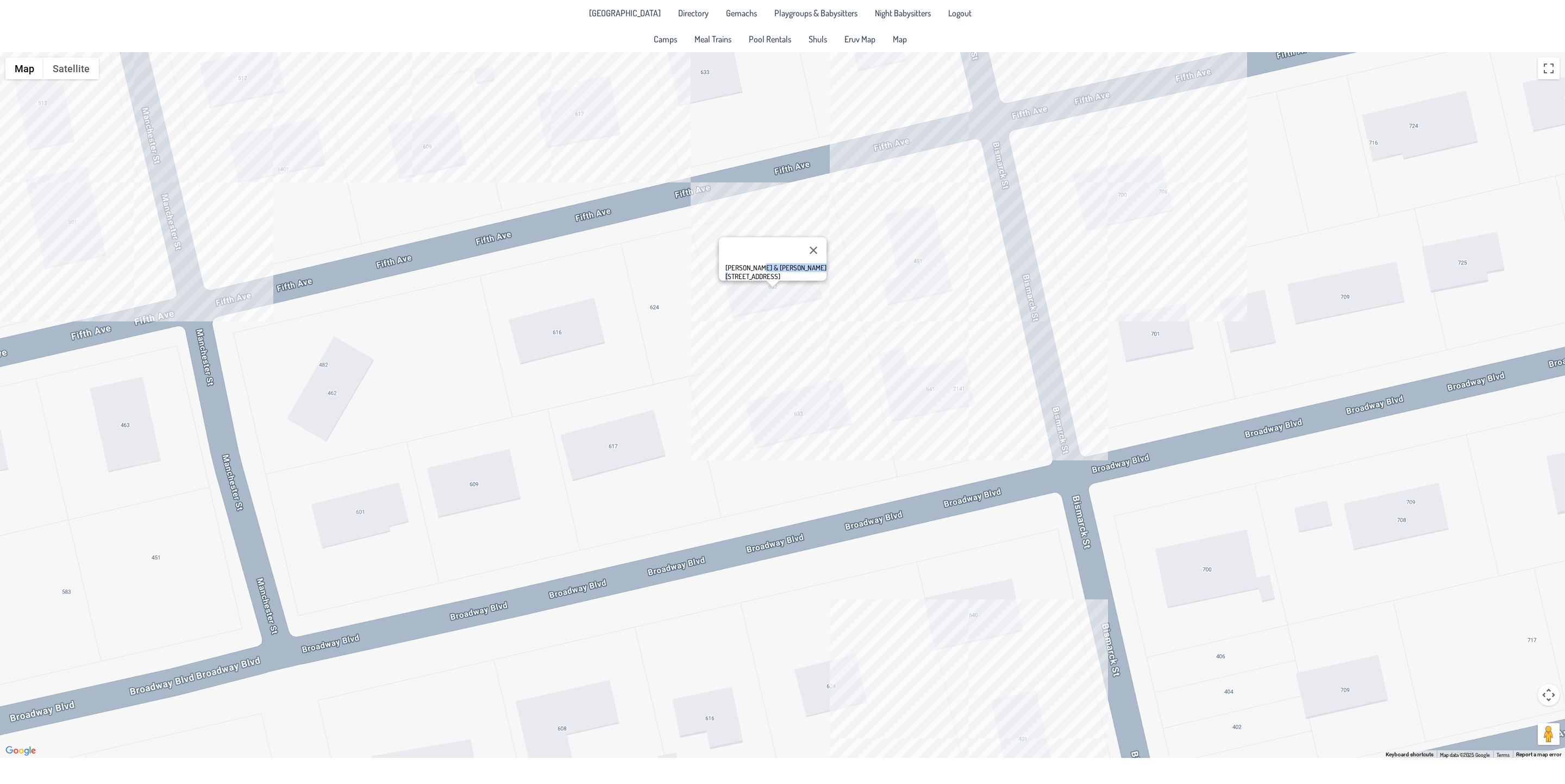
click at [736, 269] on div "[PERSON_NAME] & [PERSON_NAME] [STREET_ADDRESS]" at bounding box center [776, 272] width 101 height 17
click at [1142, 200] on div "[PERSON_NAME] & [PERSON_NAME] [STREET_ADDRESS]" at bounding box center [782, 405] width 1565 height 706
click at [772, 283] on div "[PERSON_NAME] & [PERSON_NAME] [STREET_ADDRESS]" at bounding box center [782, 405] width 1565 height 706
drag, startPoint x: 766, startPoint y: 270, endPoint x: 726, endPoint y: 270, distance: 40.0
click at [726, 270] on div "[PERSON_NAME] & [PERSON_NAME] [STREET_ADDRESS]" at bounding box center [772, 259] width 107 height 43
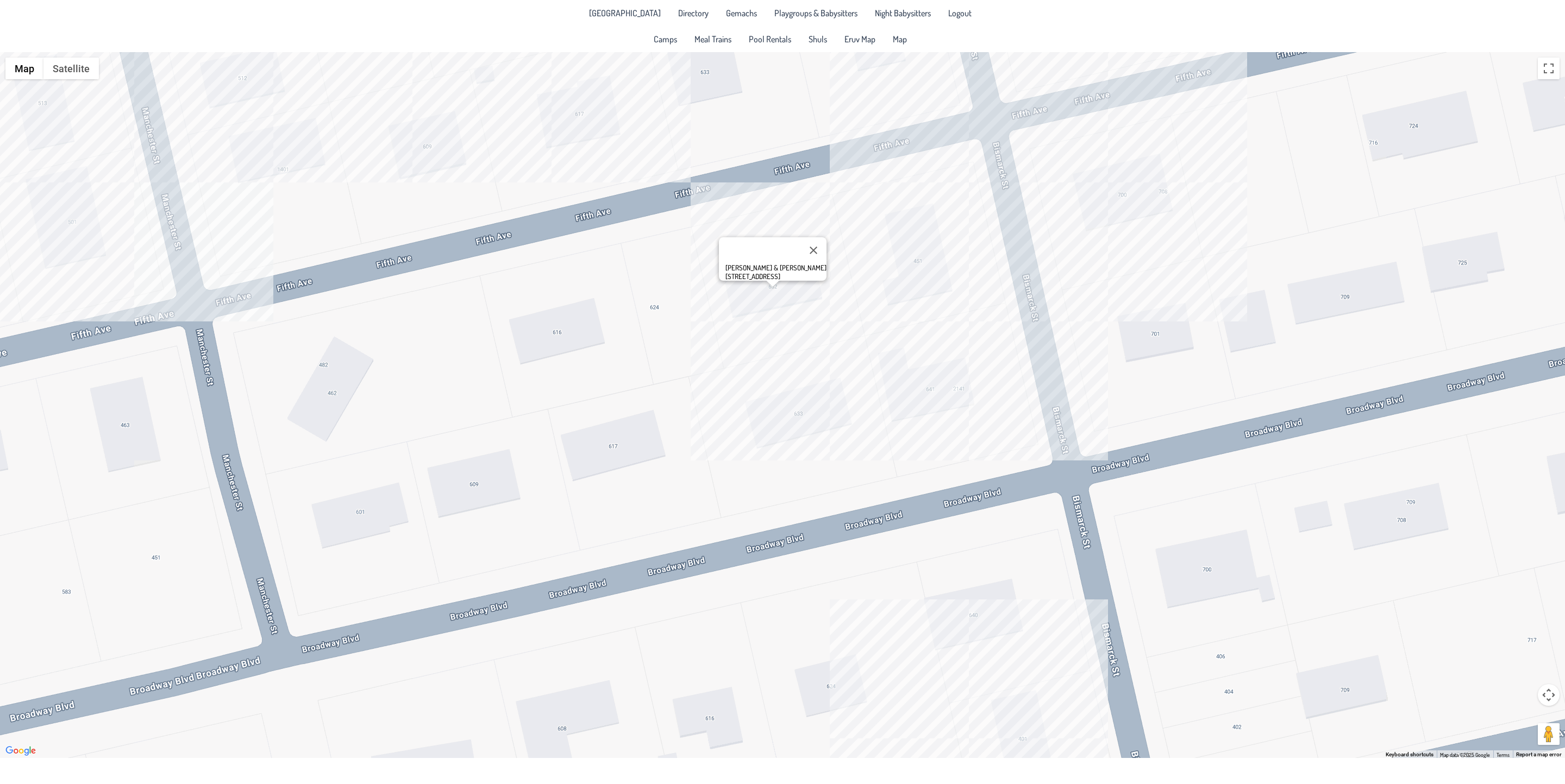
drag, startPoint x: 751, startPoint y: 263, endPoint x: 734, endPoint y: 246, distance: 24.0
click at [734, 246] on div at bounding box center [763, 250] width 75 height 26
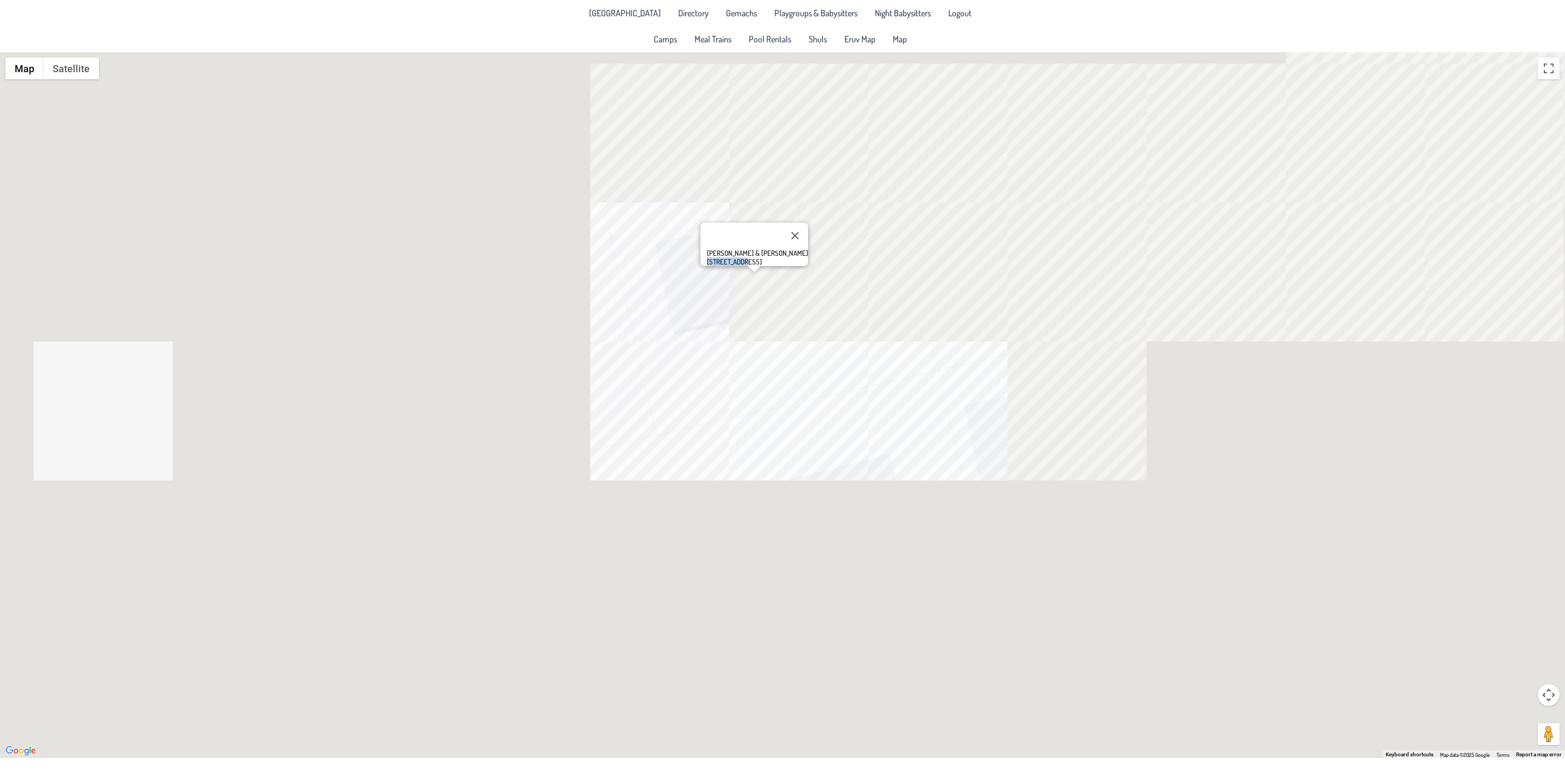
drag, startPoint x: 721, startPoint y: 255, endPoint x: 708, endPoint y: 256, distance: 13.0
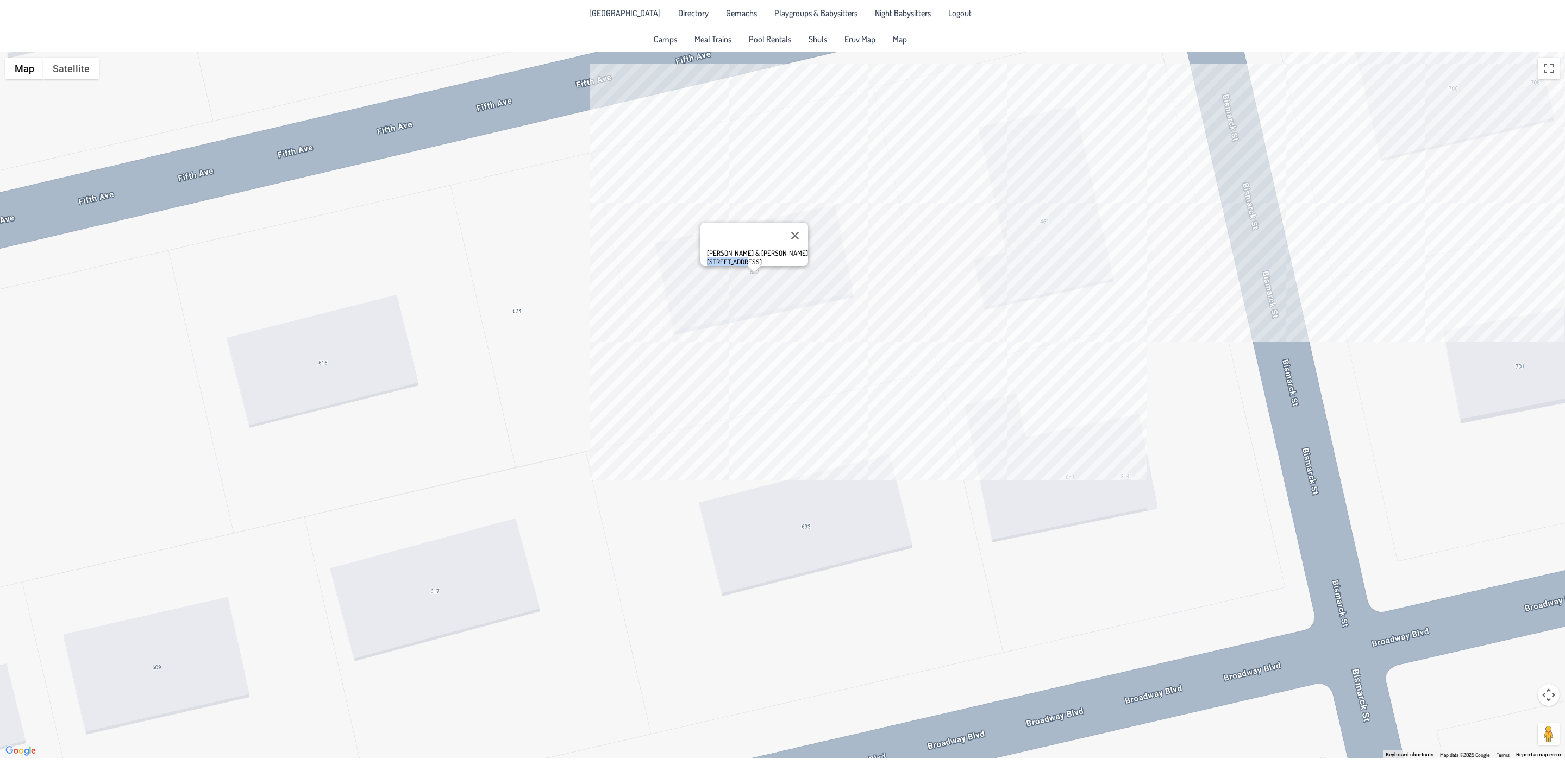
click at [708, 256] on div "[PERSON_NAME] & [PERSON_NAME] [STREET_ADDRESS]" at bounding box center [755, 244] width 107 height 43
